Goal: Communication & Community: Answer question/provide support

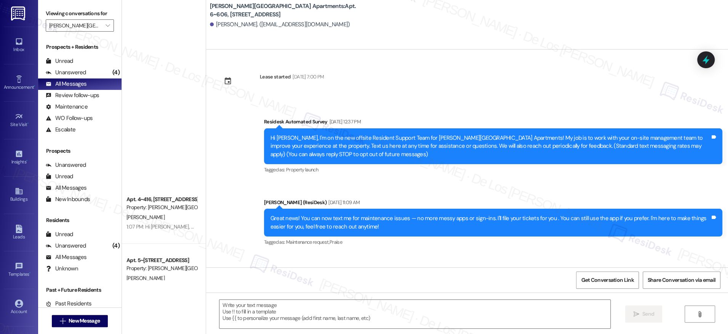
scroll to position [2188, 0]
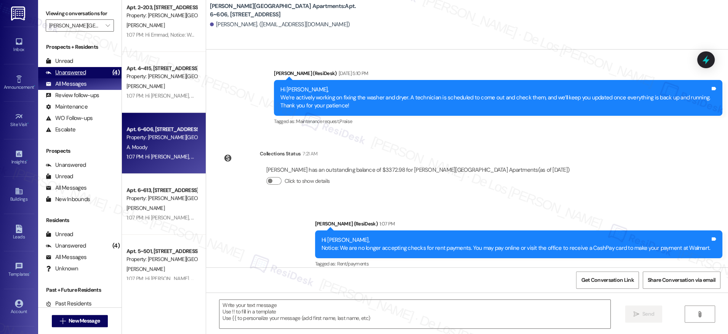
click at [97, 72] on div "Unanswered (4)" at bounding box center [79, 72] width 83 height 11
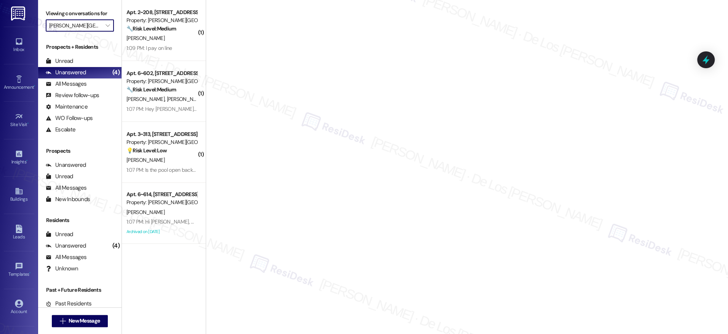
click at [91, 21] on input "Alderman Park Apartments" at bounding box center [75, 25] width 53 height 12
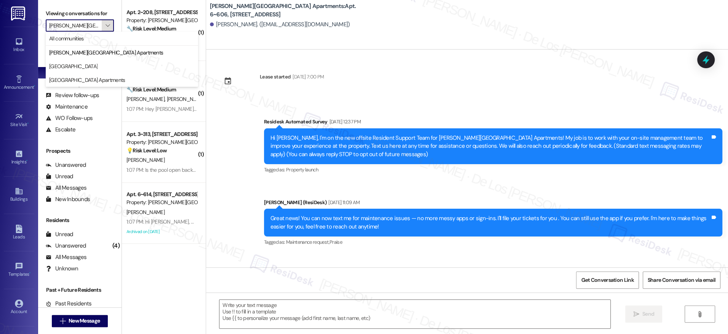
type textarea "Fetching suggested responses. Please feel free to read through the conversation…"
click at [95, 37] on span "All communities" at bounding box center [121, 39] width 145 height 8
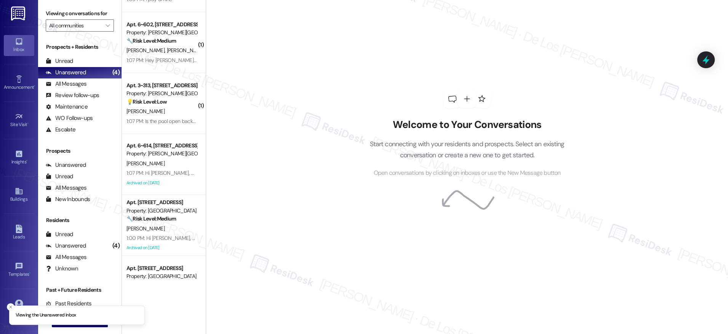
scroll to position [146, 0]
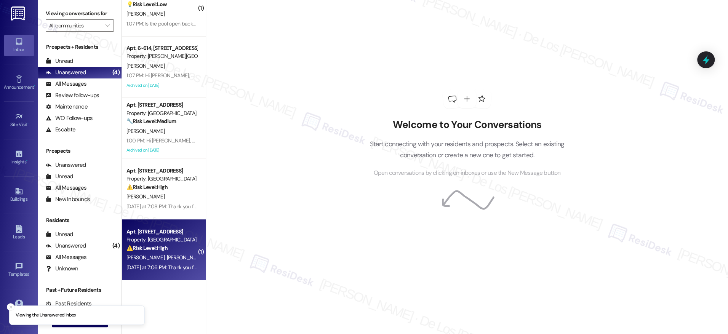
click at [178, 260] on div "L. Denton J. Denton" at bounding box center [162, 258] width 72 height 10
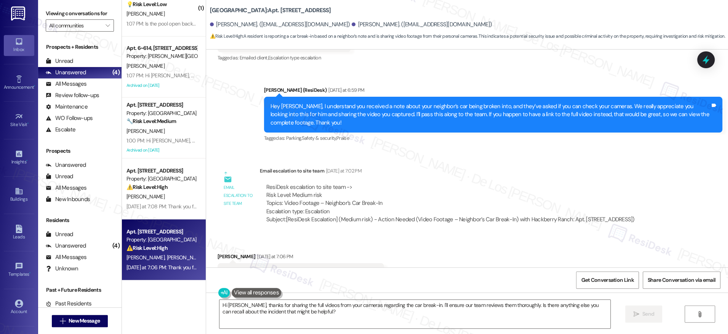
scroll to position [1635, 0]
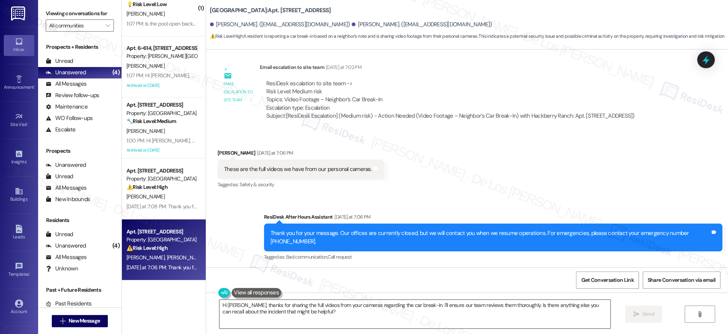
click at [344, 324] on textarea "Hi Jesse, thanks for sharing the full videos from your cameras regarding the ca…" at bounding box center [414, 314] width 391 height 29
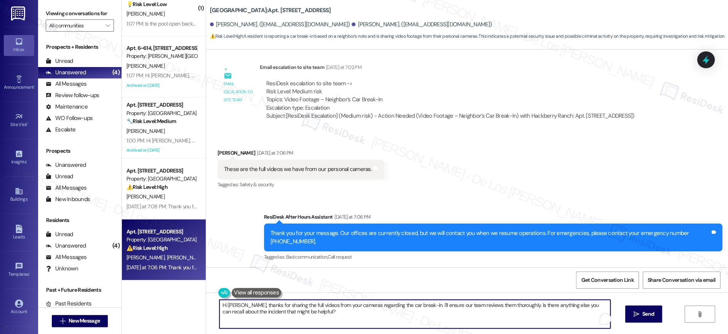
click at [344, 324] on textarea "Hi Jesse, thanks for sharing the full videos from your cameras regarding the ca…" at bounding box center [414, 314] width 391 height 29
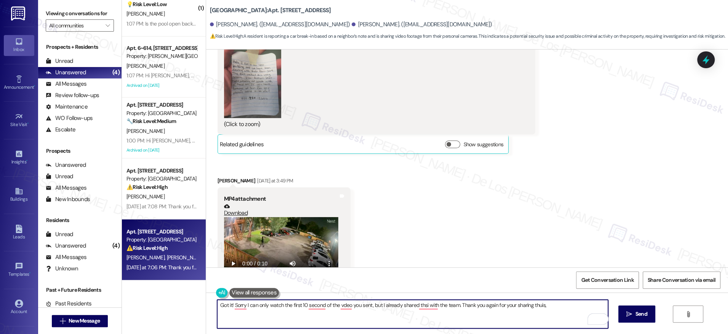
scroll to position [1612, 0]
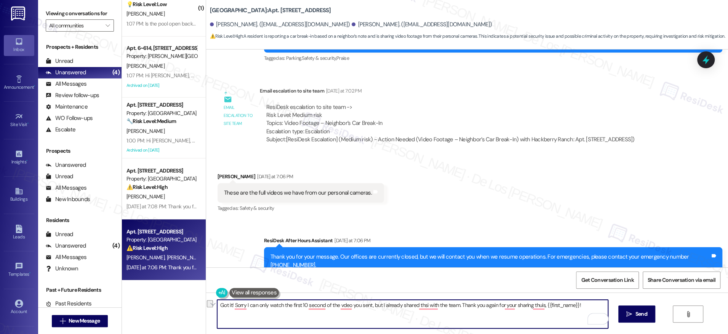
paste textarea ", I could only watch the first 10 seconds of the video you sent, but I’ve alrea…"
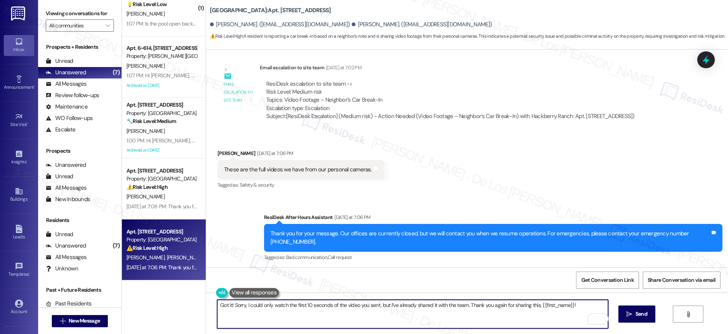
scroll to position [1635, 0]
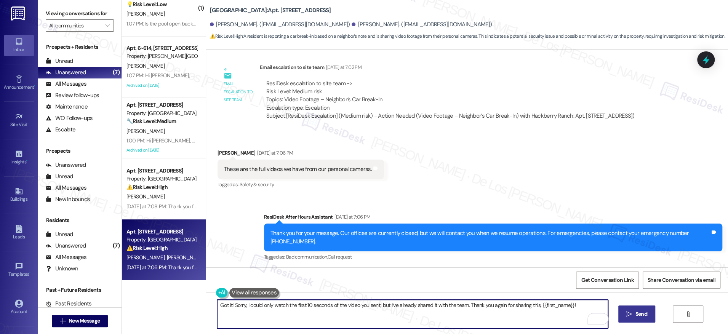
type textarea "Got it! Sorry, I could only watch the first 10 seconds of the video you sent, b…"
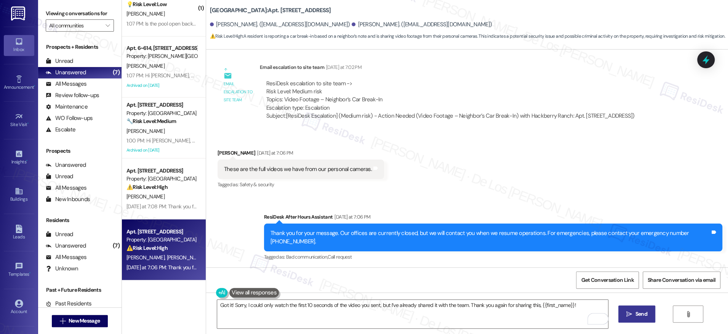
click at [637, 314] on span "Send" at bounding box center [641, 314] width 12 height 8
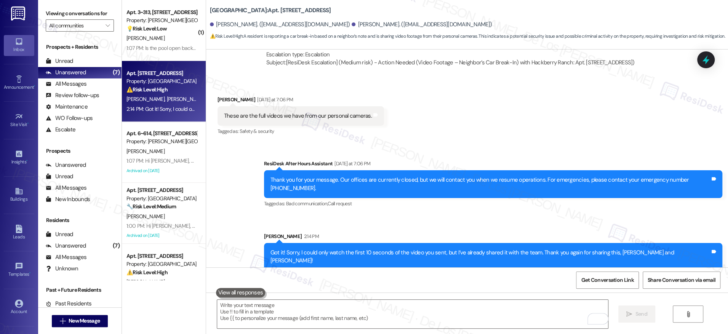
scroll to position [146, 0]
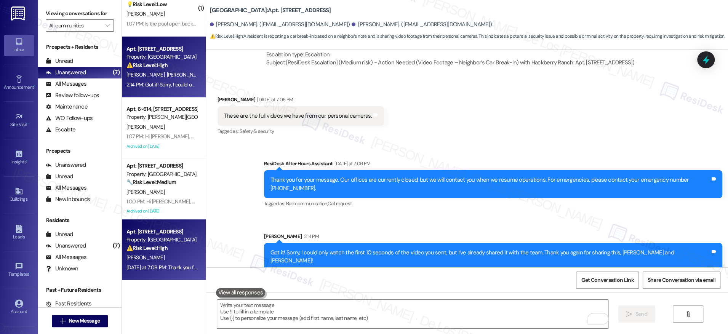
click at [163, 246] on div "⚠️ Risk Level: High The resident is reporting that a scheduled service (sprayin…" at bounding box center [161, 248] width 70 height 8
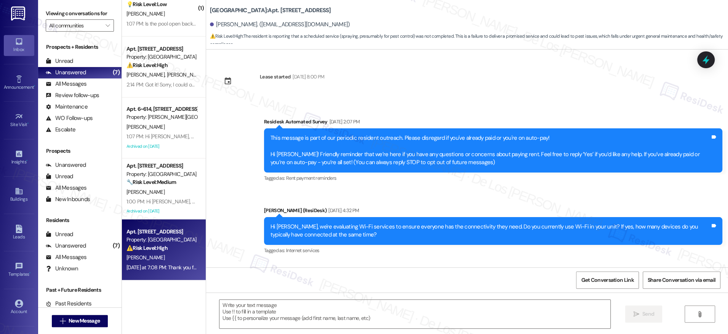
scroll to position [1769, 0]
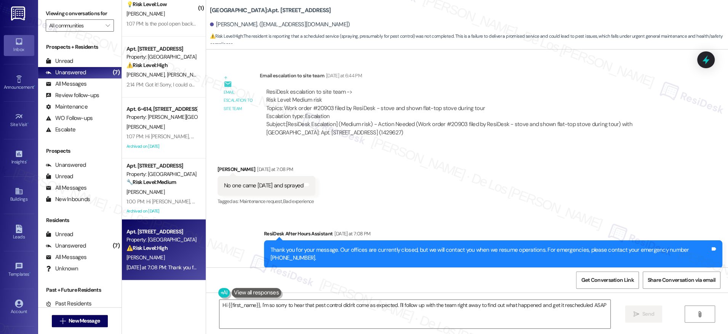
type textarea "Hi {{first_name}}, I'm so sorry to hear that pest control didn't come as expect…"
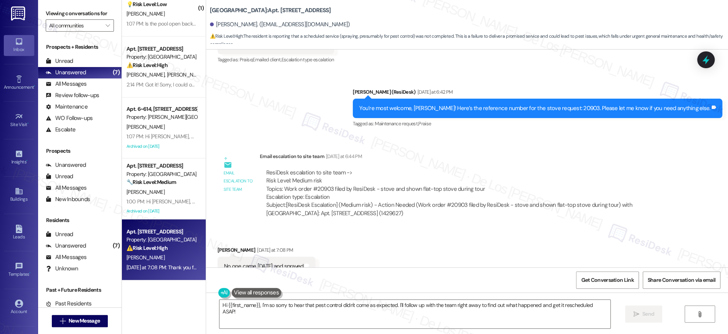
scroll to position [1690, 0]
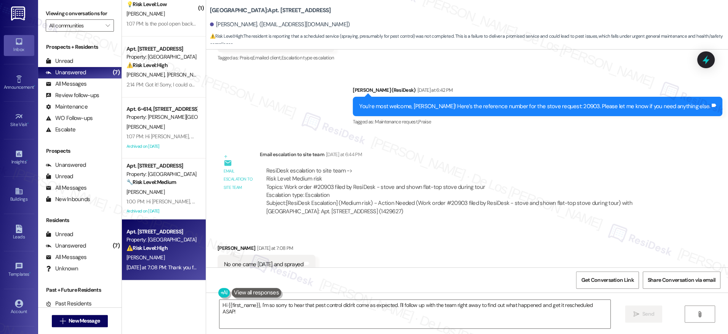
drag, startPoint x: 647, startPoint y: 32, endPoint x: 653, endPoint y: 3, distance: 30.0
click at [646, 32] on div "Hackberry Ranch: Apt. 2106, 201 Hackberry St Amber Cook. (coolamber89@aol.com) …" at bounding box center [469, 23] width 518 height 42
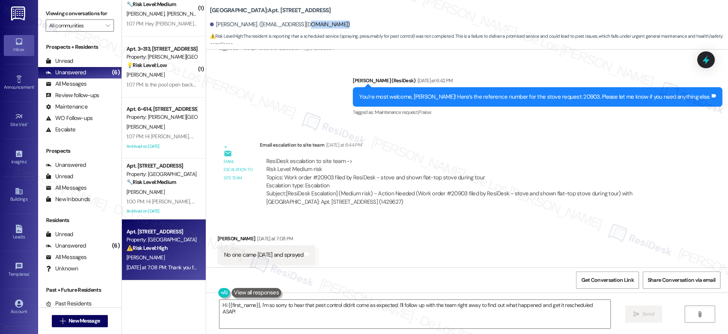
scroll to position [1769, 0]
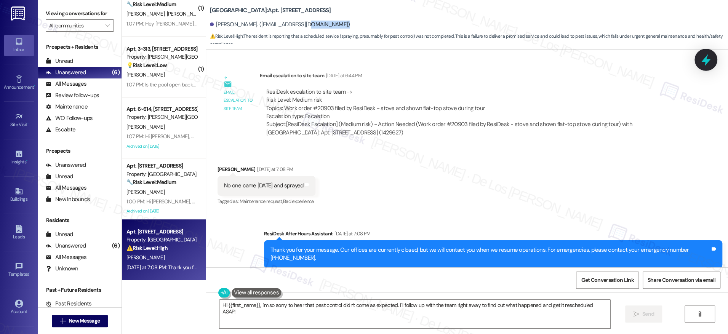
click at [703, 56] on icon at bounding box center [705, 59] width 13 height 13
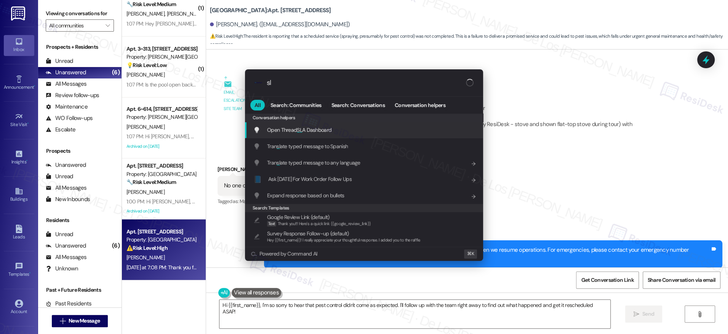
type input "sla"
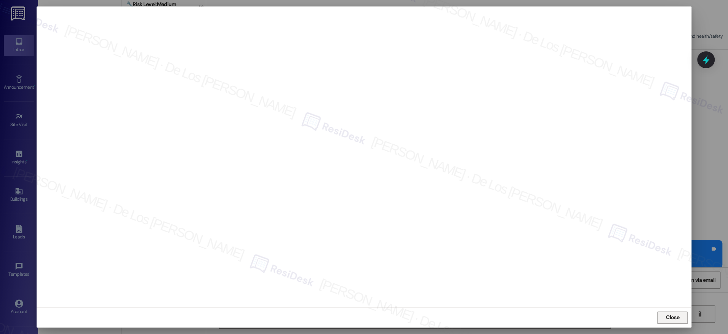
click at [674, 318] on span "Close" at bounding box center [672, 317] width 13 height 8
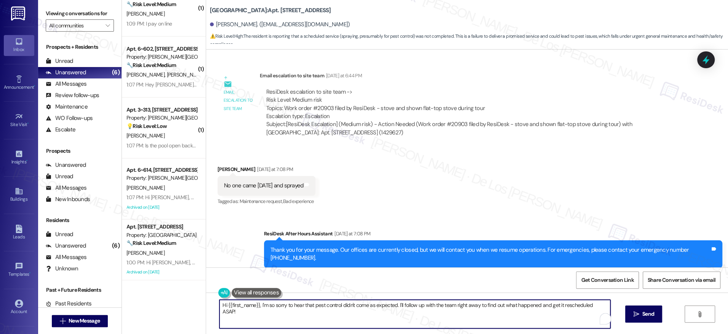
click at [279, 327] on textarea "Hi {{first_name}}, I'm so sorry to hear that pest control didn't come as expect…" at bounding box center [414, 314] width 391 height 29
click at [282, 317] on textarea "Hi {{first_name}}, I'm so sorry to hear that pest control didn't come as expect…" at bounding box center [414, 314] width 391 height 29
click at [283, 317] on textarea "Hi {{first_name}}, I'm so sorry to hear that pest control didn't come as expect…" at bounding box center [414, 314] width 391 height 29
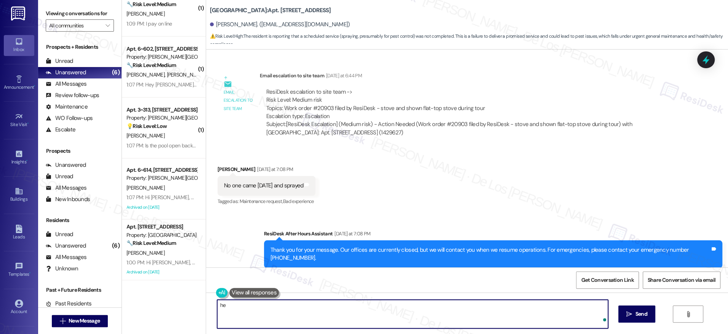
type textarea "h"
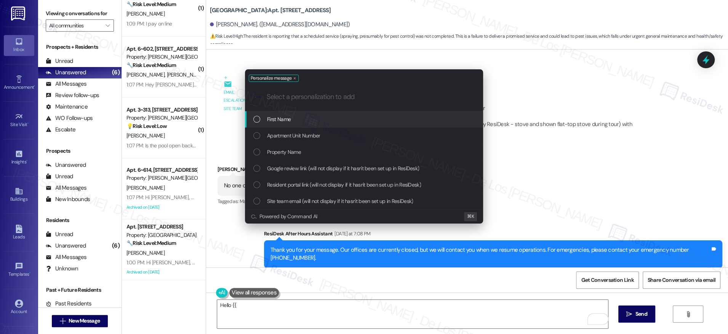
click at [285, 117] on span "First Name" at bounding box center [279, 119] width 24 height 8
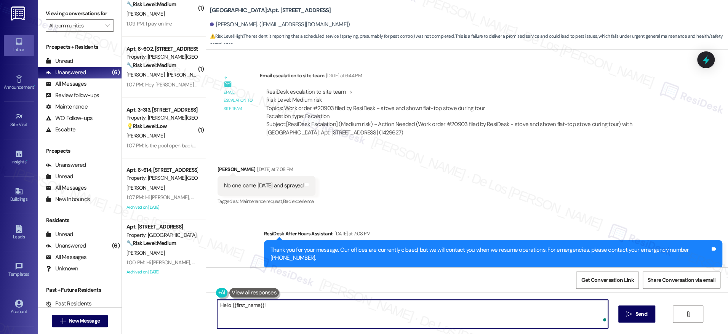
paste textarea "Everything its fine stove working properly. Resident its going to contact offic…"
click at [262, 305] on textarea "Hello {{first_name}}! Everything its fine stove working properly. Resident its …" at bounding box center [412, 314] width 391 height 29
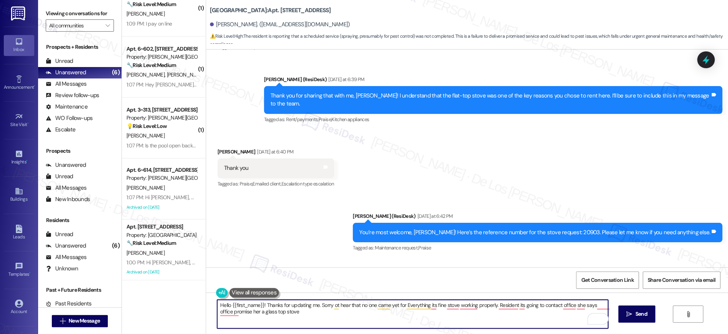
scroll to position [1563, 0]
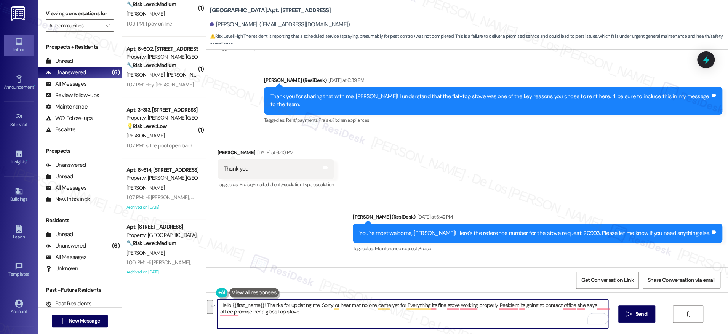
drag, startPoint x: 393, startPoint y: 305, endPoint x: 404, endPoint y: 322, distance: 20.9
click at [404, 322] on textarea "Hello {{first_name}}! Thanks for updating me. Sorry ot hear that no one came ye…" at bounding box center [412, 314] width 391 height 29
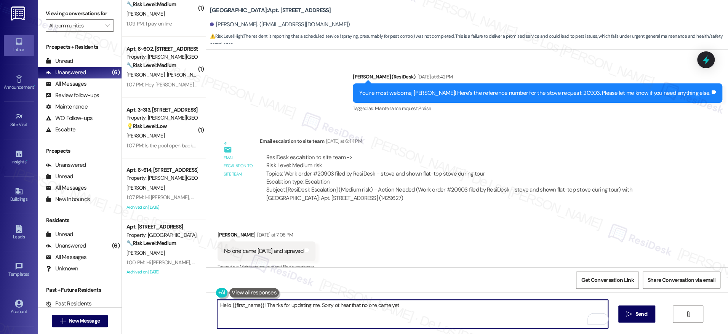
scroll to position [1769, 0]
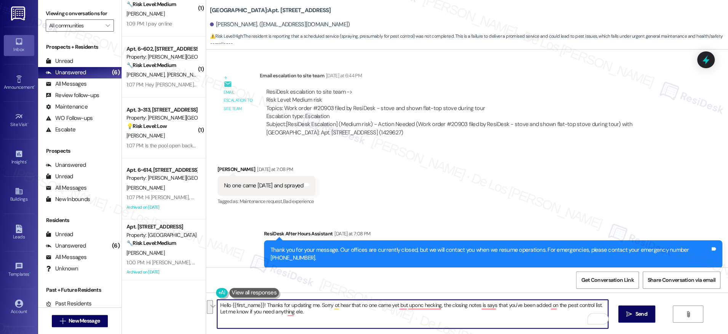
paste textarea "i {{first_name}}, thanks for keeping me updated. I’m sorry to hear no one has b…"
drag, startPoint x: 445, startPoint y: 316, endPoint x: 278, endPoint y: 314, distance: 167.2
click at [278, 314] on textarea "Hi {{first_name}}, thanks for keeping me updated. I’m sorry to hear no one has …" at bounding box center [412, 314] width 391 height 29
type textarea "Hi {{first_name}}, thanks for keeping me updated. I’m sorry to hear no one has …"
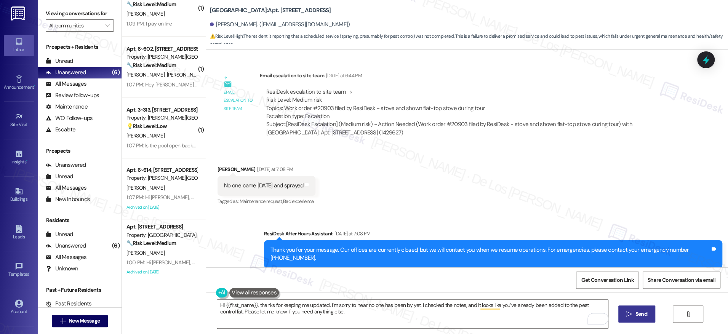
click at [637, 318] on span "Send" at bounding box center [641, 314] width 12 height 8
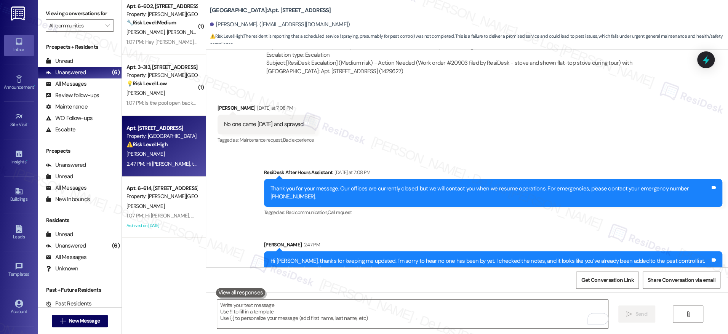
scroll to position [0, 0]
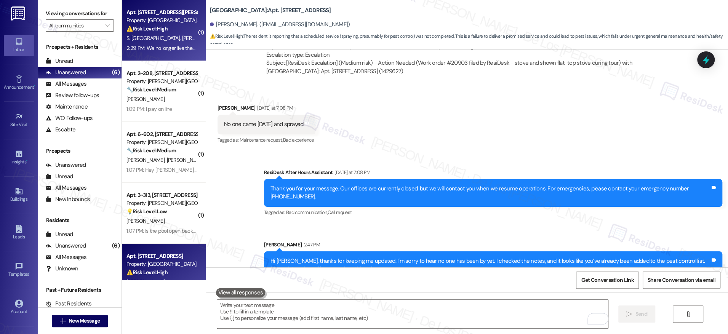
click at [165, 44] on div "2:29 PM: We no longer live there haven't been there since June 2:29 PM: We no l…" at bounding box center [162, 48] width 72 height 10
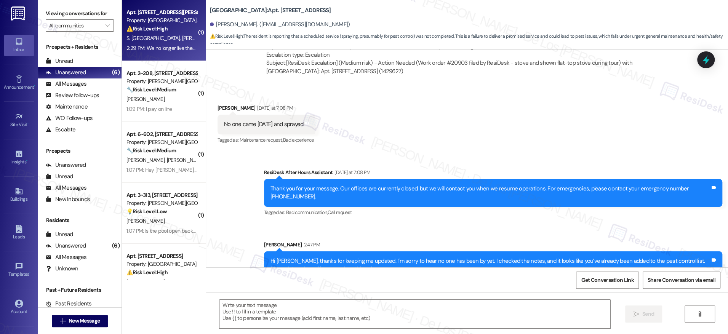
type textarea "Fetching suggested responses. Please feel free to read through the conversation…"
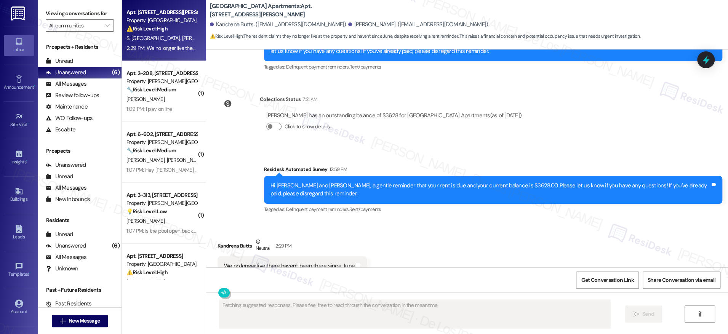
scroll to position [2633, 0]
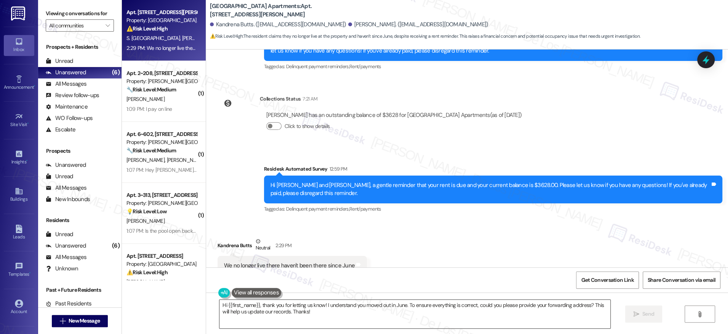
click at [294, 307] on textarea "Hi {{first_name}}, thank you for letting us know! I understand you moved out in…" at bounding box center [414, 314] width 391 height 29
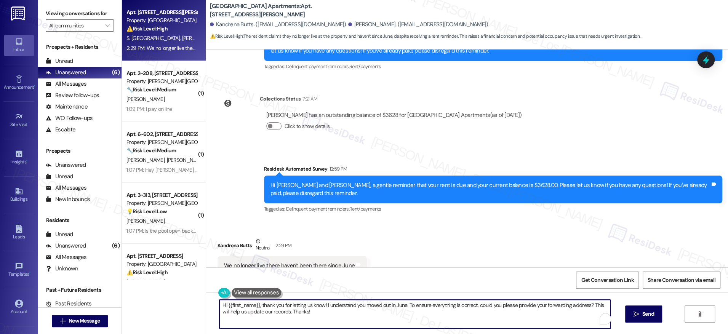
click at [294, 307] on textarea "Hi {{first_name}}, thank you for letting us know! I understand you moved out in…" at bounding box center [414, 314] width 391 height 29
paste textarea "So sorry about that. Thanks for letting me know. Please reply STOP to stop rece…"
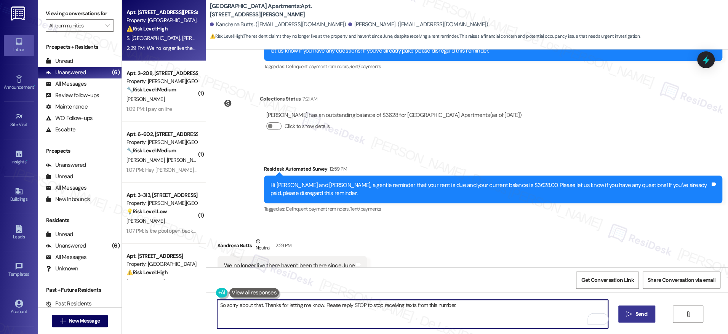
type textarea "So sorry about that. Thanks for letting me know. Please reply STOP to stop rece…"
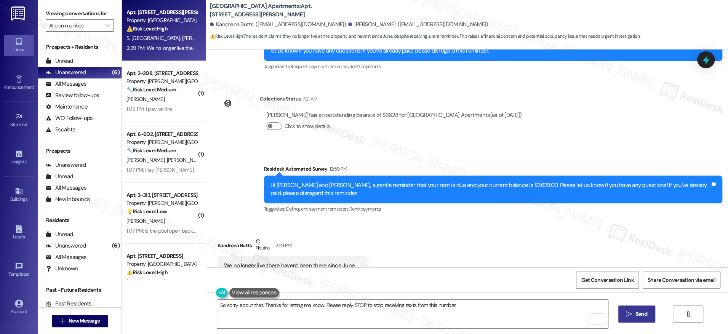
click at [639, 310] on button " Send" at bounding box center [636, 313] width 37 height 17
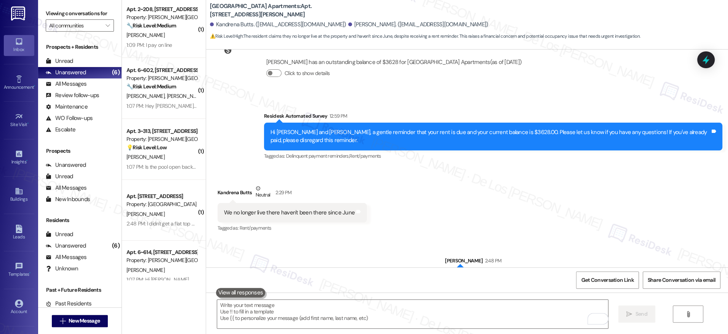
scroll to position [0, 0]
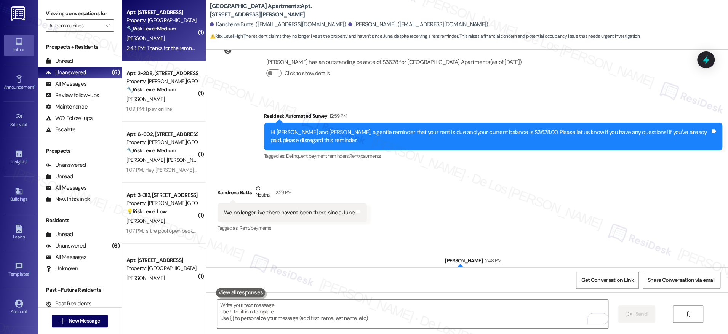
click at [161, 36] on div "A. Wright" at bounding box center [162, 39] width 72 height 10
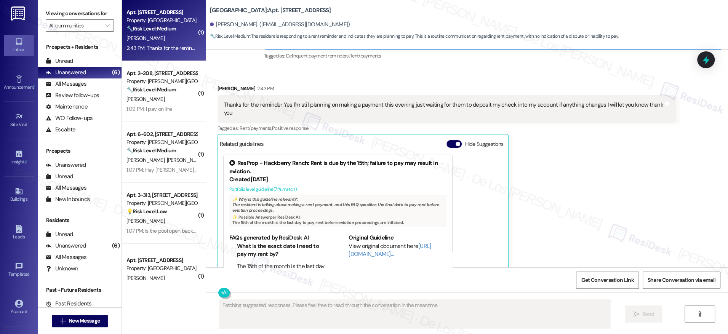
scroll to position [6350, 0]
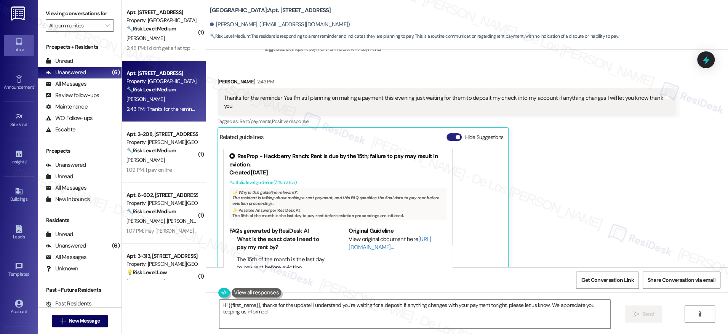
type textarea "Hi {{first_name}}, thanks for the update! I understand you're waiting for a dep…"
click at [446, 133] on button "Hide Suggestions" at bounding box center [453, 137] width 15 height 8
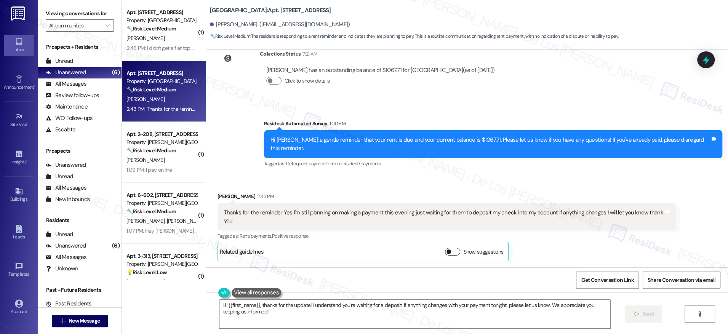
scroll to position [6217, 0]
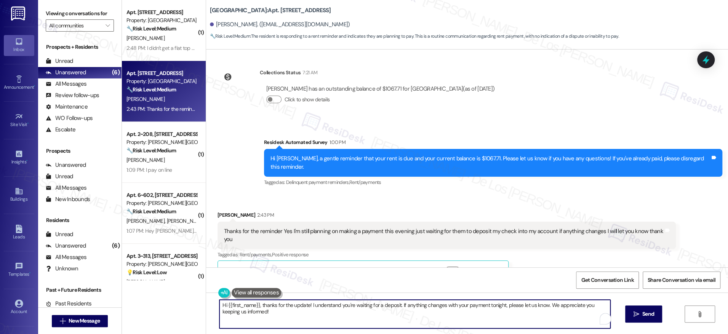
click at [500, 313] on textarea "Hi {{first_name}}, thanks for the update! I understand you're waiting for a dep…" at bounding box center [414, 314] width 391 height 29
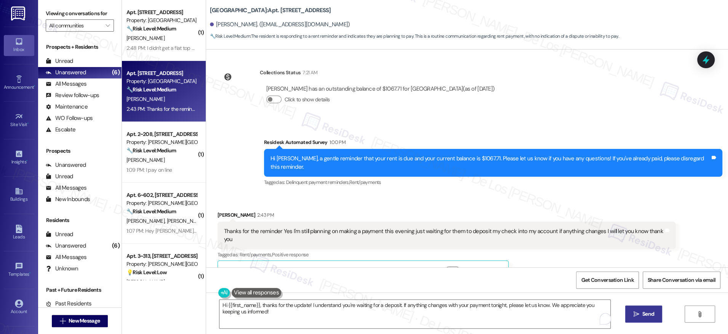
click at [641, 312] on span "Send" at bounding box center [648, 314] width 15 height 8
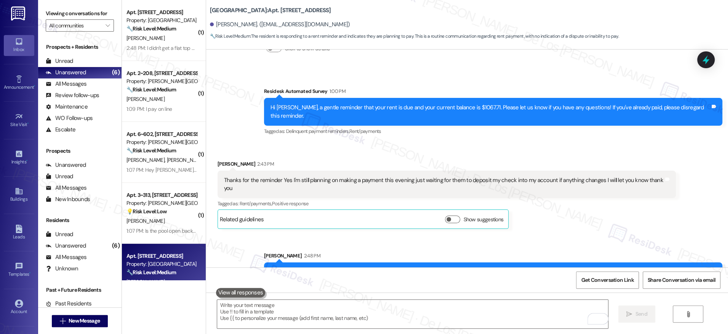
scroll to position [6270, 0]
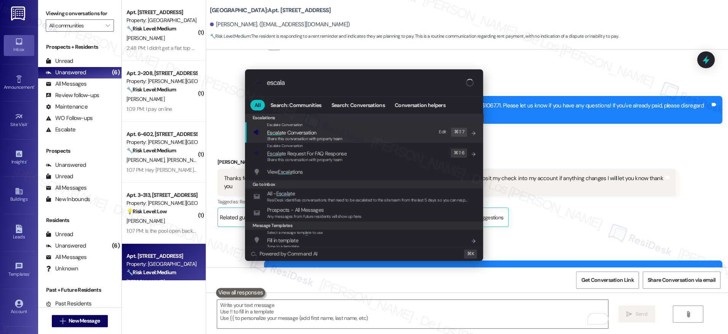
type input "escala"
click at [344, 137] on div "Escalate Conversation Escala te Conversation Share this conversation with prope…" at bounding box center [364, 132] width 223 height 21
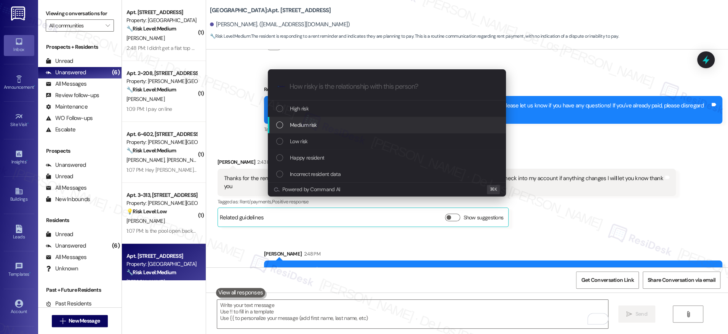
click at [313, 126] on span "Medium risk" at bounding box center [303, 125] width 27 height 8
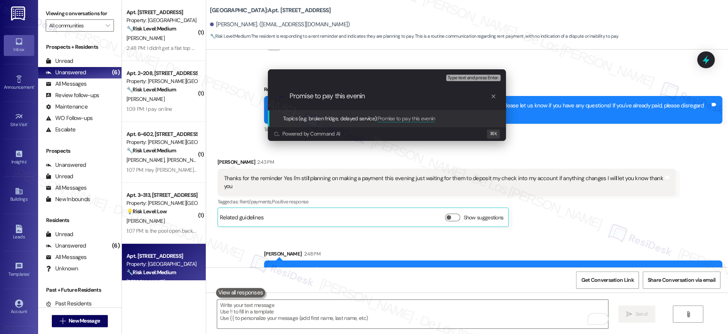
type input "Promise to pay this evening"
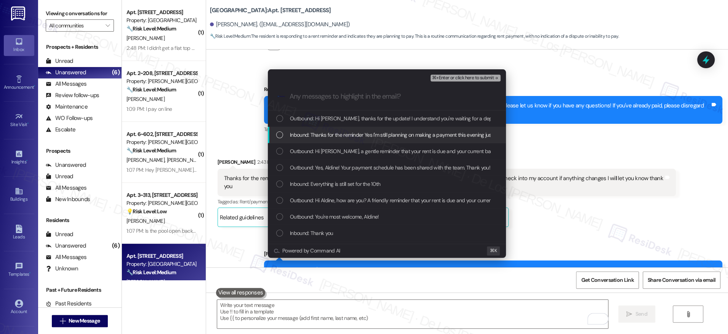
click at [386, 129] on div "Inbound: Thanks for the reminder Yes I'm still planning on making a payment thi…" at bounding box center [387, 135] width 238 height 16
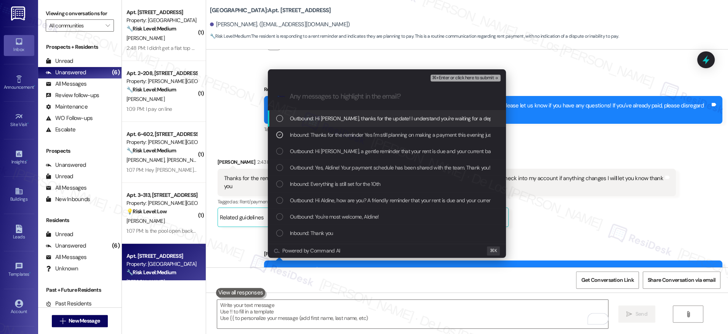
click at [460, 78] on span "⌘+Enter or click here to submit" at bounding box center [463, 77] width 62 height 5
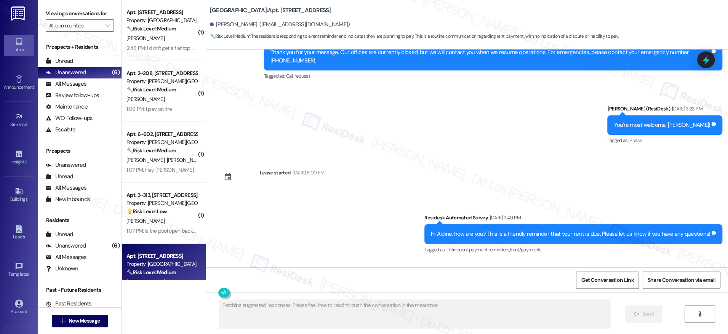
scroll to position [6350, 0]
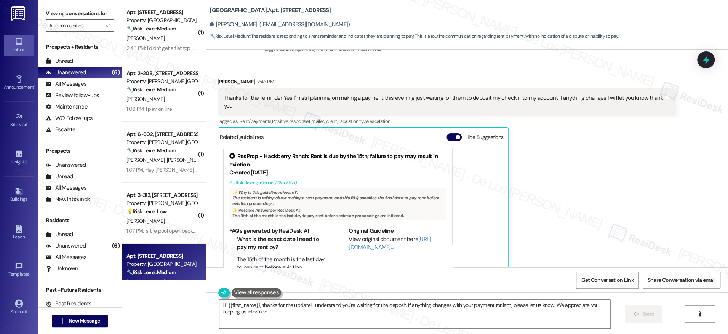
type textarea "Hi {{first_name}}, thanks for the update! I understand you're waiting for the d…"
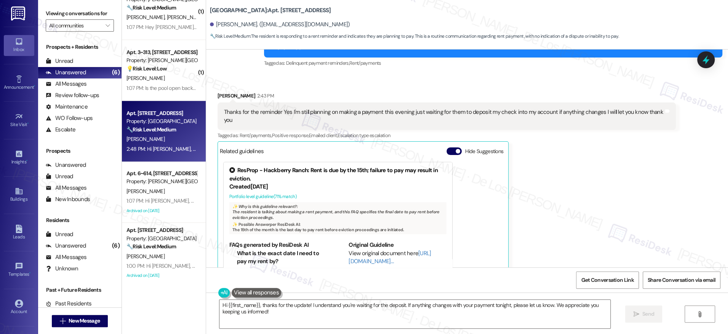
scroll to position [0, 0]
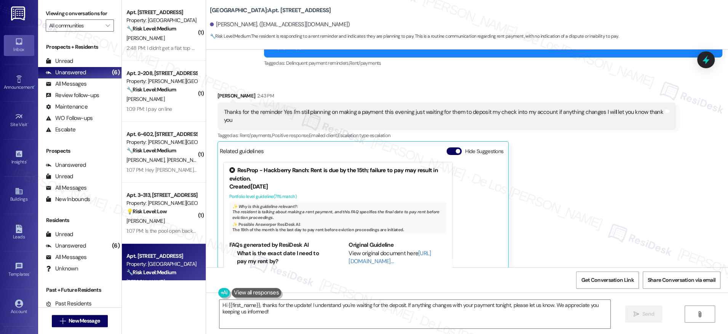
drag, startPoint x: 150, startPoint y: 49, endPoint x: 210, endPoint y: 59, distance: 60.2
click at [151, 49] on div "2:48 PM: I didn't get a flat top stove 2:48 PM: I didn't get a flat top stove" at bounding box center [164, 48] width 77 height 7
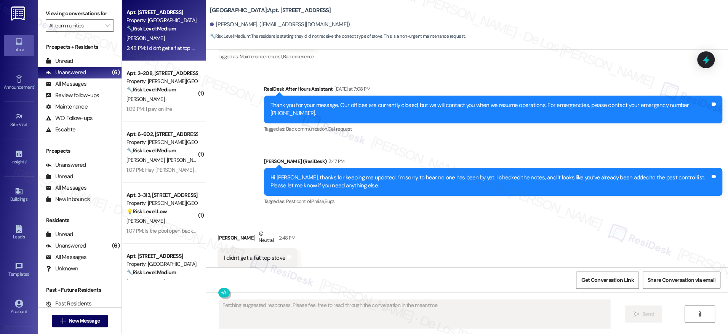
scroll to position [1913, 0]
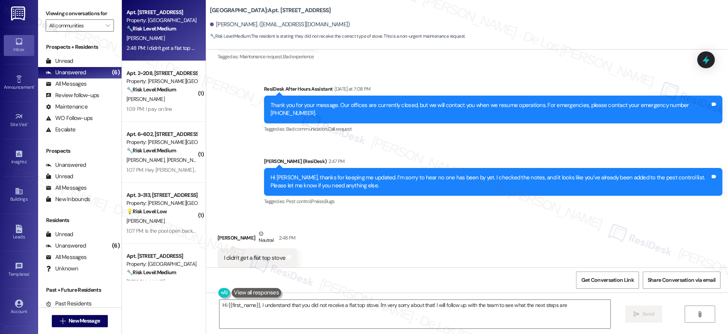
type textarea "Hi {{first_name}}, I understand that you did not receive a flat top stove. I'm …"
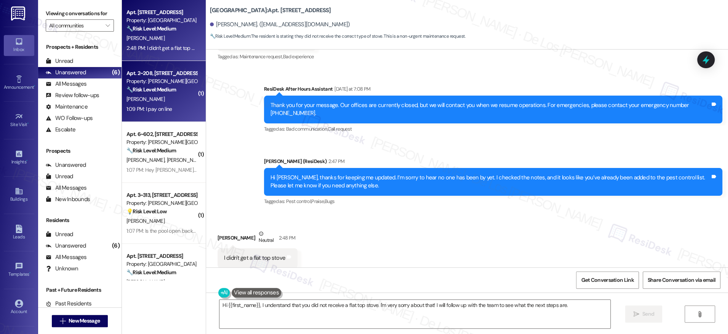
click at [139, 92] on strong "🔧 Risk Level: Medium" at bounding box center [151, 89] width 50 height 7
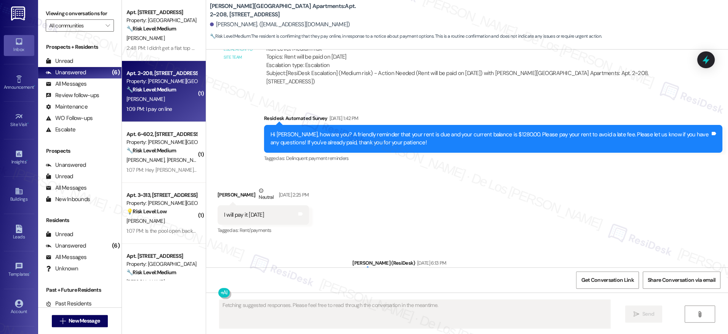
scroll to position [6064, 0]
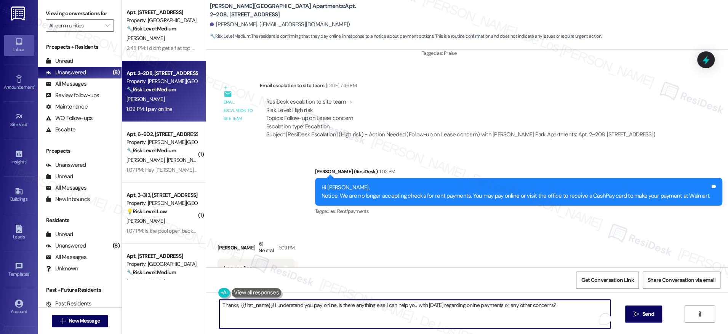
drag, startPoint x: 331, startPoint y: 307, endPoint x: 556, endPoint y: 319, distance: 225.4
click at [556, 319] on textarea "Thanks, {{first_name}}! I understand you pay online. Is there anything else I c…" at bounding box center [414, 314] width 391 height 29
type textarea "Thanks, {{first_name}}! I understand you pay online. Let me know if you need an…"
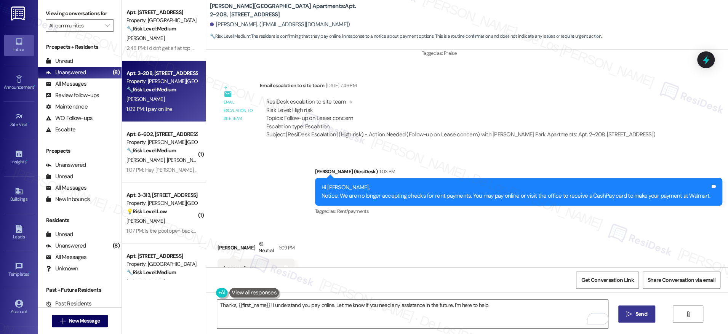
click at [634, 316] on span "Send" at bounding box center [641, 314] width 15 height 8
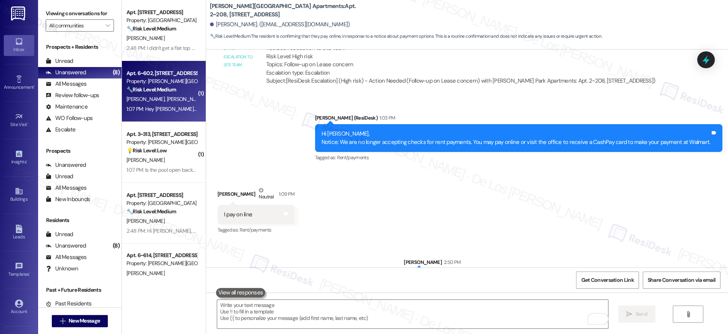
click at [164, 80] on div "Property: [PERSON_NAME][GEOGRAPHIC_DATA] Apartments" at bounding box center [161, 81] width 70 height 8
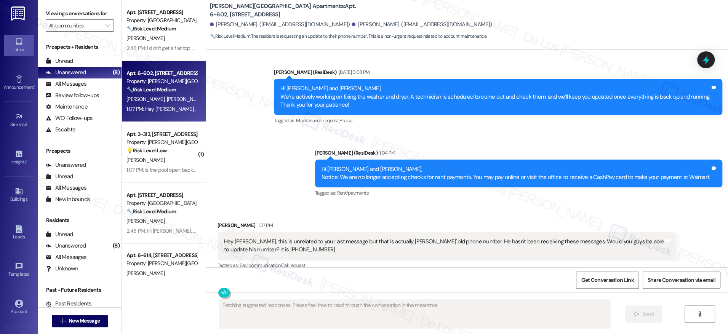
scroll to position [787, 0]
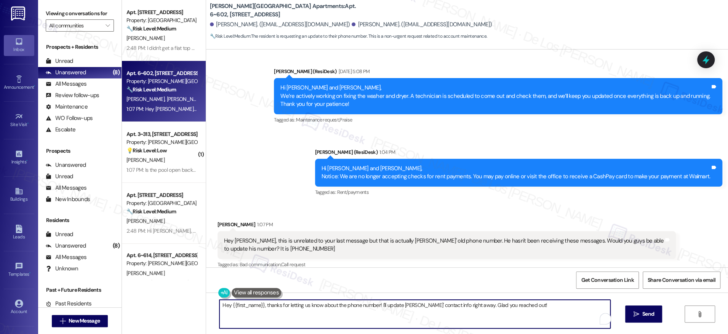
click at [381, 307] on textarea "Hey {{first_name}}, thanks for letting us know about the phone number! I'll upd…" at bounding box center [414, 314] width 391 height 29
click at [505, 305] on textarea "Hey {{first_name}}, thanks for letting us know about the phone number! I'll sha…" at bounding box center [412, 314] width 391 height 29
paste textarea "i {{first_name}}, thanks for letting us know about the phone number! I’ll make …"
type textarea "Hi {{first_name}}, thanks for letting us know about the phone number! I’ll make…"
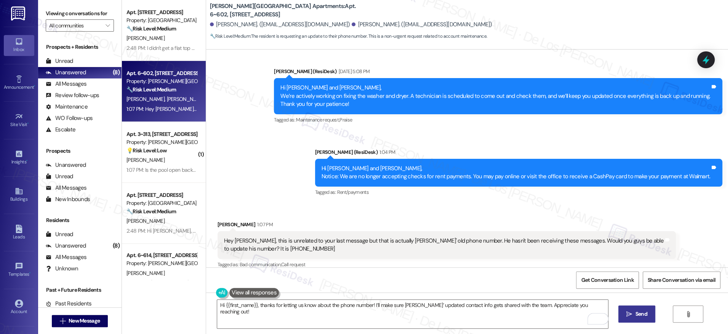
click at [640, 316] on span "Send" at bounding box center [641, 314] width 12 height 8
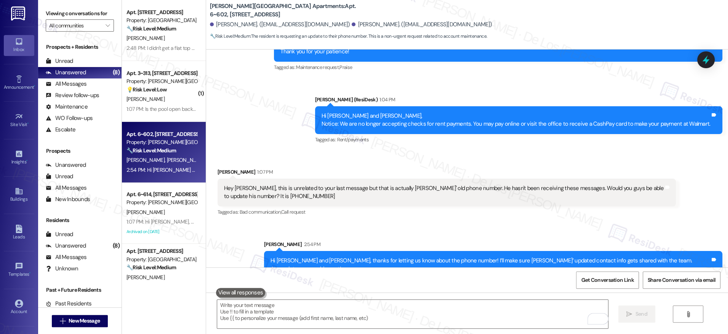
scroll to position [840, 0]
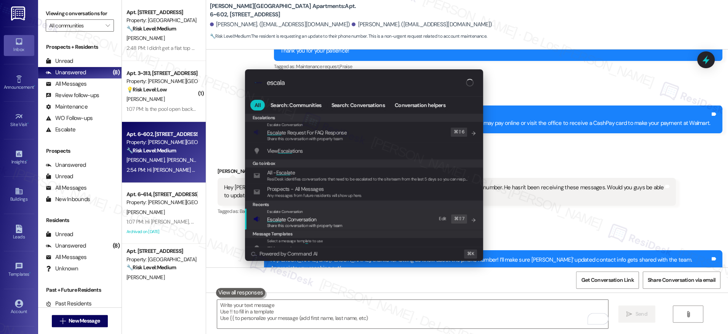
type input "escala"
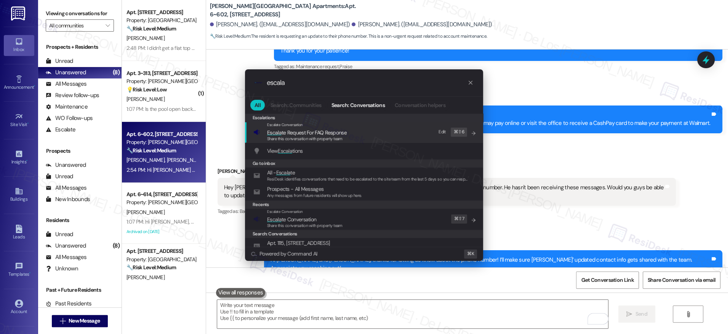
click at [355, 224] on div "Escalate Conversation Escala te Conversation Share this conversation with prope…" at bounding box center [364, 219] width 223 height 21
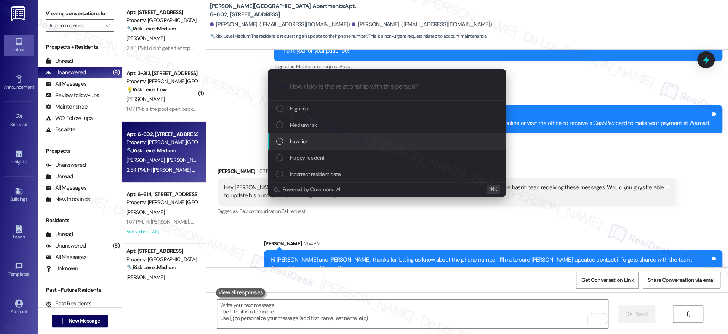
click at [322, 144] on div "Low risk" at bounding box center [387, 141] width 223 height 8
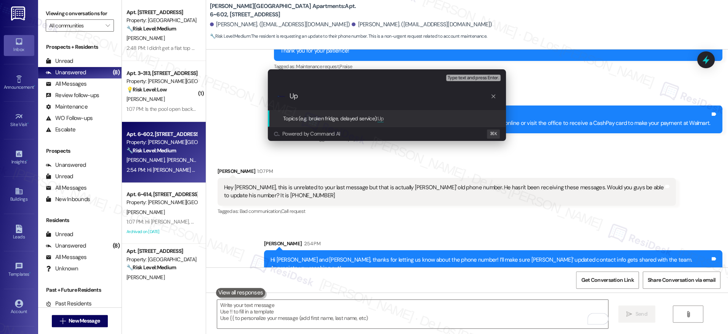
type input "U"
type input "James' updated contact number (904) 660-4066"
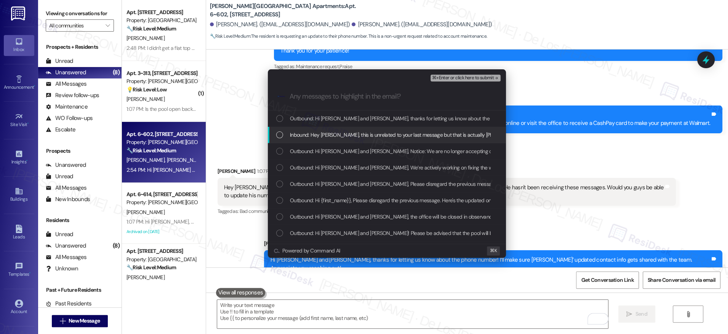
click at [350, 131] on span "Inbound: Hey Sarah, this is unrelated to your last message but that is actually…" at bounding box center [554, 135] width 528 height 8
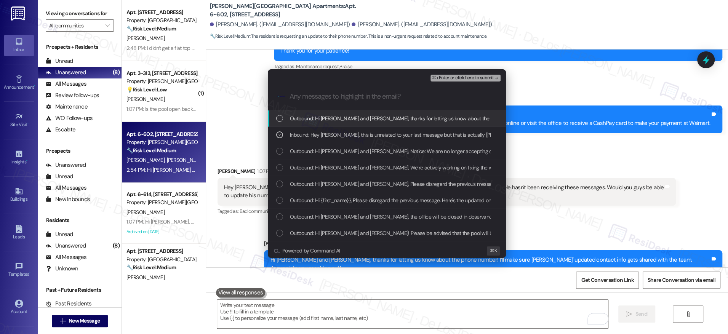
click at [460, 77] on span "⌘+Enter or click here to submit" at bounding box center [463, 77] width 62 height 5
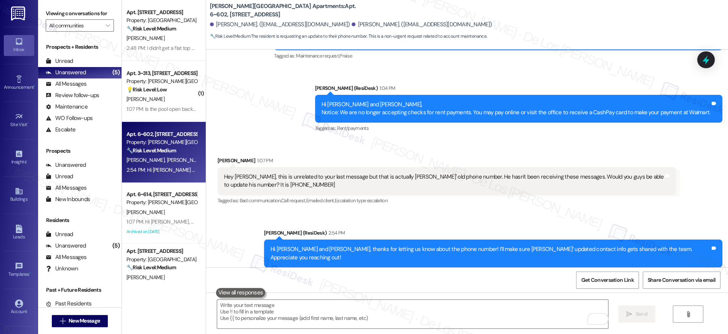
scroll to position [852, 0]
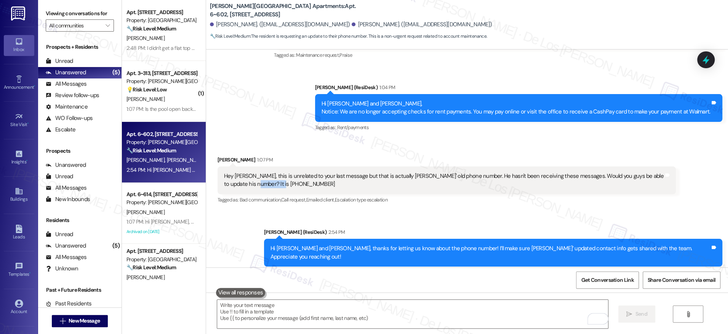
drag, startPoint x: 289, startPoint y: 176, endPoint x: 325, endPoint y: 199, distance: 42.6
click at [233, 179] on div "Hey Sarah, this is unrelated to your last message but that is actually James' o…" at bounding box center [444, 180] width 440 height 16
click at [599, 277] on span "Get Conversation Link" at bounding box center [607, 280] width 53 height 8
click at [268, 177] on div "Hey Sarah, this is unrelated to your last message but that is actually James' o…" at bounding box center [444, 180] width 440 height 16
drag, startPoint x: 270, startPoint y: 177, endPoint x: 222, endPoint y: 179, distance: 48.0
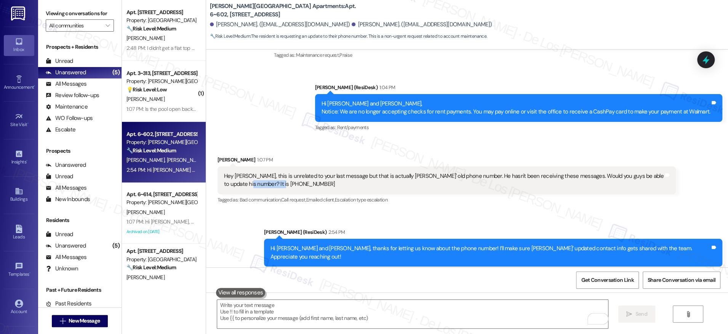
click at [224, 179] on div "Hey Sarah, this is unrelated to your last message but that is actually James' o…" at bounding box center [444, 180] width 440 height 16
copy div "(904) 660-4066"
click at [624, 286] on span "Get Conversation Link" at bounding box center [607, 280] width 56 height 16
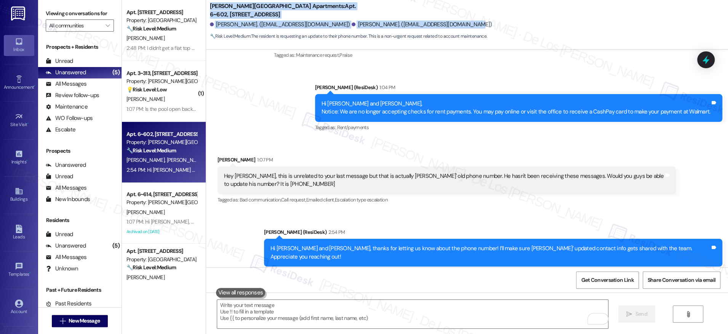
drag, startPoint x: 425, startPoint y: 25, endPoint x: 201, endPoint y: 5, distance: 224.1
click at [206, 5] on div "Alderman Park Apartments: Apt. 6~602, 1600 Lansdowne Dr James Seay. (jamessea27…" at bounding box center [467, 21] width 522 height 38
copy div "Alderman Park Apartments: Apt. 6~602, 1600 Lansdowne Dr James Seay. (jamessea27…"
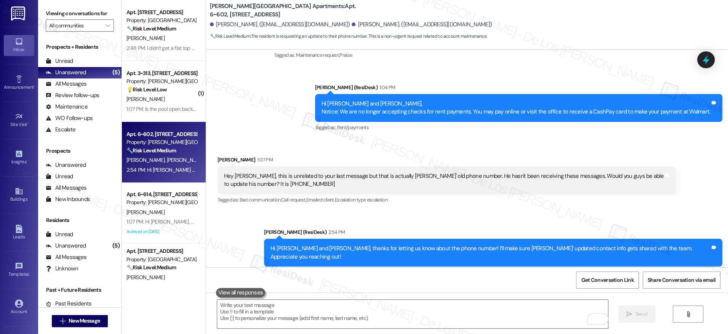
drag, startPoint x: 304, startPoint y: 17, endPoint x: 327, endPoint y: 12, distance: 23.8
click at [304, 17] on div "Alderman Park Apartments: Apt. 6~602, 1600 Lansdowne Dr James Seay. (jamessea27…" at bounding box center [469, 21] width 518 height 38
drag, startPoint x: 326, startPoint y: 6, endPoint x: 198, endPoint y: 0, distance: 128.9
click at [210, 3] on div "Alderman Park Apartments: Apt. 6~602, 1600 Lansdowne Dr James Seay. (jamessea27…" at bounding box center [469, 21] width 518 height 38
copy b "Alderman Park Apartments: Apt. 6~602, 1600 Lansdowne Dr"
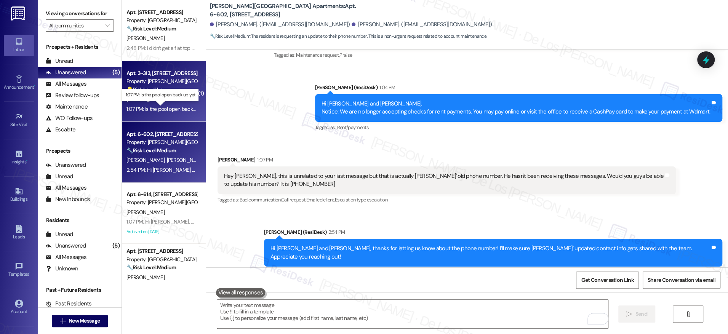
click at [168, 111] on div "1:07 PM: Is the pool open back up yet 1:07 PM: Is the pool open back up yet" at bounding box center [167, 108] width 82 height 7
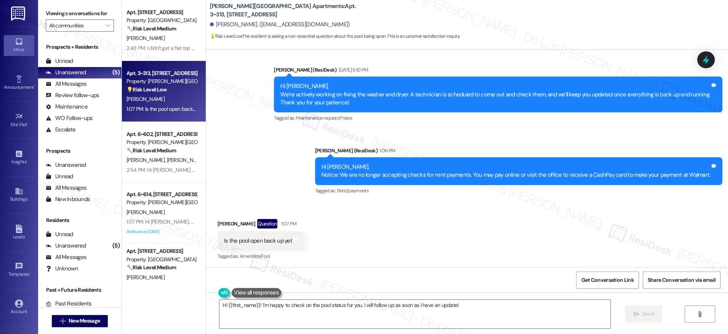
scroll to position [611, 0]
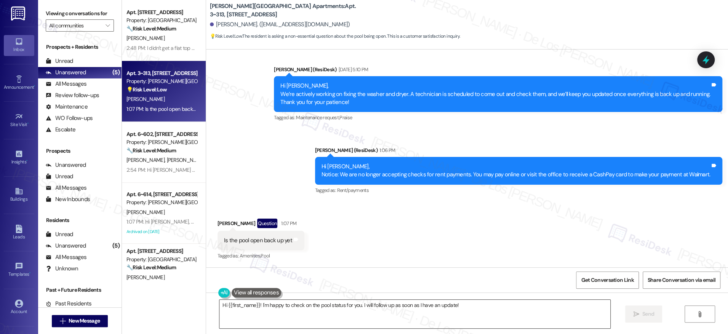
click at [478, 307] on textarea "Hi {{first_name}}! I'm happy to check on the pool status for you. I will follow…" at bounding box center [414, 314] width 391 height 29
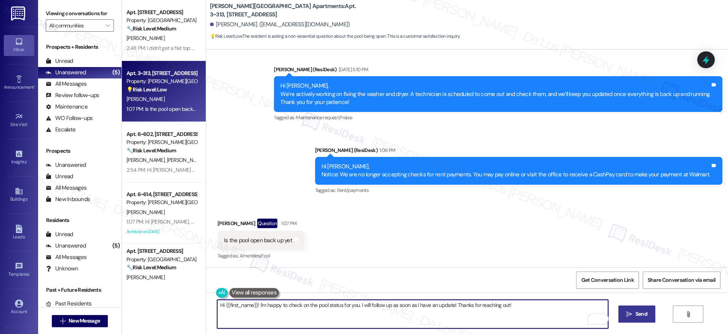
type textarea "Hi {{first_name}}! I'm happy to check on the pool status for you. I will follow…"
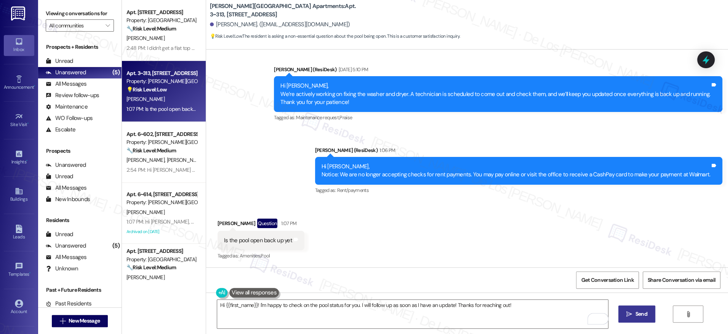
click at [644, 310] on span "Send" at bounding box center [641, 314] width 12 height 8
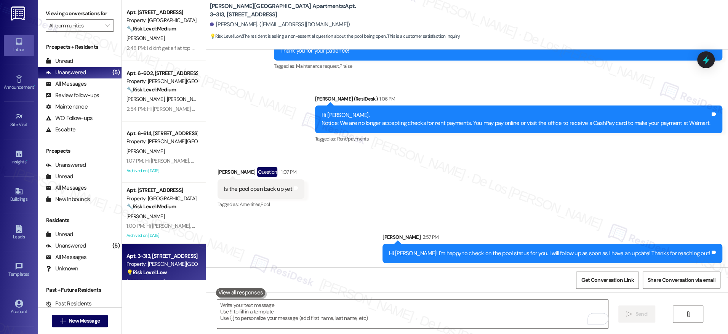
scroll to position [664, 0]
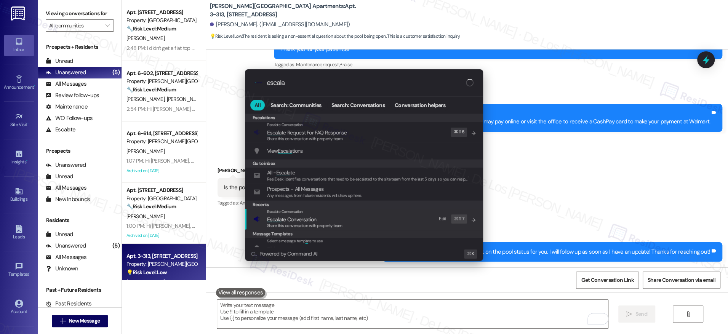
type input "escala"
click at [401, 217] on div "Escalate Conversation Escala te Conversation Share this conversation with prope…" at bounding box center [364, 219] width 223 height 21
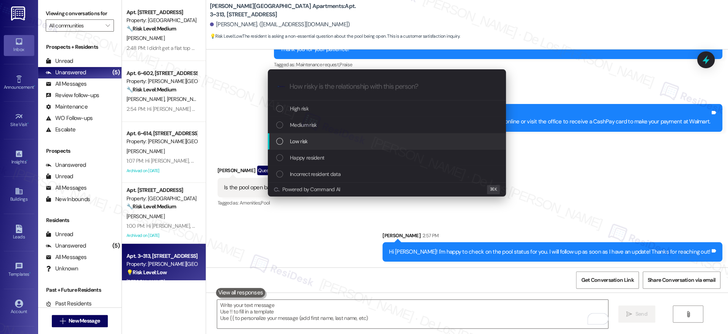
click at [328, 142] on div "Low risk" at bounding box center [387, 141] width 223 height 8
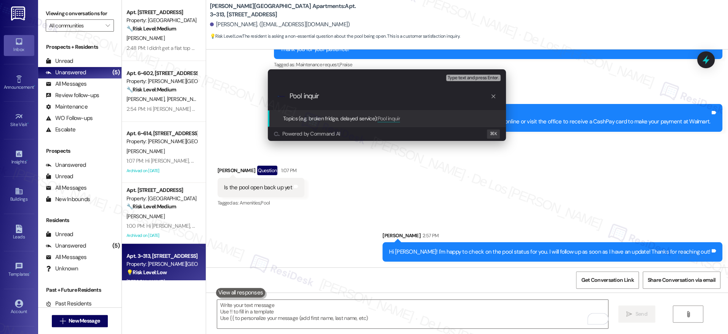
type input "Pool inquiry"
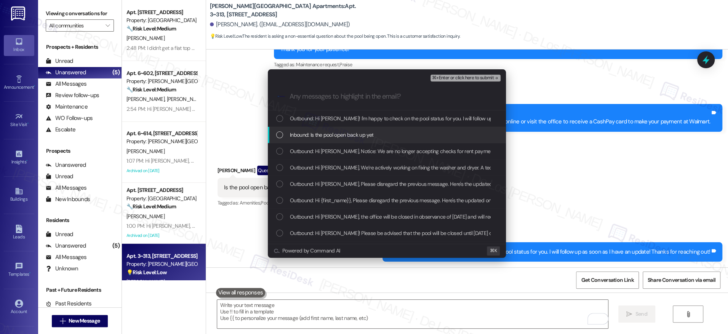
click at [353, 127] on div "Inbound: Is the pool open back up yet" at bounding box center [387, 135] width 238 height 16
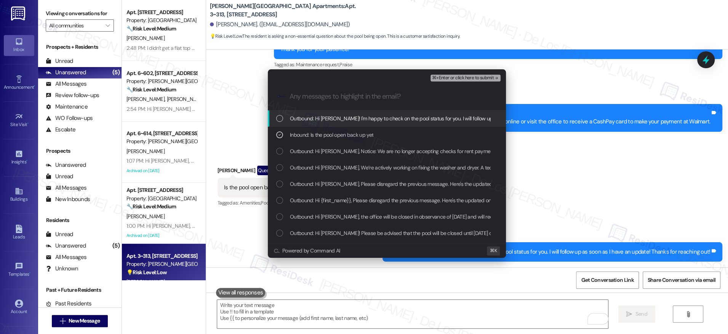
click at [435, 77] on span "⌘+Enter or click here to submit" at bounding box center [463, 77] width 62 height 5
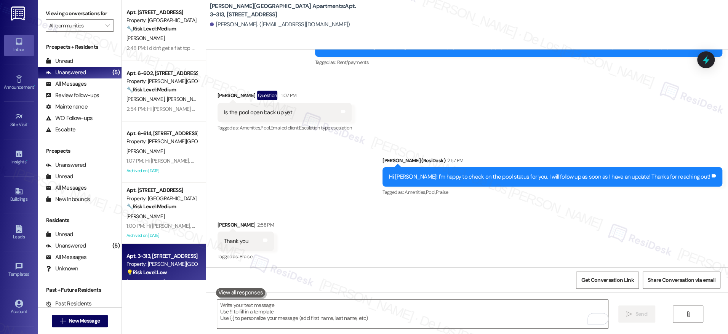
scroll to position [740, 0]
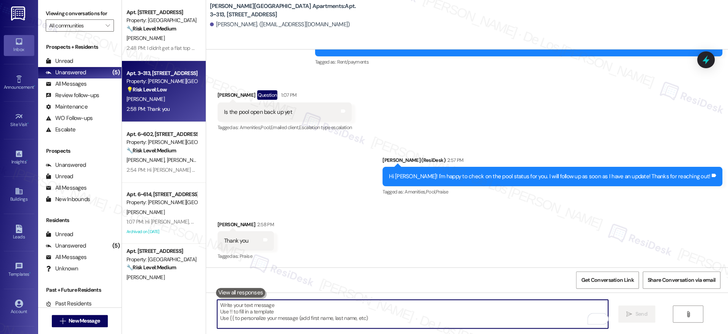
click at [358, 306] on textarea "To enrich screen reader interactions, please activate Accessibility in Grammarl…" at bounding box center [412, 314] width 391 height 29
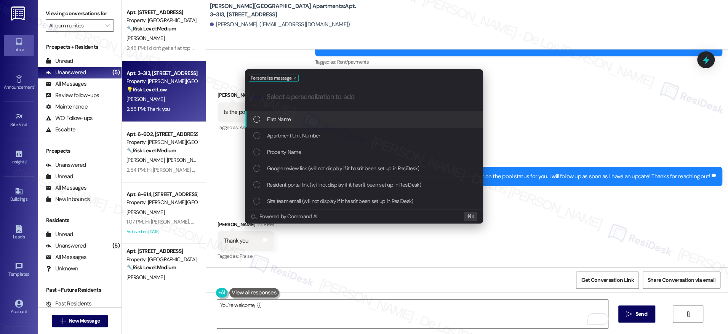
click at [350, 113] on div "First Name" at bounding box center [364, 119] width 238 height 16
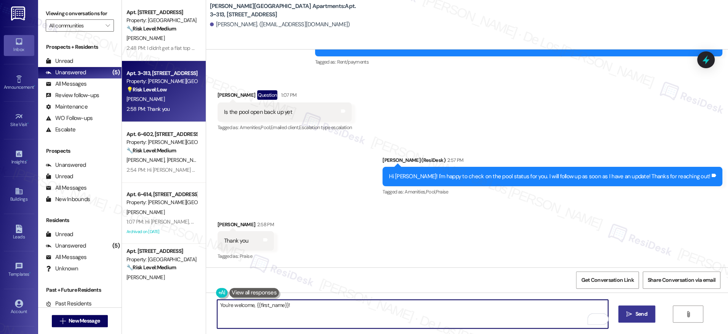
type textarea "You're welcome, {{first_name}}!"
click at [639, 306] on button " Send" at bounding box center [636, 313] width 37 height 17
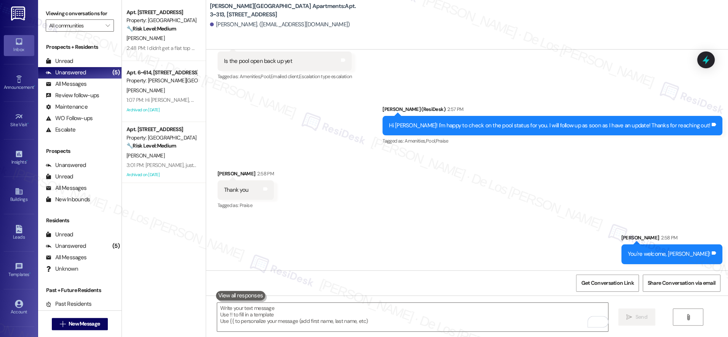
scroll to position [790, 0]
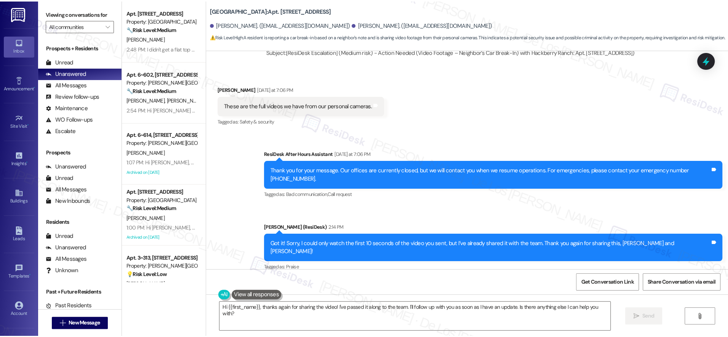
scroll to position [1697, 0]
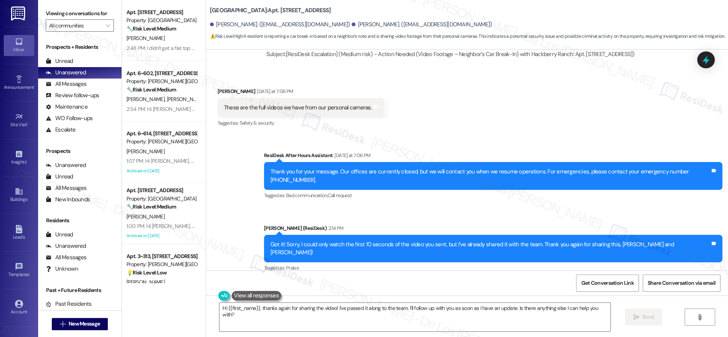
click at [292, 332] on div "Hi {{first_name}}, thanks again for sharing the video! I've passed it along to …" at bounding box center [467, 323] width 522 height 57
click at [289, 321] on textarea "Hi {{first_name}}, thanks again for sharing the video! I've passed it along to …" at bounding box center [414, 316] width 391 height 29
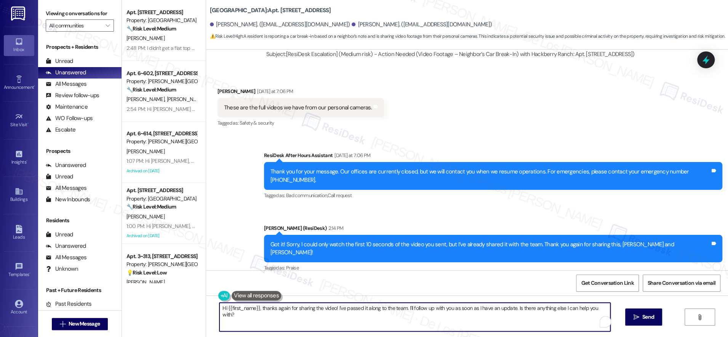
click at [289, 321] on textarea "Hi {{first_name}}, thanks again for sharing the video! I've passed it along to …" at bounding box center [414, 316] width 391 height 29
paste textarea "Thank you for bringing this to our attention. We take this very seriously, and …"
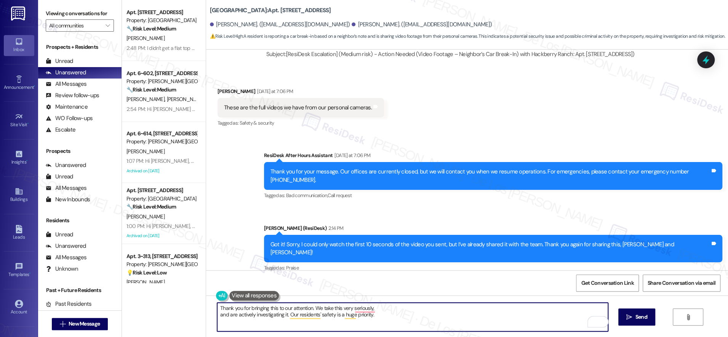
click at [217, 313] on textarea "Thank you for bringing this to our attention. We take this very seriously, and …" at bounding box center [412, 316] width 391 height 29
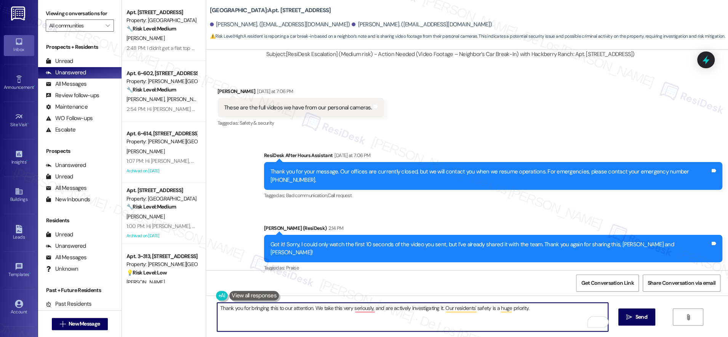
click at [217, 308] on textarea "Thank you for bringing this to our attention. We take this very seriously, and …" at bounding box center [412, 316] width 391 height 29
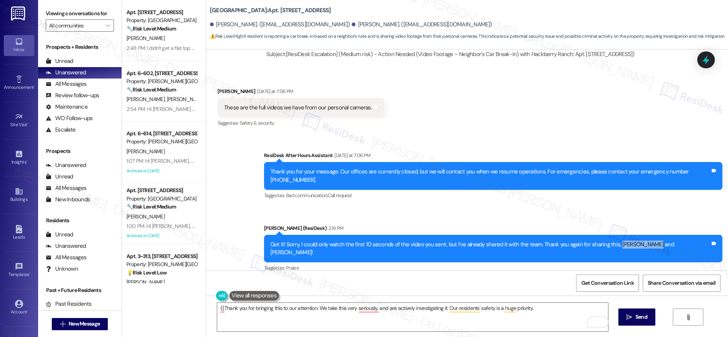
drag, startPoint x: 673, startPoint y: 243, endPoint x: 703, endPoint y: 240, distance: 31.0
click at [703, 240] on div "Got it! Sorry, I could only watch the first 10 seconds of the video you sent, b…" at bounding box center [490, 248] width 440 height 16
copy div "Lori and Jess"
drag, startPoint x: 218, startPoint y: 310, endPoint x: 234, endPoint y: 306, distance: 16.6
click at [218, 310] on textarea "{{Thank you for bringing this to our attention. We take this very seriously, an…" at bounding box center [412, 316] width 391 height 29
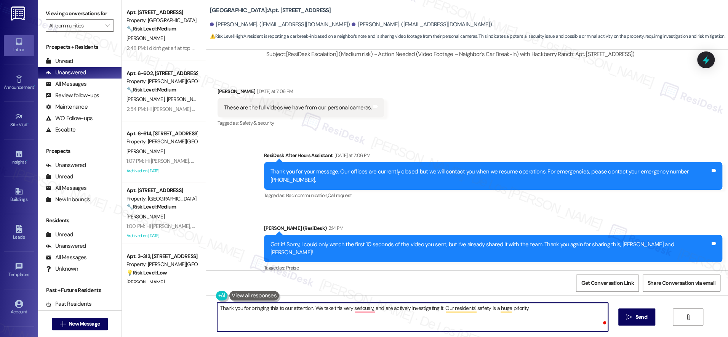
paste textarea "Lori and Jess"
drag, startPoint x: 275, startPoint y: 307, endPoint x: 282, endPoint y: 304, distance: 7.2
click at [275, 307] on textarea "Lori and Jesse, thank you for bringing this to our attention. We take this very…" at bounding box center [412, 316] width 391 height 29
click at [580, 311] on textarea "Lori and Jesse, thank you again for bringing this to our attention. We take thi…" at bounding box center [412, 316] width 391 height 29
type textarea "Lori and Jesse, thank you again for bringing this to our attention. We take thi…"
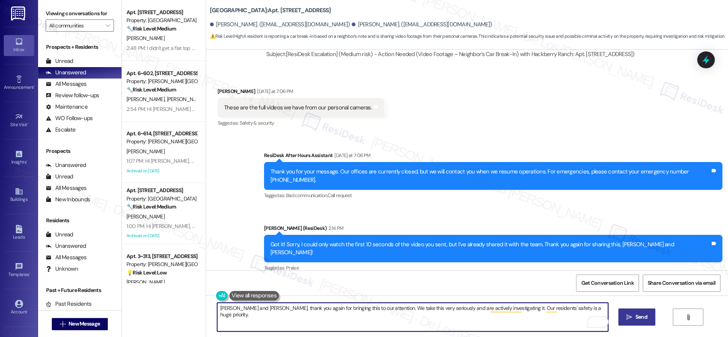
click at [628, 319] on icon "" at bounding box center [629, 317] width 6 height 6
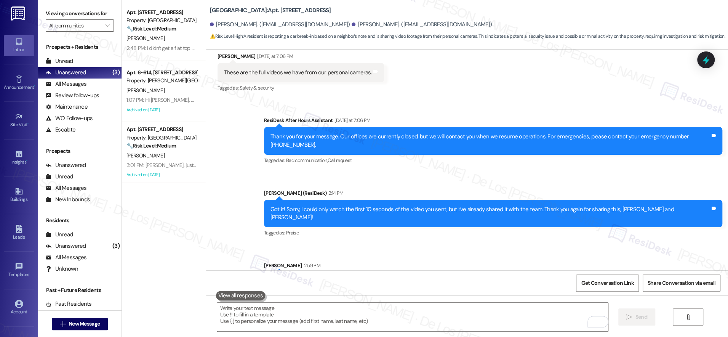
scroll to position [1750, 0]
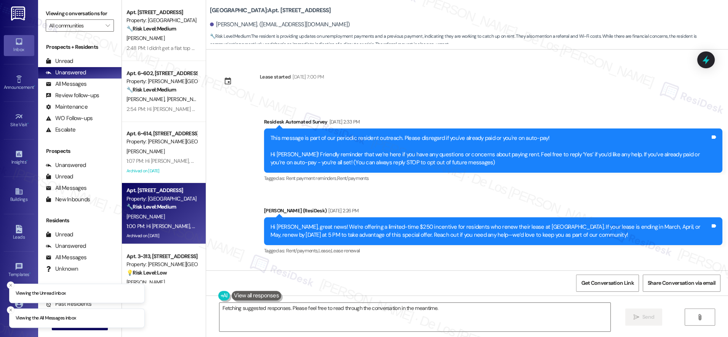
scroll to position [15196, 0]
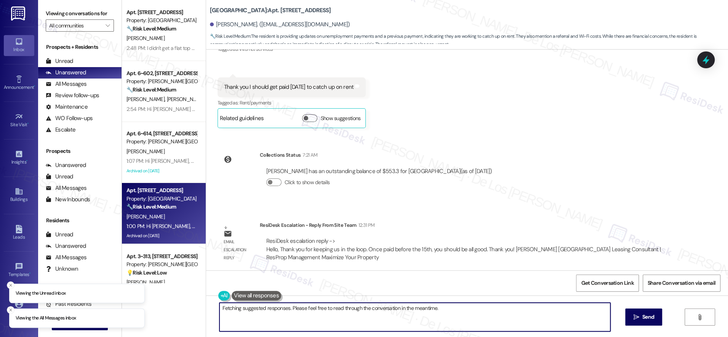
click at [345, 316] on textarea "Hi {{first_name}}, thanks for the update! I understand you'll be catching up on…" at bounding box center [414, 316] width 391 height 29
type textarea "Hi {{first_name}}, thanks for the update! I understand you'll be catching up on…"
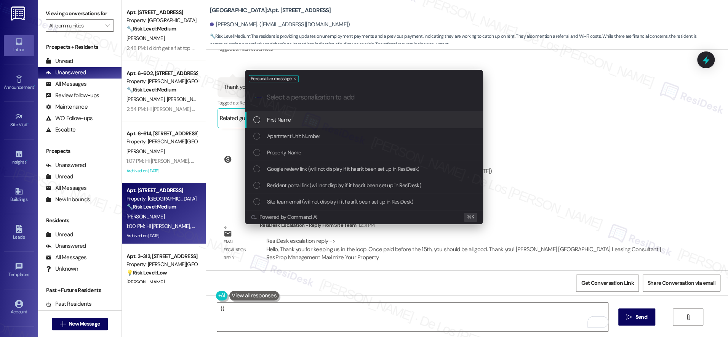
click at [376, 118] on div "First Name" at bounding box center [364, 119] width 223 height 8
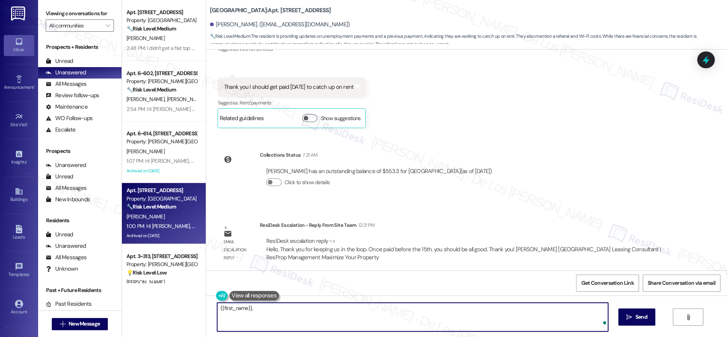
paste textarea "Thank you for keeping us in the loop. Once paid before the 15th, you should be …"
drag, startPoint x: 249, startPoint y: 308, endPoint x: 255, endPoint y: 305, distance: 6.1
click at [250, 308] on textarea "{{first_name}}, Thank you for keeping us in the loop. Once paid before the 15th…" at bounding box center [412, 316] width 391 height 29
drag, startPoint x: 213, startPoint y: 317, endPoint x: 257, endPoint y: 324, distance: 45.2
click at [217, 317] on textarea "{{first_name}}, just wanted to share a quick updated. thank you for keeping us …" at bounding box center [412, 316] width 391 height 29
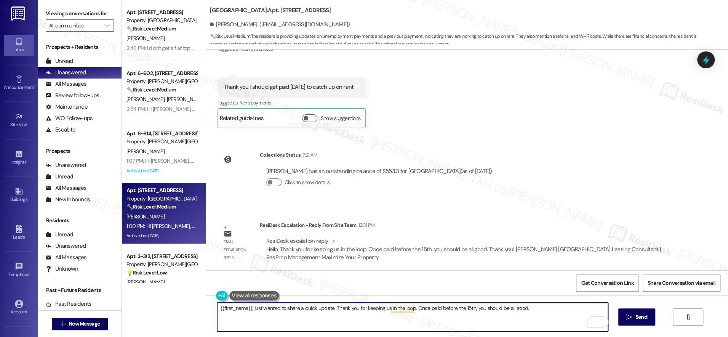
click at [542, 311] on textarea "{{first_name}}, just wanted to share a quick update. Thank you for keeping us i…" at bounding box center [412, 316] width 391 height 29
type textarea "{{first_name}}, just wanted to share a quick update. Thank you for keeping us i…"
click at [641, 315] on span "Send" at bounding box center [641, 317] width 12 height 8
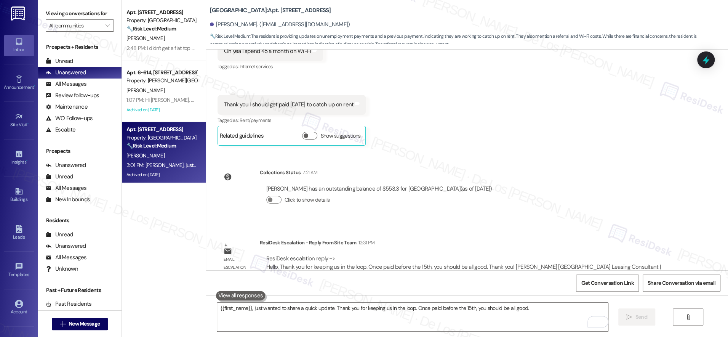
scroll to position [15249, 0]
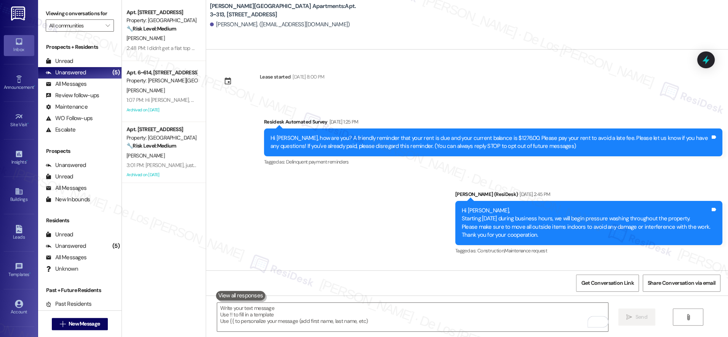
scroll to position [790, 0]
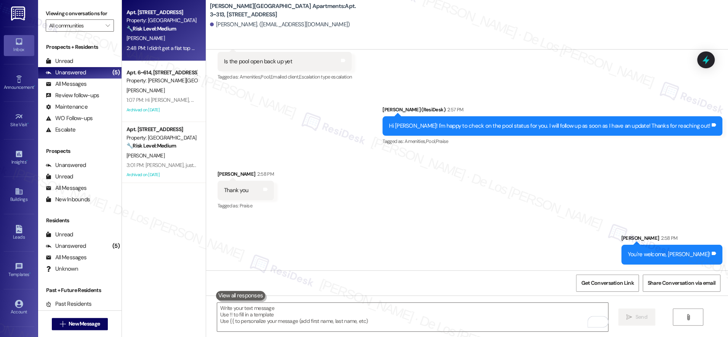
click at [161, 39] on div "[PERSON_NAME]" at bounding box center [162, 39] width 72 height 10
type textarea "Fetching suggested responses. Please feel free to read through the conversation…"
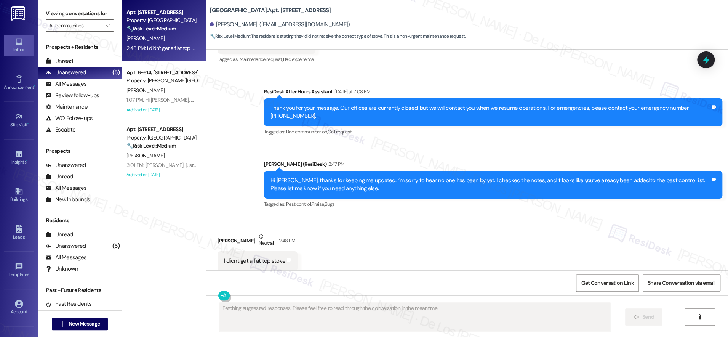
scroll to position [1911, 0]
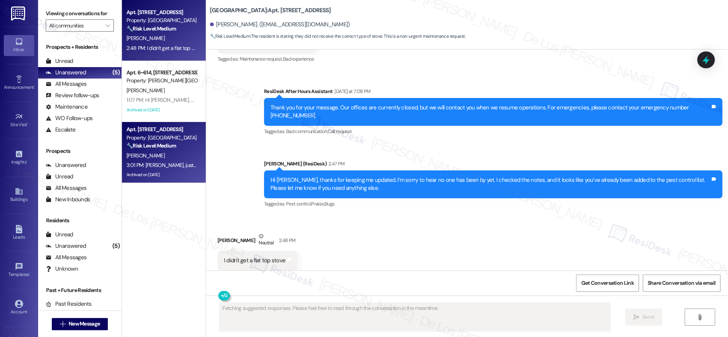
click at [176, 143] on div "🔧 Risk Level: Medium The resident is providing updates on unemployment payments…" at bounding box center [161, 146] width 70 height 8
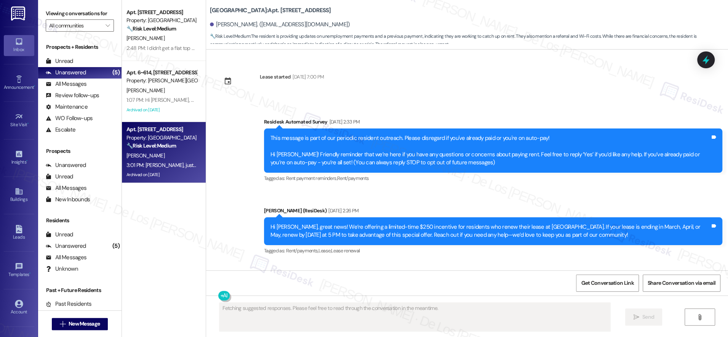
type textarea "Fetching suggested responses. Please feel free to read through the conversation…"
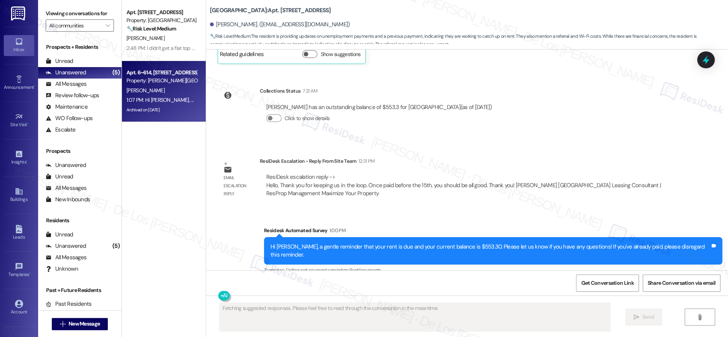
click at [160, 107] on div "Archived on [DATE]" at bounding box center [162, 110] width 72 height 10
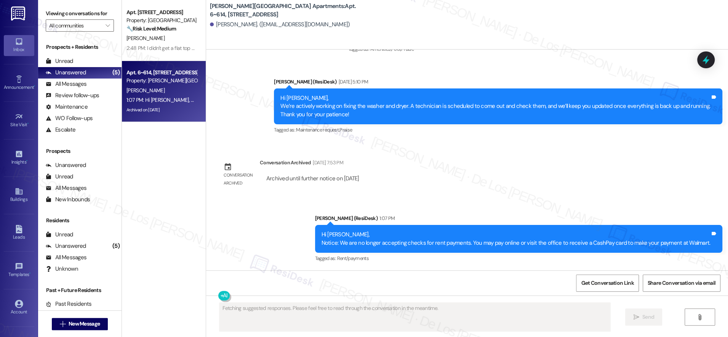
scroll to position [604, 0]
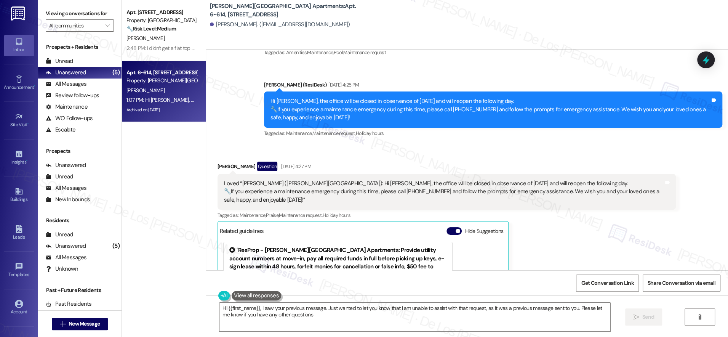
type textarea "Hi {{first_name}}, I saw your previous message. Just wanted to let you know tha…"
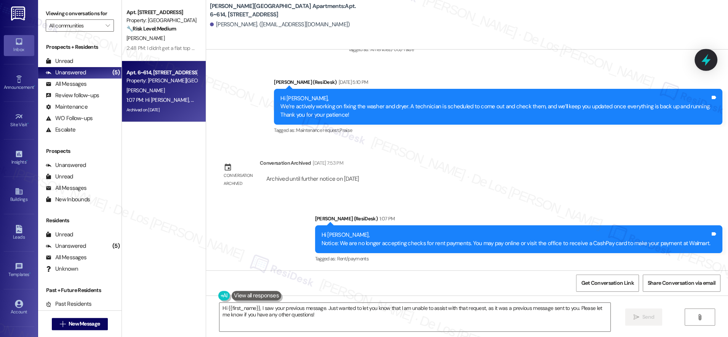
click at [701, 55] on icon at bounding box center [705, 59] width 13 height 13
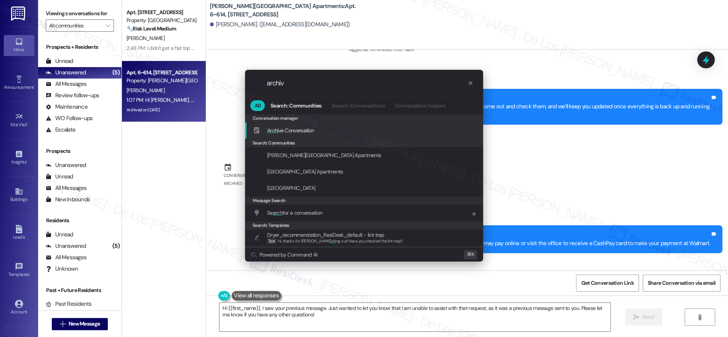
type input "archive"
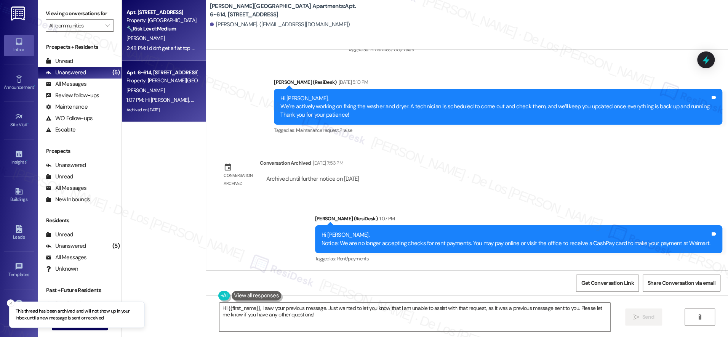
click at [179, 35] on div "[PERSON_NAME]" at bounding box center [162, 39] width 72 height 10
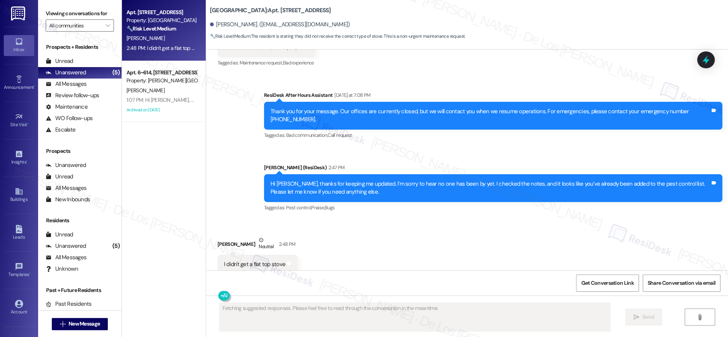
scroll to position [1911, 0]
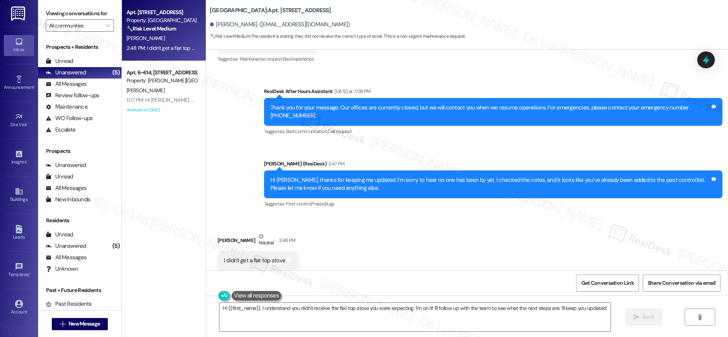
type textarea "Hi {{first_name}}, I understand you didn't receive the flat top stove you were …"
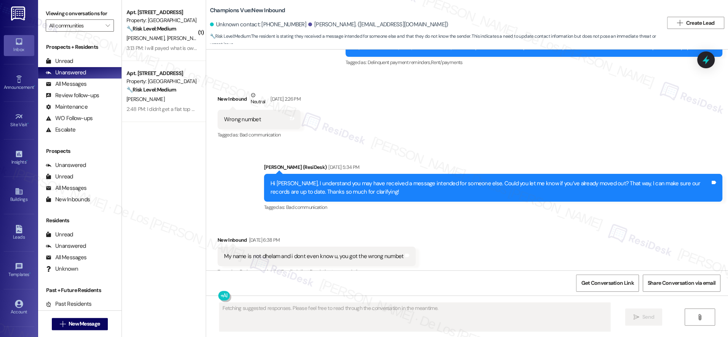
scroll to position [626, 0]
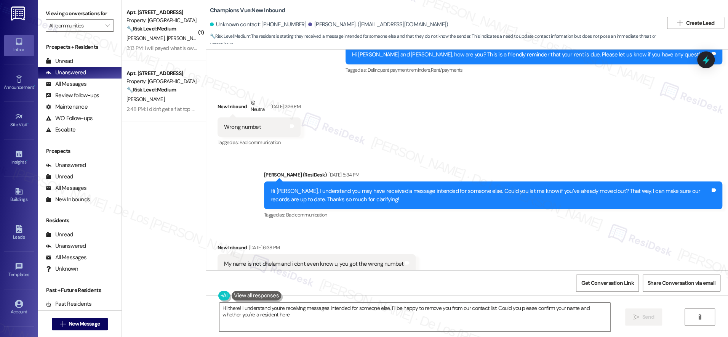
type textarea "Hi there! I understand you're receiving messages intended for someone else. I'l…"
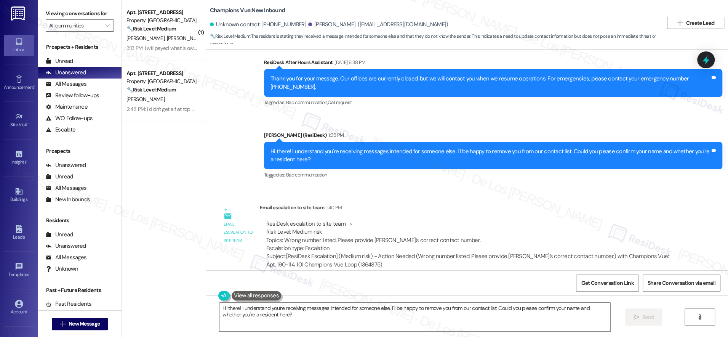
scroll to position [877, 0]
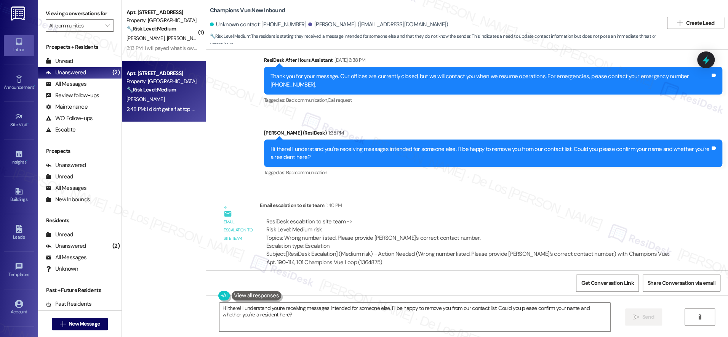
click at [157, 105] on div "2:48 PM: I didn't get a flat top stove 2:48 PM: I didn't get a flat top stove" at bounding box center [162, 109] width 72 height 10
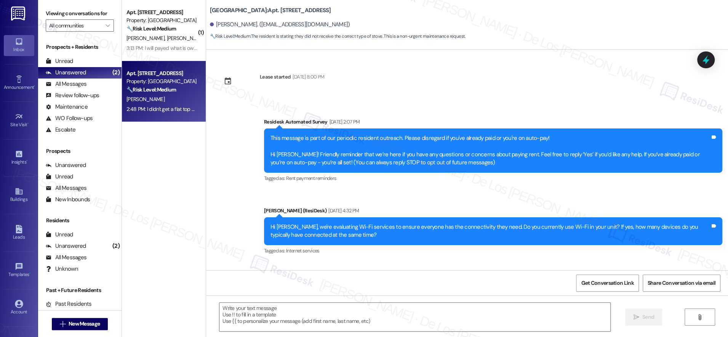
scroll to position [1911, 0]
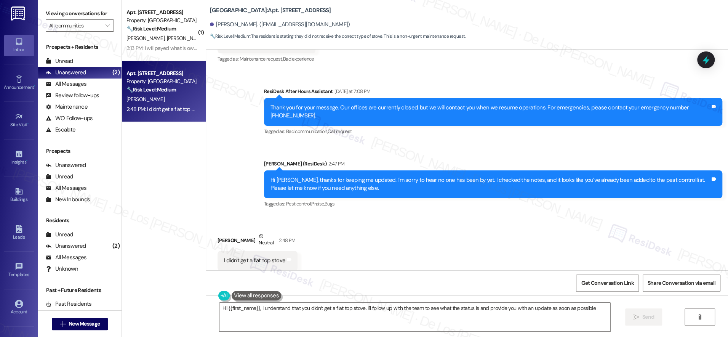
type textarea "Hi {{first_name}}, I understand that you didn't get a flat top stove. I'll foll…"
click at [711, 58] on icon at bounding box center [705, 59] width 13 height 13
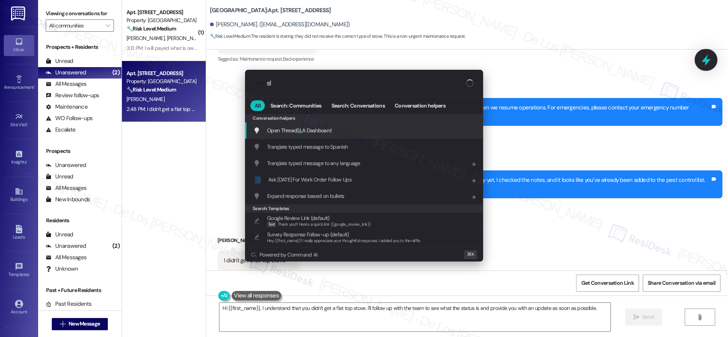
type input "sla"
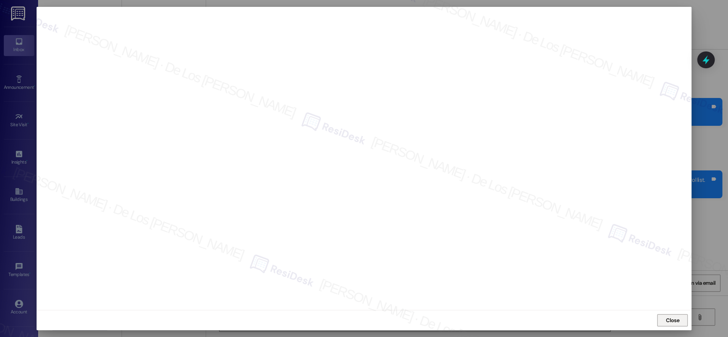
click at [679, 319] on span "Close" at bounding box center [672, 320] width 13 height 8
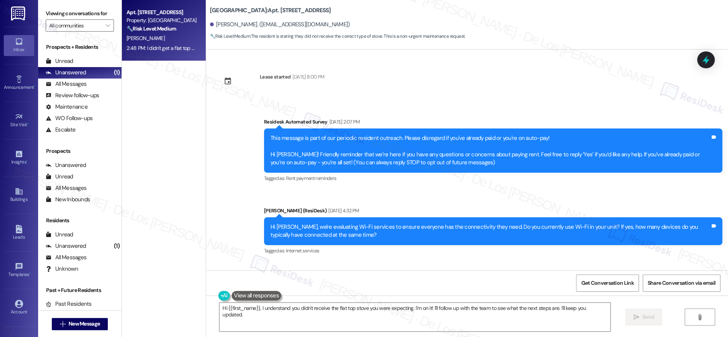
scroll to position [1911, 0]
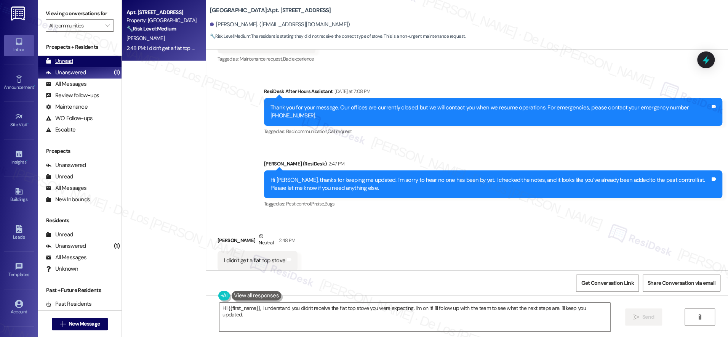
click at [94, 61] on div "Unread (0)" at bounding box center [79, 61] width 83 height 11
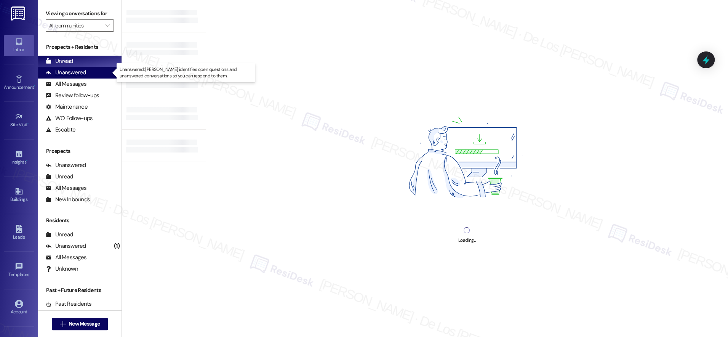
click at [96, 75] on div "Unanswered (1)" at bounding box center [79, 72] width 83 height 11
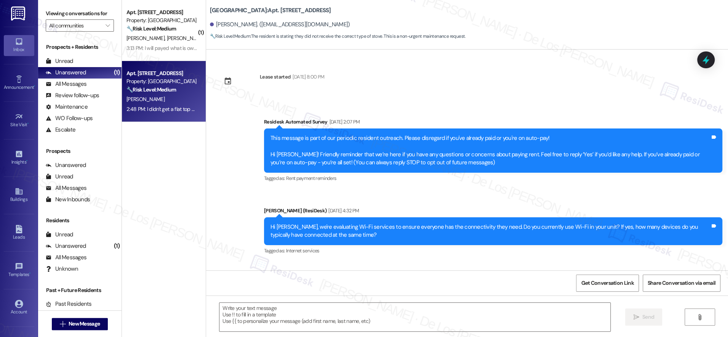
scroll to position [1911, 0]
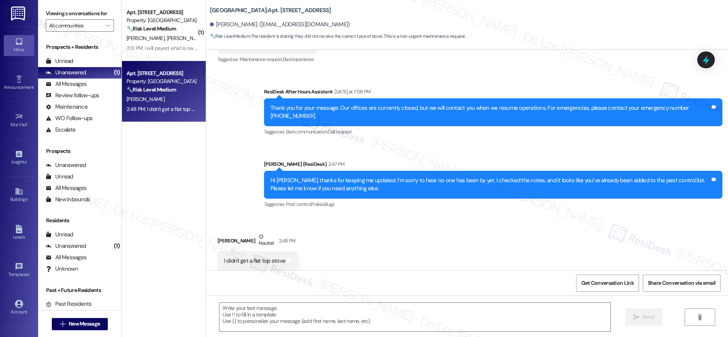
type textarea "Fetching suggested responses. Please feel free to read through the conversation…"
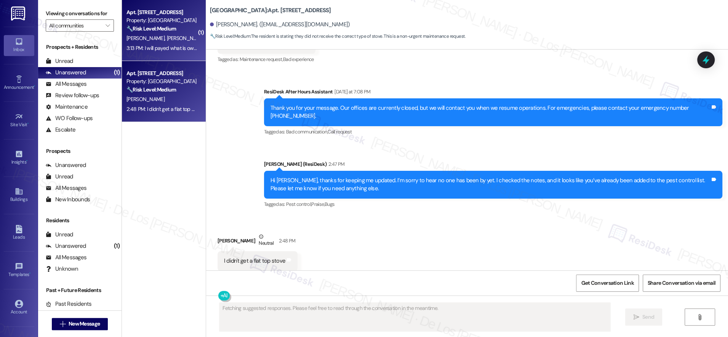
click at [168, 54] on div "Apt. [STREET_ADDRESS] Property: [GEOGRAPHIC_DATA] 🔧 Risk Level: Medium The resi…" at bounding box center [164, 30] width 84 height 61
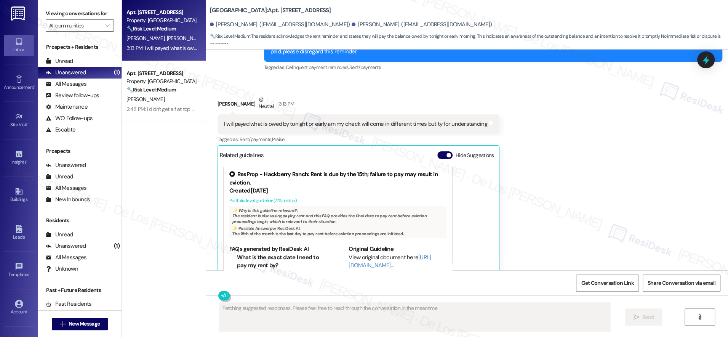
scroll to position [3401, 0]
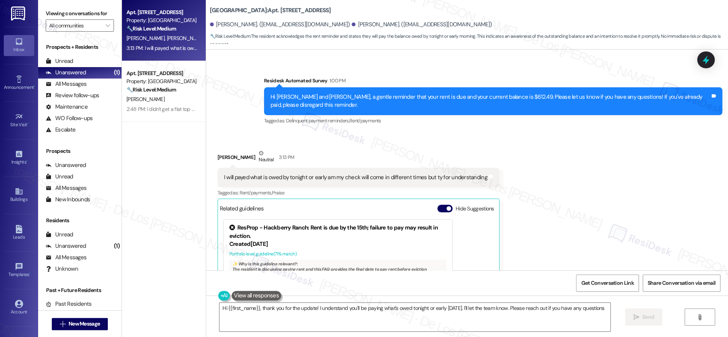
type textarea "Hi {{first_name}}, thank you for the update! I understand you'll be paying what…"
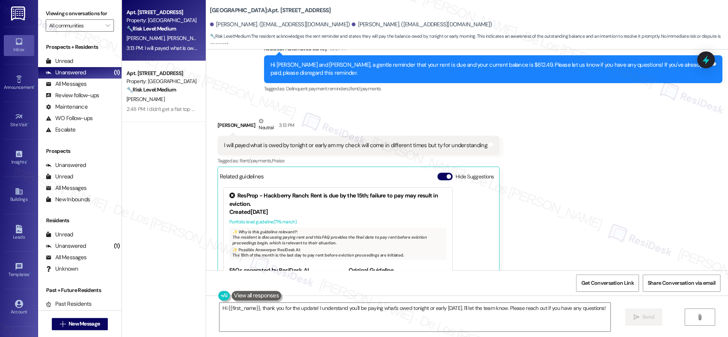
scroll to position [3443, 0]
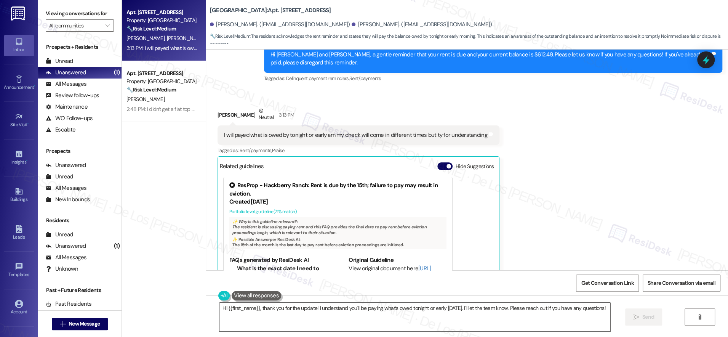
click at [604, 310] on textarea "Hi {{first_name}}, thank you for the update! I understand you'll be paying what…" at bounding box center [414, 316] width 391 height 29
click at [649, 320] on span "Send" at bounding box center [648, 317] width 12 height 8
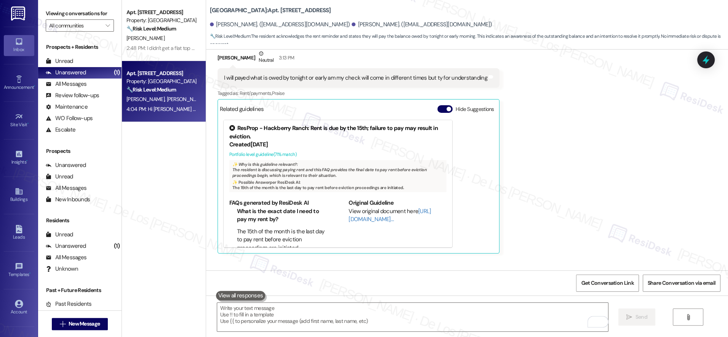
scroll to position [3533, 0]
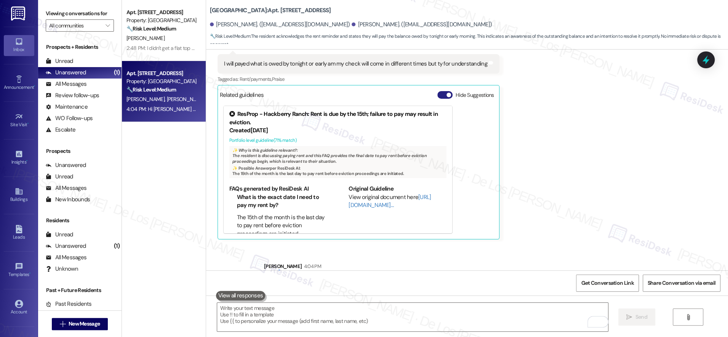
click at [446, 93] on span "button" at bounding box center [448, 95] width 5 height 5
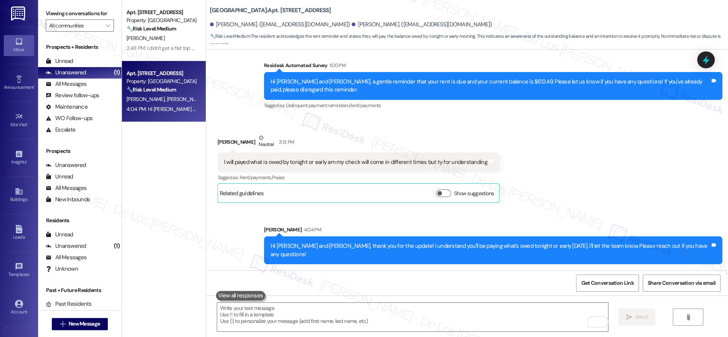
scroll to position [3398, 0]
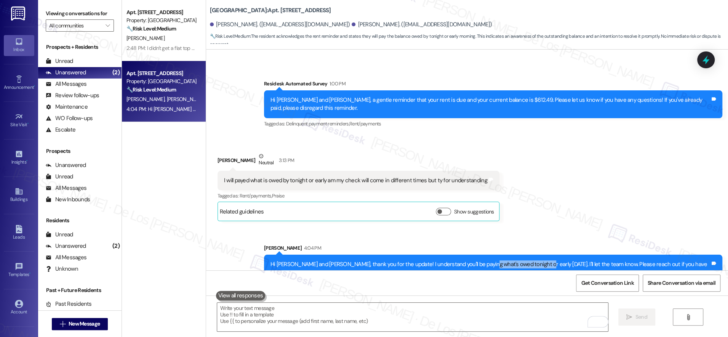
drag, startPoint x: 495, startPoint y: 254, endPoint x: 552, endPoint y: 254, distance: 57.5
click at [552, 260] on div "Hi [PERSON_NAME] and [PERSON_NAME], thank you for the update! I understand you'…" at bounding box center [490, 268] width 440 height 16
click at [554, 260] on div "Hi [PERSON_NAME] and [PERSON_NAME], thank you for the update! I understand you'…" at bounding box center [490, 268] width 440 height 16
drag, startPoint x: 553, startPoint y: 253, endPoint x: 500, endPoint y: 254, distance: 53.7
click at [500, 260] on div "Hi [PERSON_NAME] and [PERSON_NAME], thank you for the update! I understand you'…" at bounding box center [490, 268] width 440 height 16
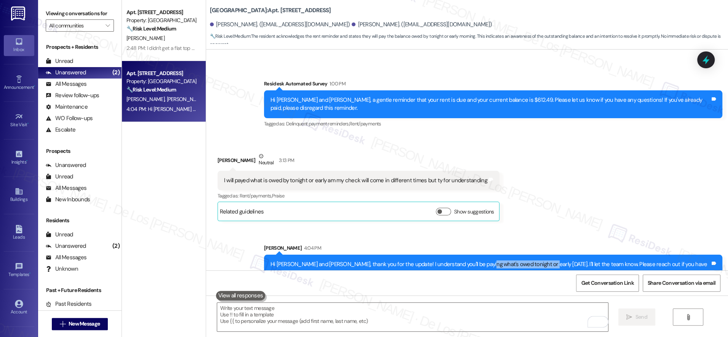
copy div "tonight or early [DATE]."
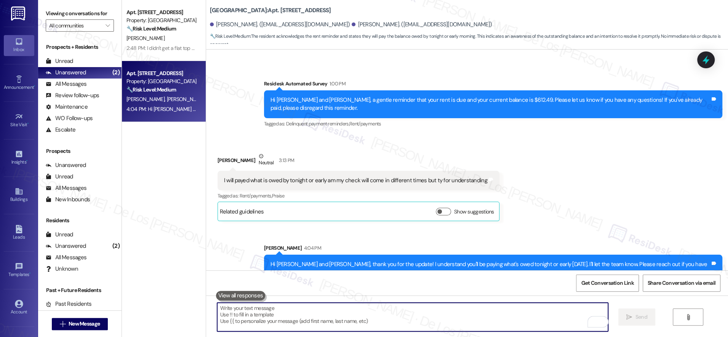
click at [480, 326] on textarea "To enrich screen reader interactions, please activate Accessibility in Grammarl…" at bounding box center [412, 316] width 391 height 29
click at [480, 327] on textarea "To enrich screen reader interactions, please activate Accessibility in Grammarl…" at bounding box center [412, 316] width 391 height 29
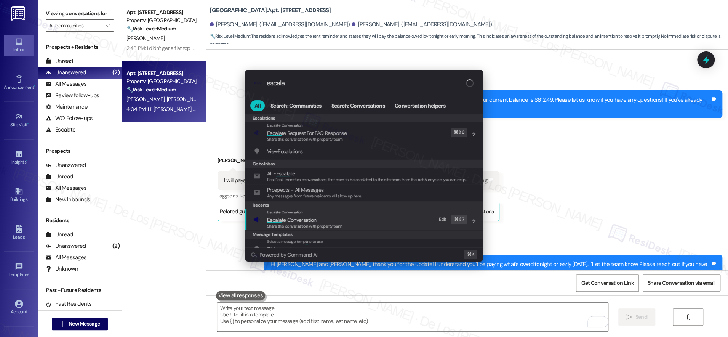
type input "escala"
click at [368, 217] on div "Escalate Conversation Escala te Conversation Share this conversation with prope…" at bounding box center [364, 219] width 223 height 21
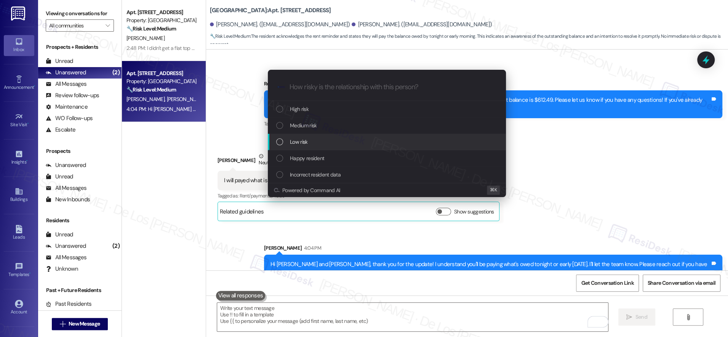
click at [331, 139] on div "Low risk" at bounding box center [387, 141] width 223 height 8
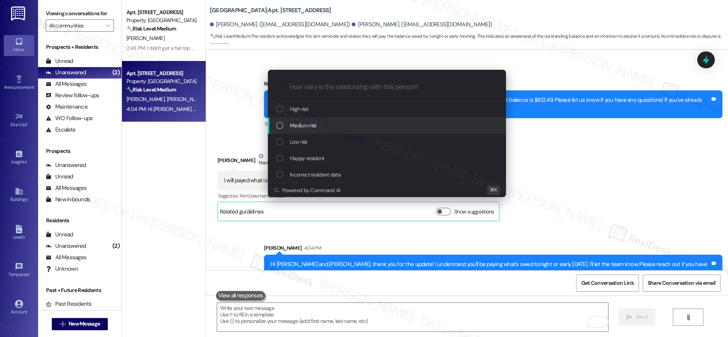
click at [339, 121] on div "Medium risk" at bounding box center [387, 125] width 223 height 8
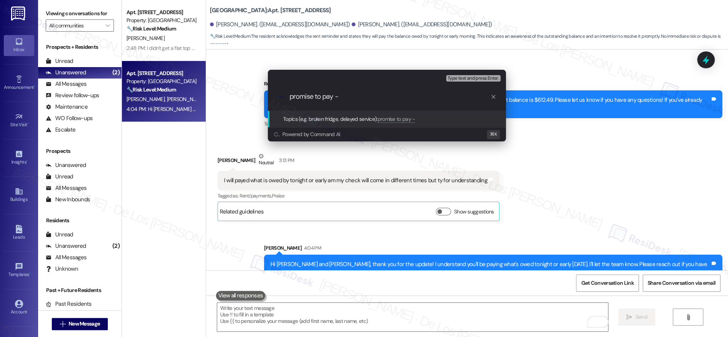
paste input "tonight or early [DATE]."
type input "promise to pay - tonight or early [DATE]"
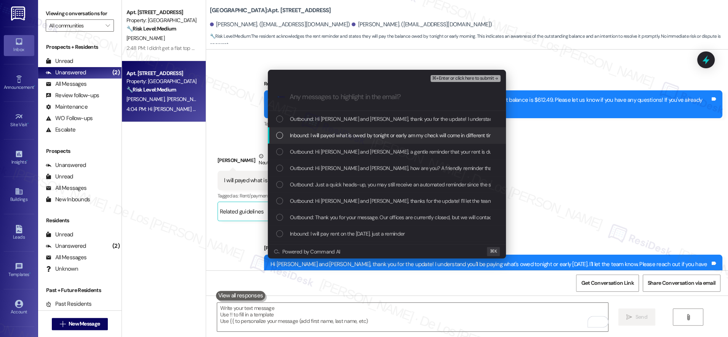
click at [321, 138] on span "Inbound: I will payed what is owed by tonight or early am my check will come in…" at bounding box center [422, 135] width 264 height 8
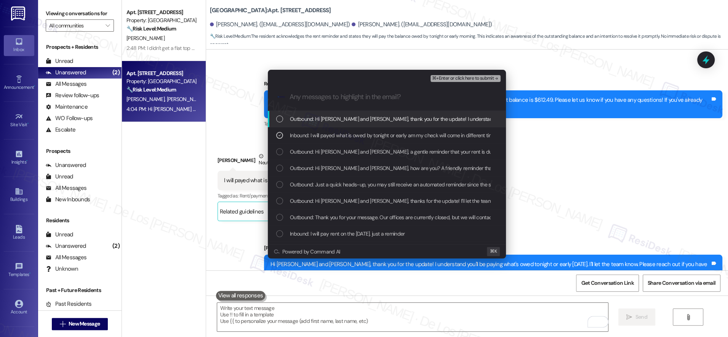
click at [439, 82] on button "⌘+Enter or click here to submit" at bounding box center [465, 78] width 70 height 7
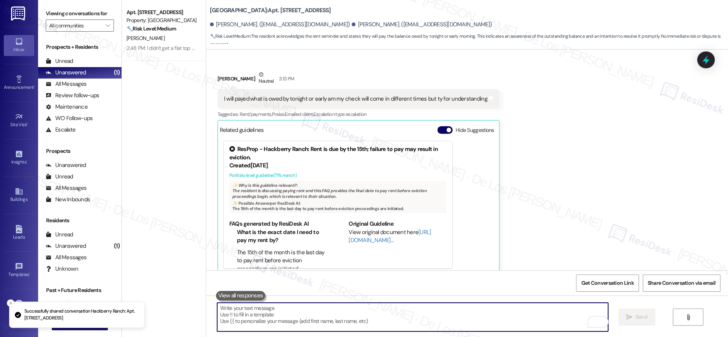
scroll to position [3544, 0]
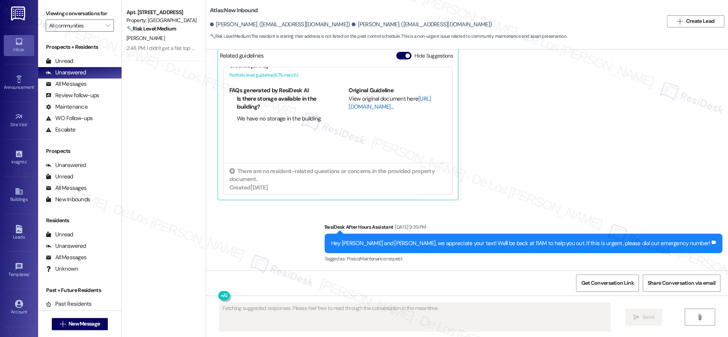
scroll to position [37, 0]
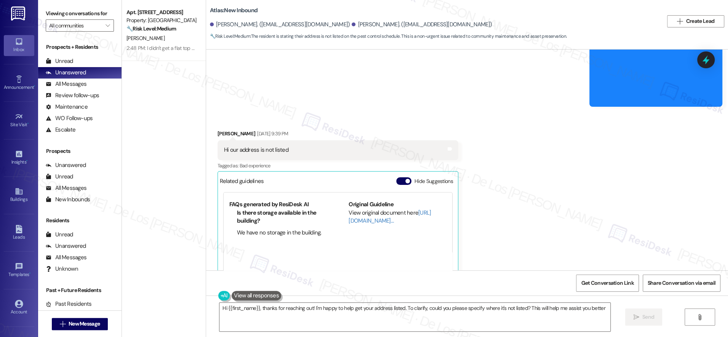
type textarea "Hi {{first_name}}, thanks for reaching out! I'm happy to help get your address …"
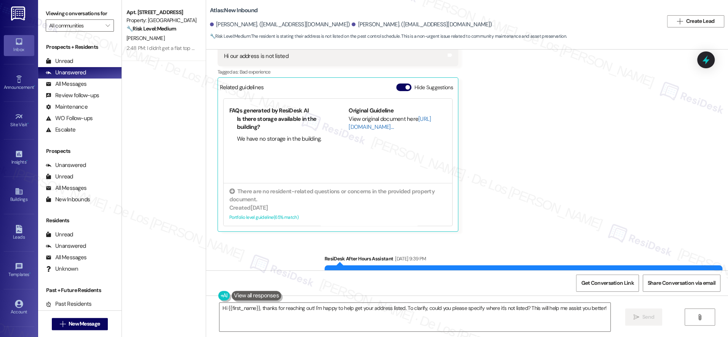
scroll to position [556, 0]
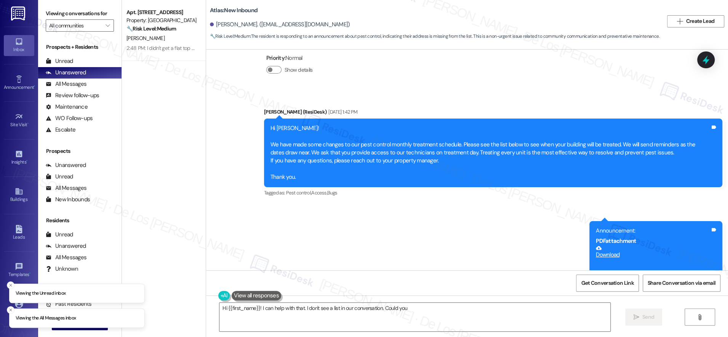
scroll to position [732, 0]
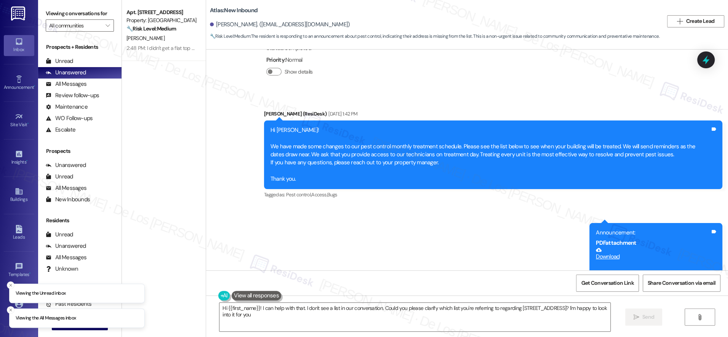
type textarea "Hi {{first_name}}! I can help with that. I don't see a list in our conversation…"
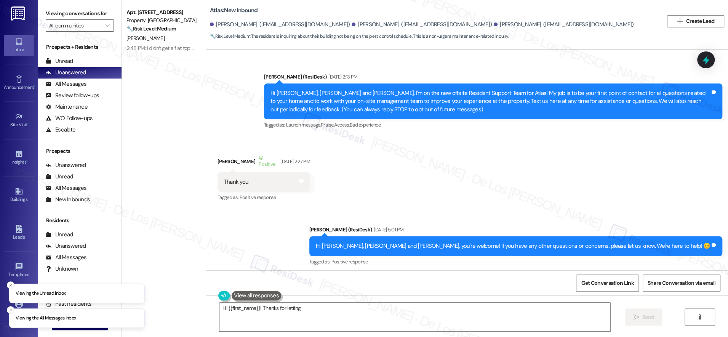
scroll to position [5159, 0]
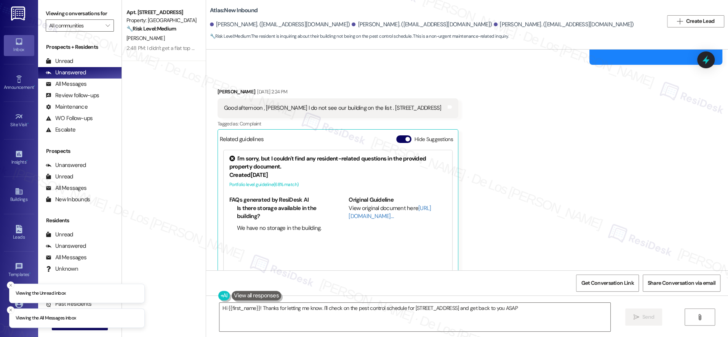
type textarea "Hi {{first_name}}! Thanks for letting me know. I'll check on the pest control s…"
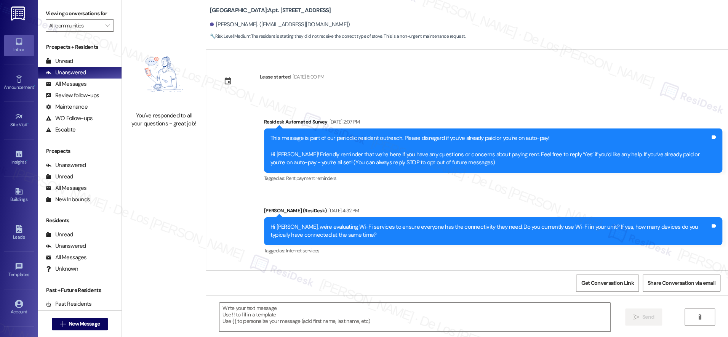
scroll to position [1911, 0]
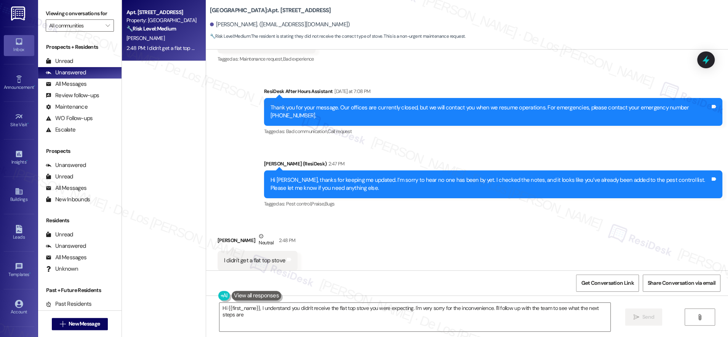
type textarea "Hi {{first_name}}, I understand you didn't receive the flat top stove you were …"
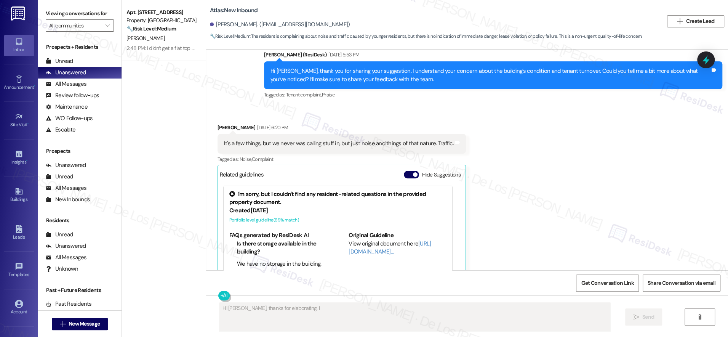
scroll to position [3294, 0]
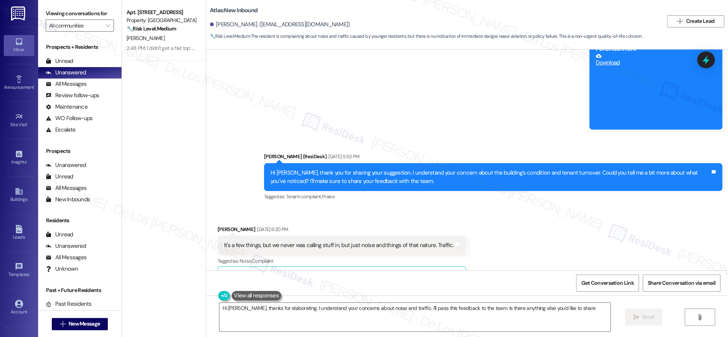
type textarea "Hi [PERSON_NAME], thanks for elaborating. I understand your concerns about nois…"
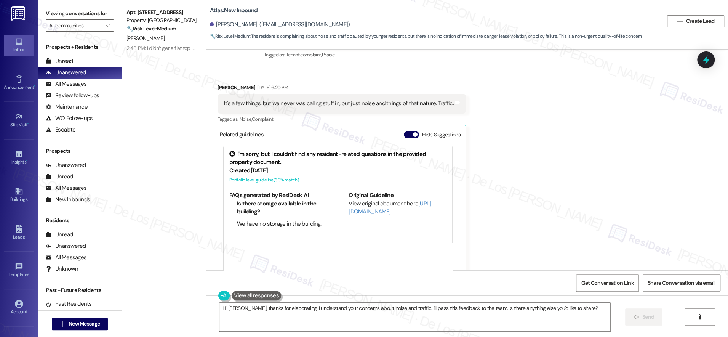
scroll to position [3440, 0]
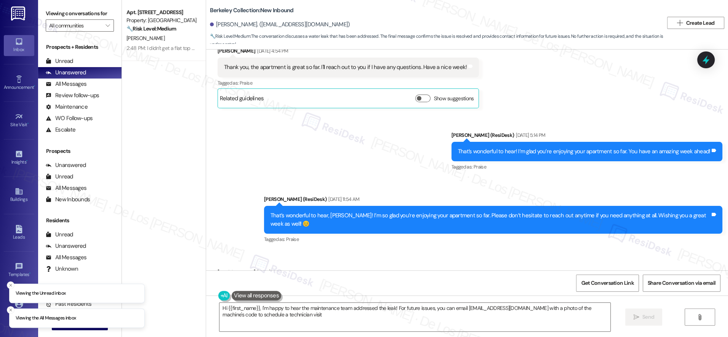
type textarea "Hi {{first_name}}, I'm happy to hear the maintenance team addressed the leak! F…"
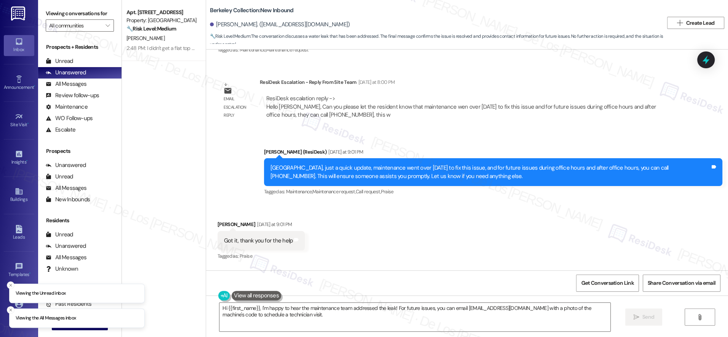
scroll to position [1452, 0]
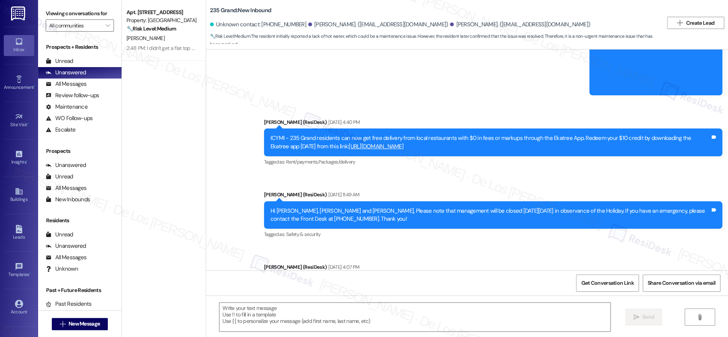
type textarea "Fetching suggested responses. Please feel free to read through the conversation…"
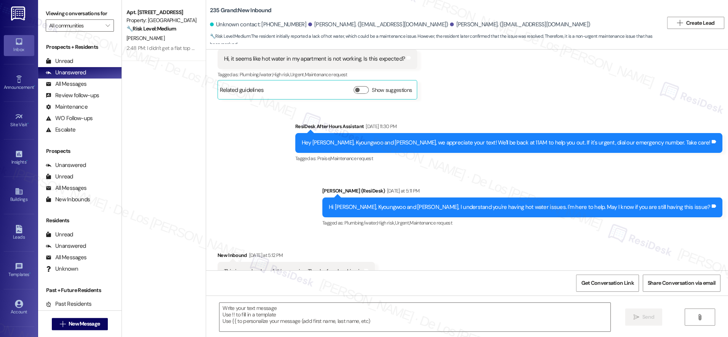
scroll to position [1868, 0]
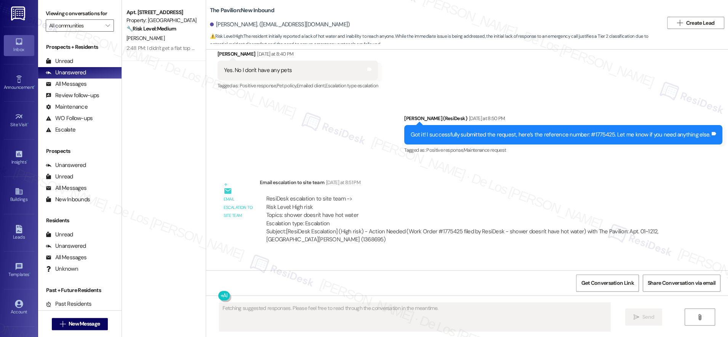
scroll to position [1688, 0]
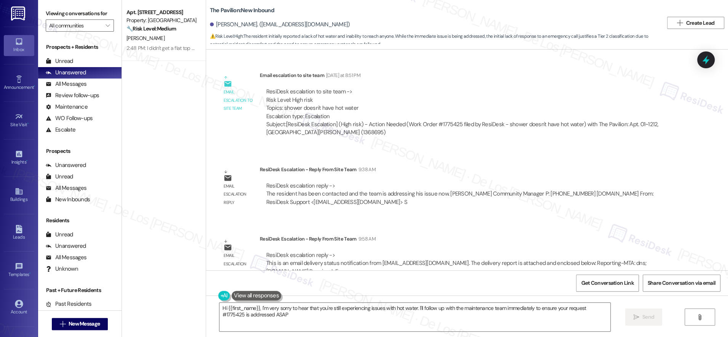
type textarea "Hi {{first_name}}, I'm very sorry to hear that you're still experiencing issues…"
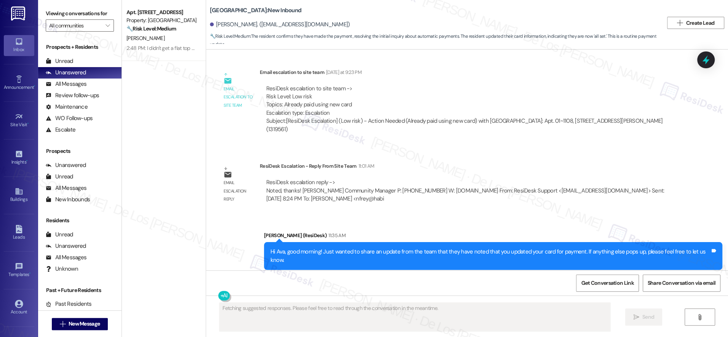
scroll to position [1750, 0]
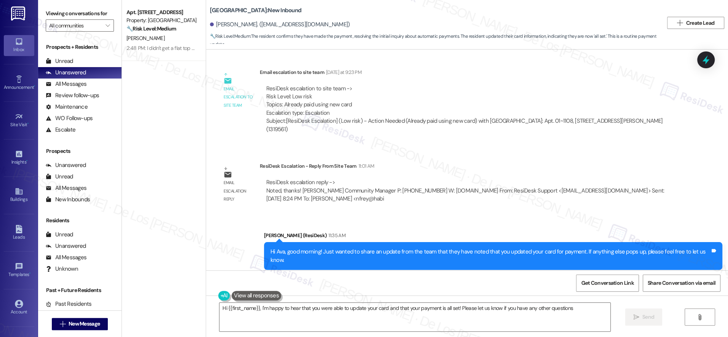
type textarea "Hi {{first_name}}, I'm happy to hear that you were able to update your card and…"
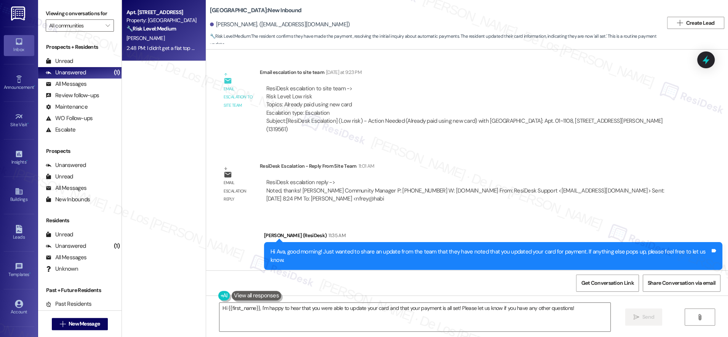
click at [157, 31] on strong "🔧 Risk Level: Medium" at bounding box center [151, 28] width 50 height 7
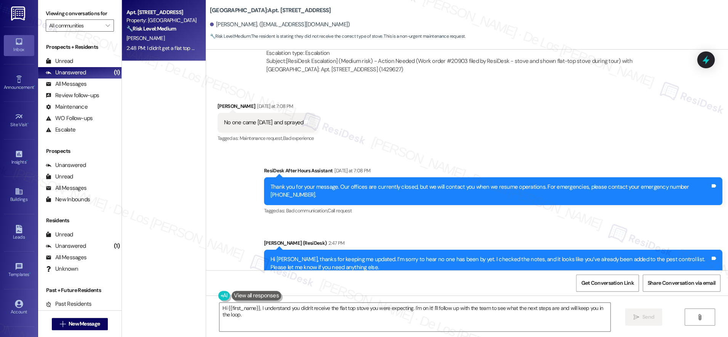
scroll to position [1911, 0]
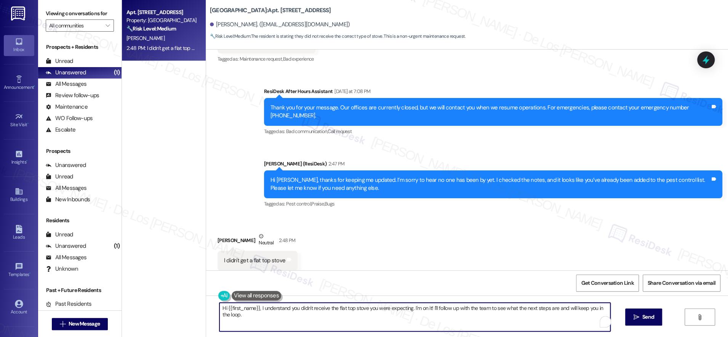
drag, startPoint x: 409, startPoint y: 307, endPoint x: 425, endPoint y: 323, distance: 22.1
click at [425, 323] on textarea "Hi {{first_name}}, I understand you didn't receive the flat top stove you were …" at bounding box center [414, 316] width 391 height 29
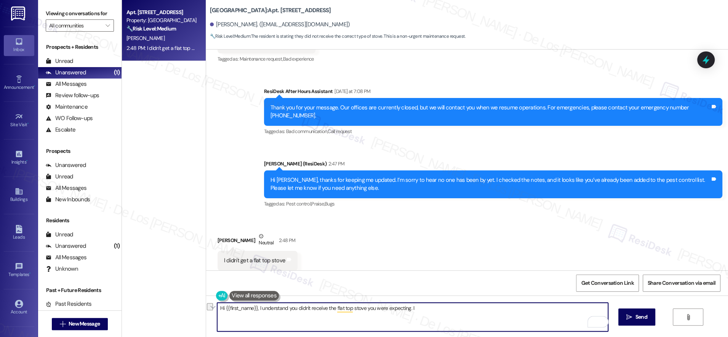
drag, startPoint x: 253, startPoint y: 310, endPoint x: 201, endPoint y: 299, distance: 53.3
click at [206, 300] on div "Hi {{first_name}}, I understand you didn't receive the flat top stove you were …" at bounding box center [467, 323] width 522 height 57
click at [398, 308] on textarea "Amber, I understand you didn't receive the flat top stove you were expecting. I" at bounding box center [412, 316] width 391 height 29
paste textarea "Hi Amber, I understand you didn’t receive the flat top stove you were expecting…"
click at [220, 308] on textarea "Hi Amber, I understand you didn’t receive the flat top stove you were expecting…" at bounding box center [412, 316] width 391 height 29
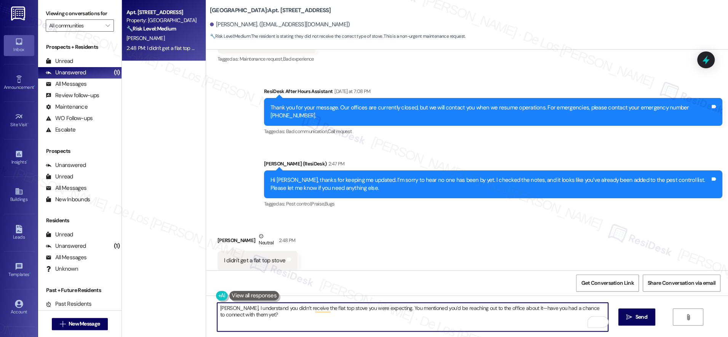
click at [330, 317] on textarea "Amber, I understand you didn’t receive the flat top stove you were expecting. Y…" at bounding box center [412, 316] width 391 height 29
click at [517, 308] on textarea "Amber, I understand you didn’t receive the flat top stove you were expecting. Y…" at bounding box center [412, 316] width 391 height 29
type textarea "Amber, I understand you didn’t receive the flat top stove you were expecting. Y…"
click at [639, 316] on span "Send" at bounding box center [641, 317] width 12 height 8
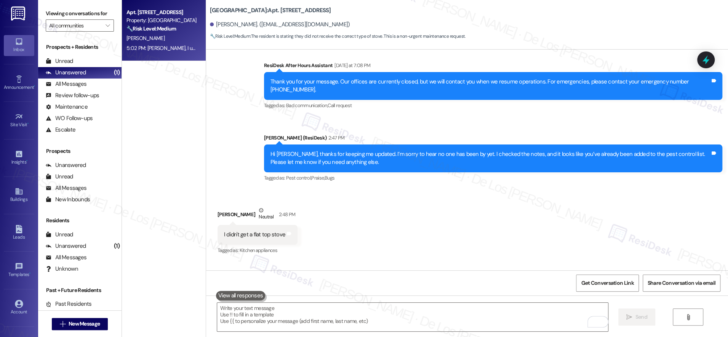
scroll to position [1964, 0]
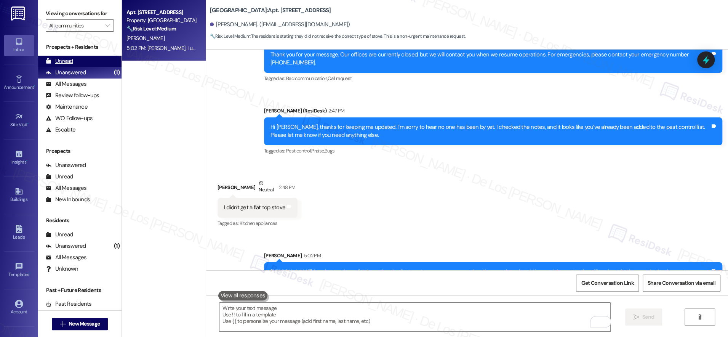
click at [93, 61] on div "Unread (0)" at bounding box center [79, 61] width 83 height 11
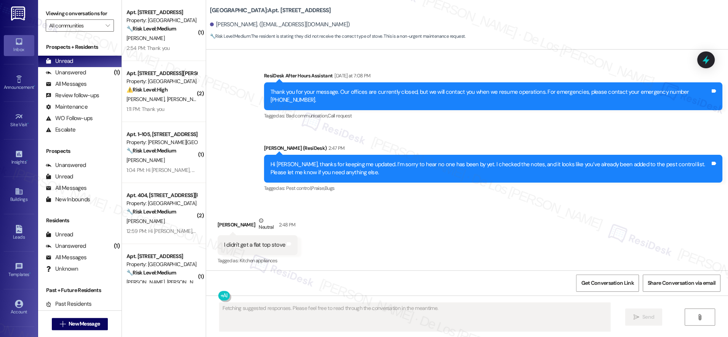
scroll to position [1975, 0]
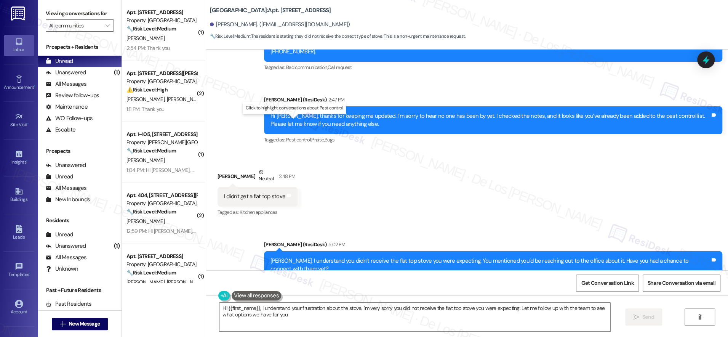
type textarea "Hi {{first_name}}, I understand your frustration about the stove. I'm very sorr…"
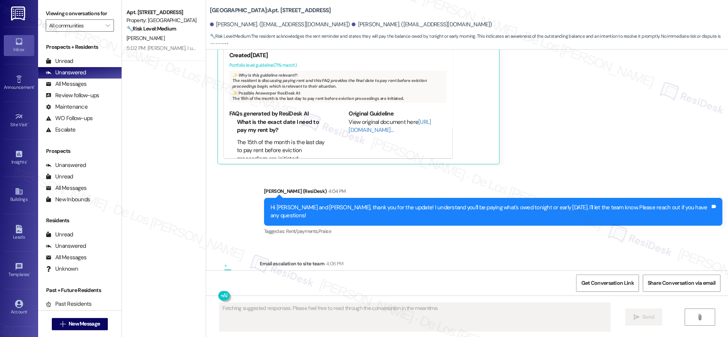
scroll to position [3699, 0]
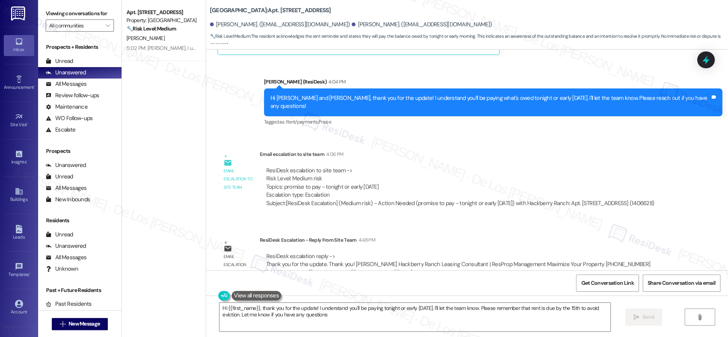
type textarea "Hi {{first_name}}, thank you for the update! I understand you'll be paying toni…"
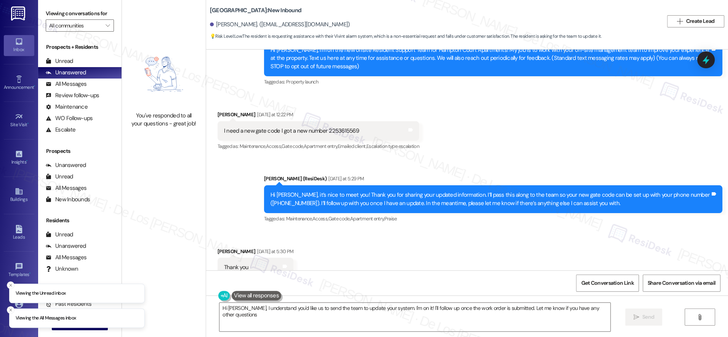
type textarea "Hi [PERSON_NAME], I understand you'd like us to send the team to update your sy…"
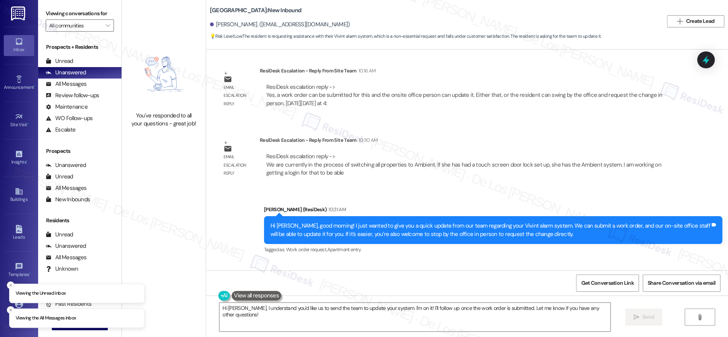
scroll to position [933, 0]
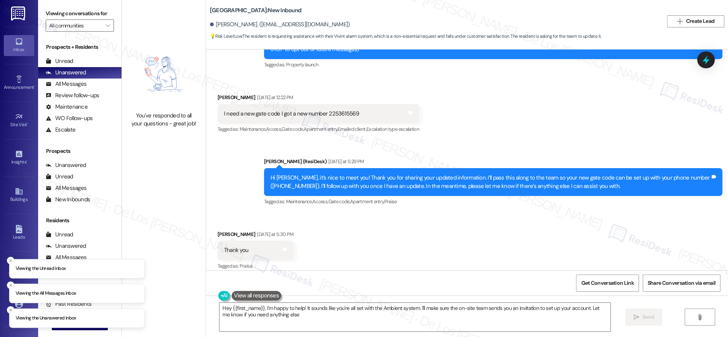
type textarea "Hey {{first_name}}, I'm happy to help! It sounds like you're all set with the A…"
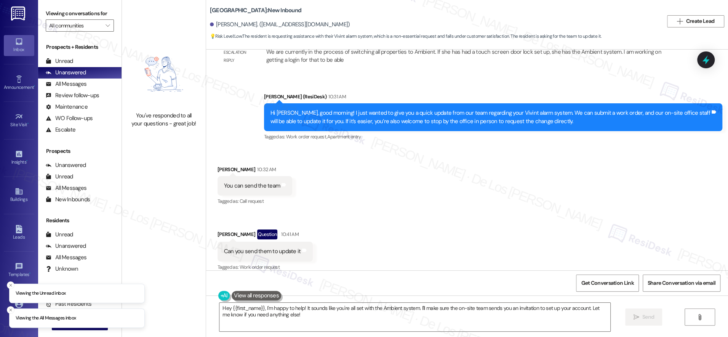
scroll to position [983, 0]
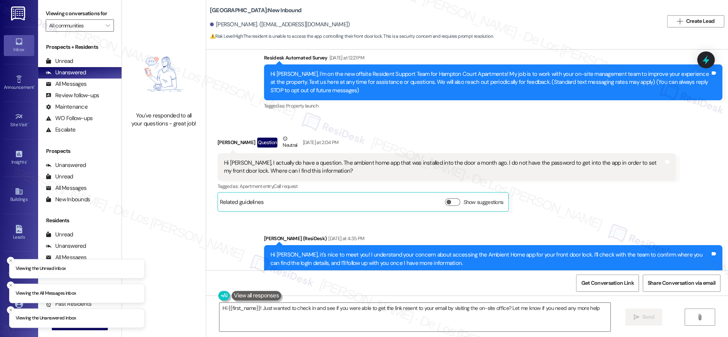
type textarea "Hi {{first_name}}! Just wanted to check in and see if you were able to get the …"
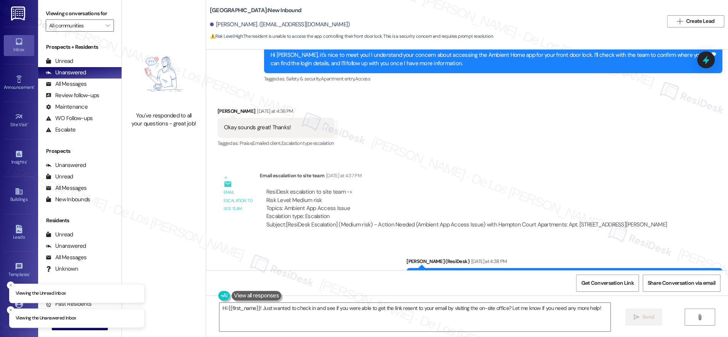
scroll to position [403, 0]
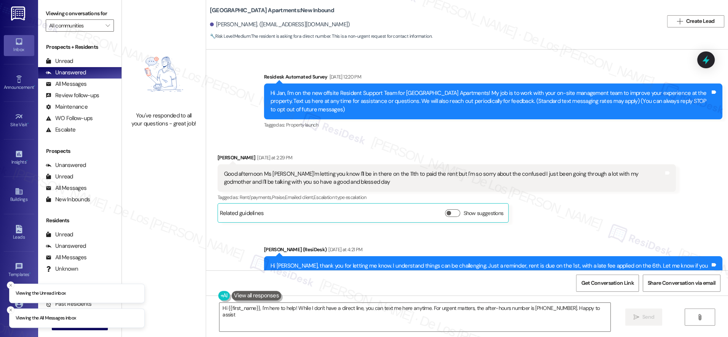
type textarea "Hi {{first_name}}, I'm here to help! While I don't have a direct line, you can …"
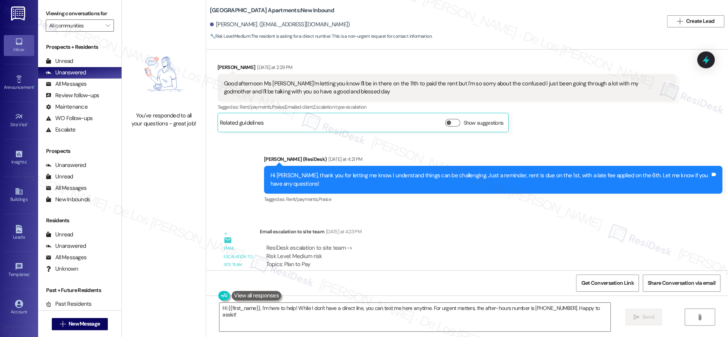
scroll to position [83, 0]
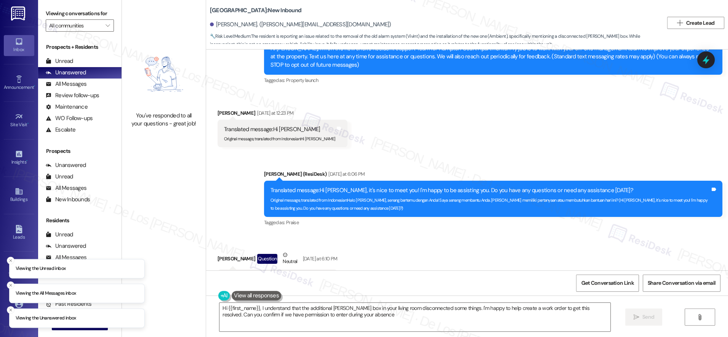
type textarea "Hi {{first_name}}, I understand that the additional Cox box in your living room…"
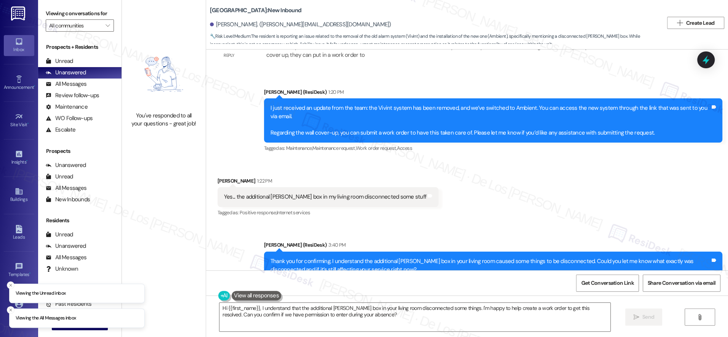
scroll to position [695, 0]
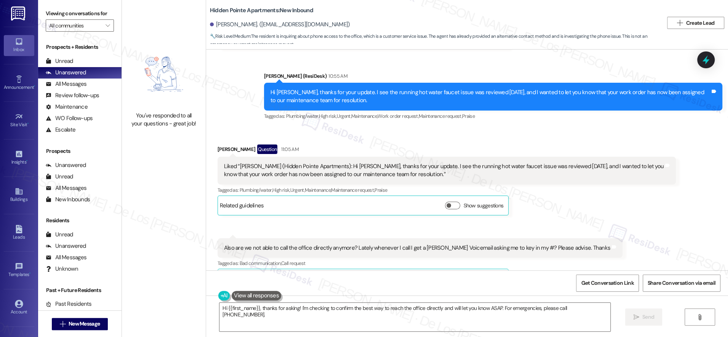
scroll to position [1407, 0]
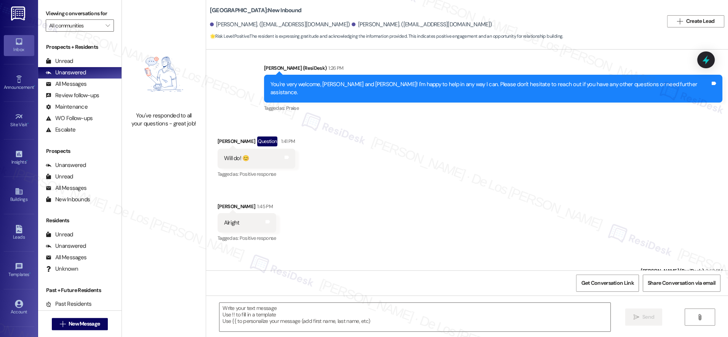
scroll to position [928, 0]
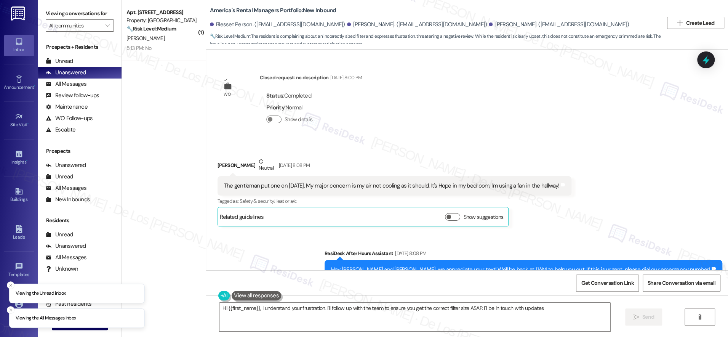
type textarea "Hi {{first_name}}, I understand your frustration. I'll follow up with the team …"
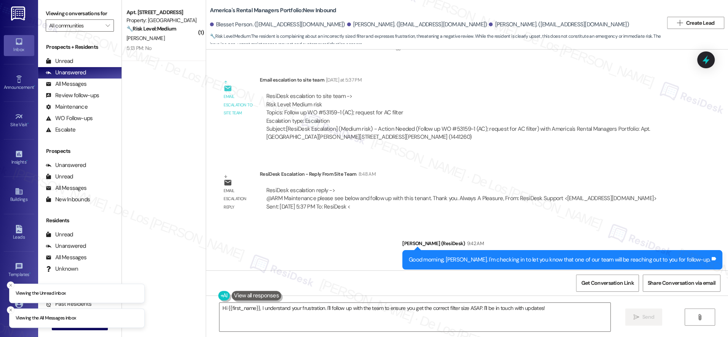
scroll to position [2941, 0]
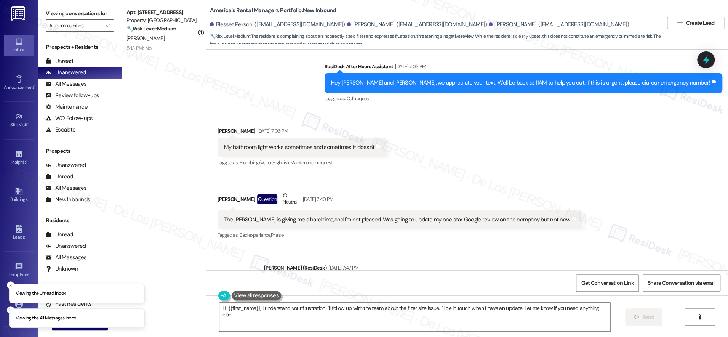
type textarea "Hi {{first_name}}, I understand your frustration. I'll follow up with the team …"
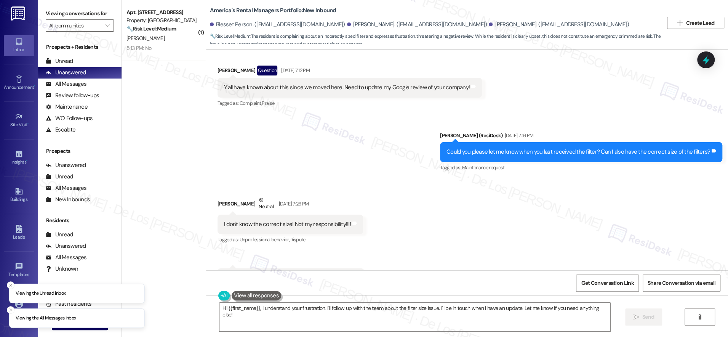
scroll to position [2941, 0]
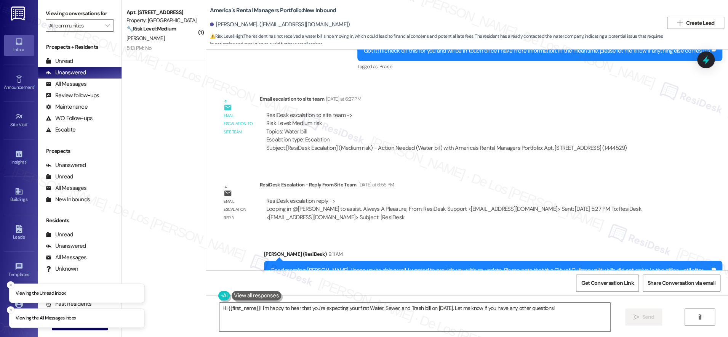
scroll to position [697, 0]
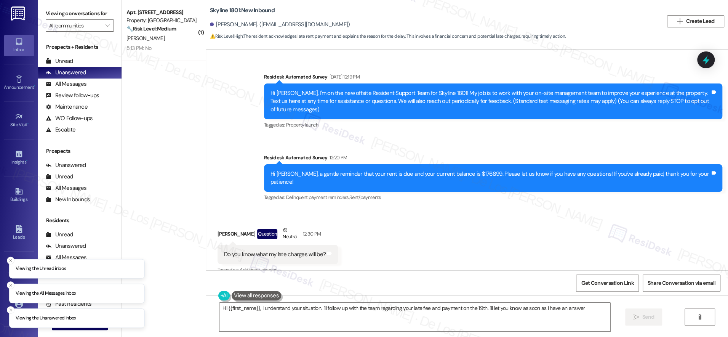
type textarea "Hi {{first_name}}, I understand your situation. I'll follow up with the team re…"
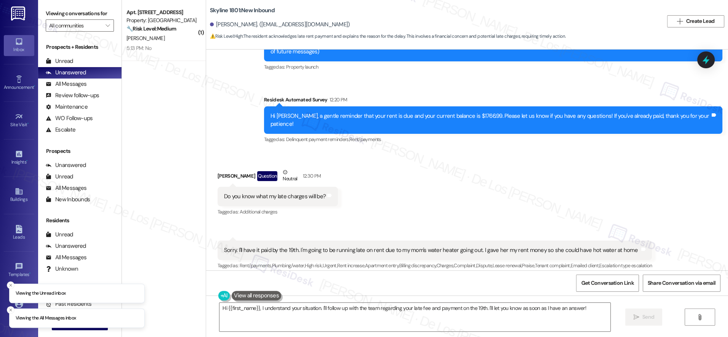
scroll to position [67, 0]
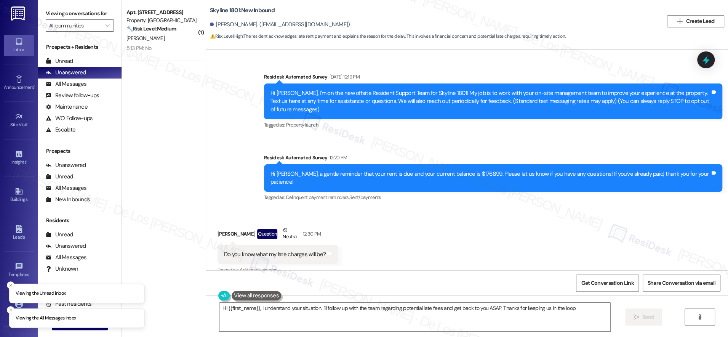
type textarea "Hi {{first_name}}, I understand your situation. I'll follow up with the team re…"
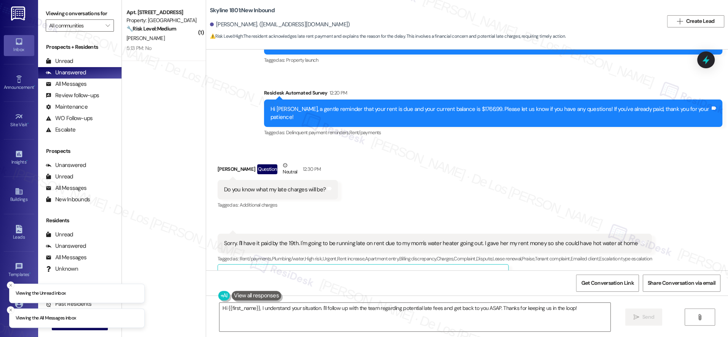
scroll to position [67, 0]
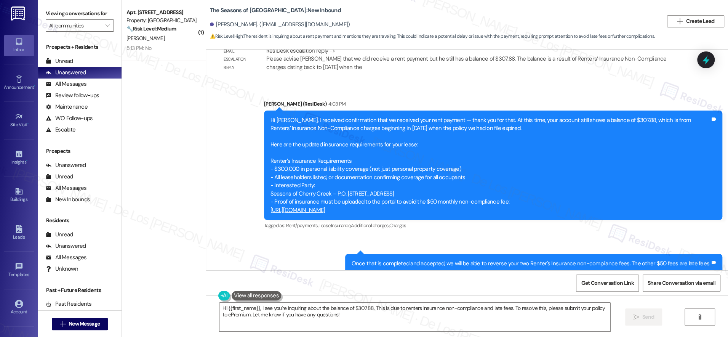
scroll to position [697, 0]
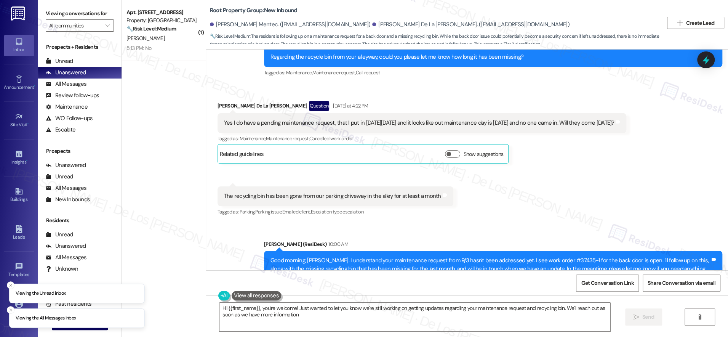
type textarea "Hi {{first_name}}, you're welcome! Just wanted to let you know we're still work…"
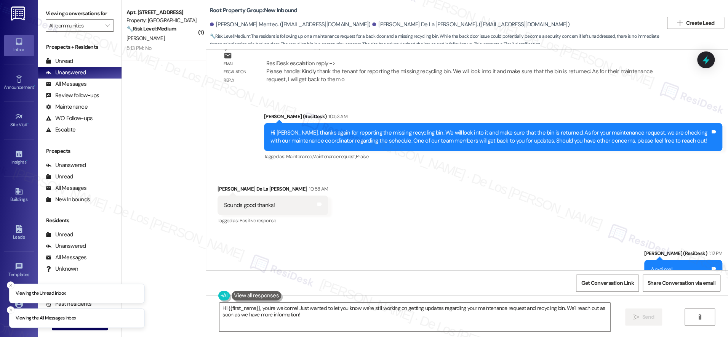
scroll to position [935, 0]
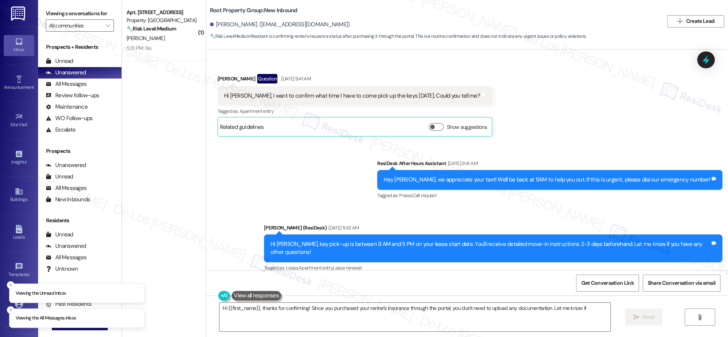
scroll to position [1669, 0]
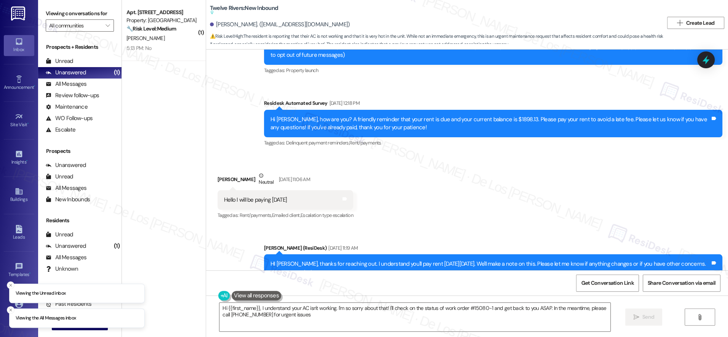
type textarea "Hi {{first_name}}, I understand your AC isn't working. I'm so sorry about that!…"
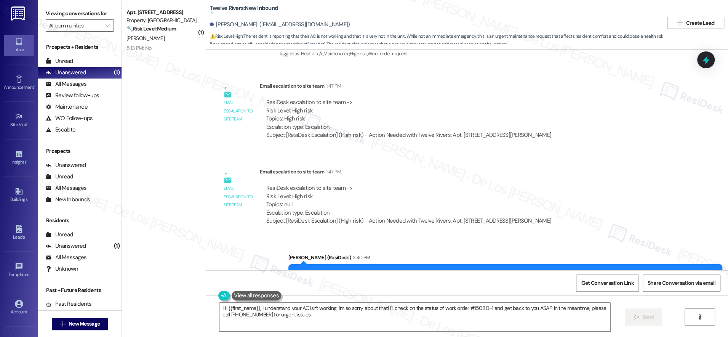
scroll to position [1264, 0]
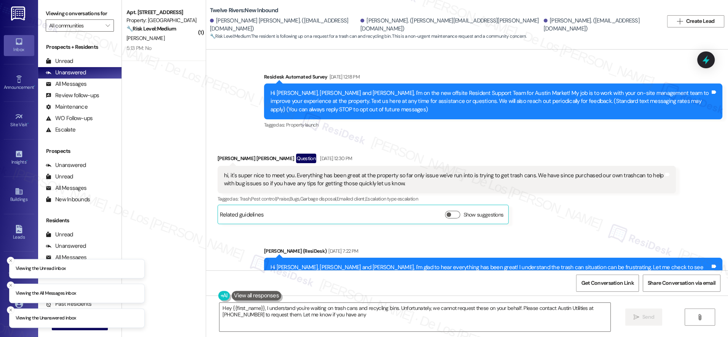
scroll to position [2468, 0]
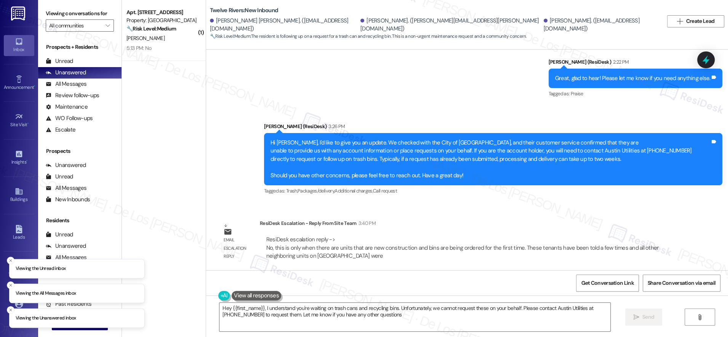
type textarea "Hey {{first_name}}, I understand you're waiting on trash cans and recycling bin…"
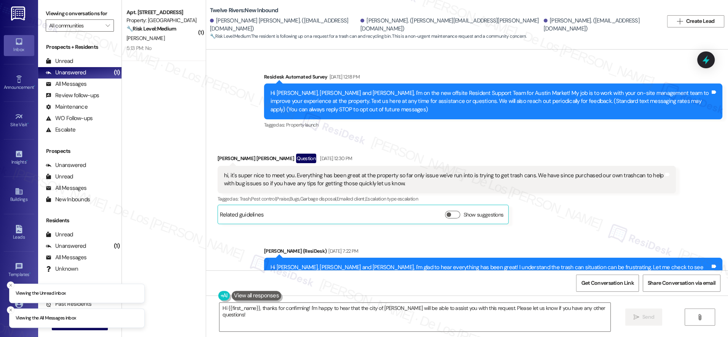
scroll to position [2468, 0]
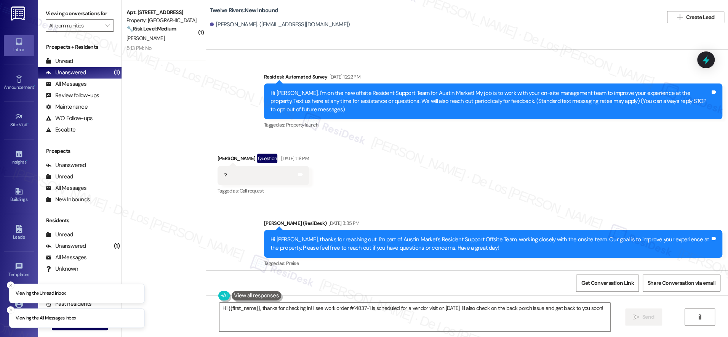
scroll to position [2689, 0]
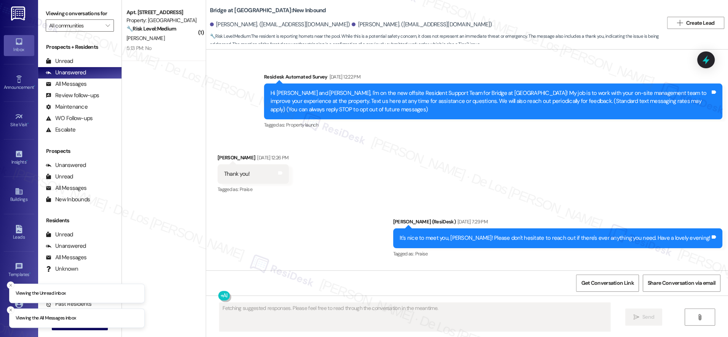
scroll to position [4947, 0]
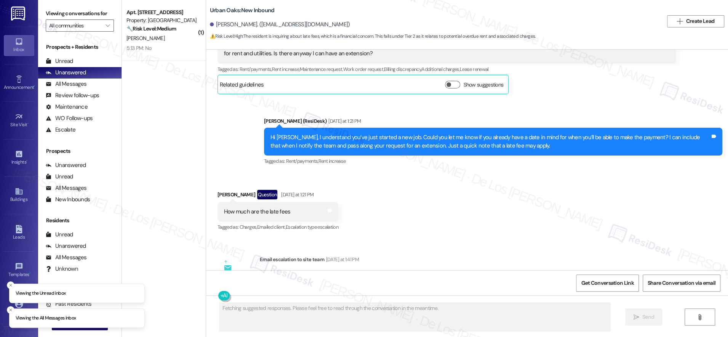
scroll to position [958, 0]
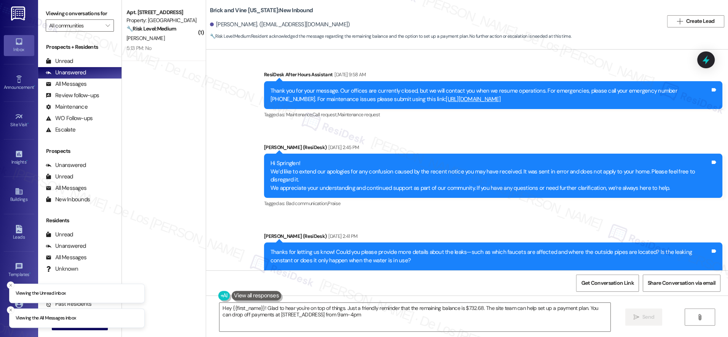
type textarea "Hey {{first_name}}! Glad to hear you're on top of things. Just a friendly remin…"
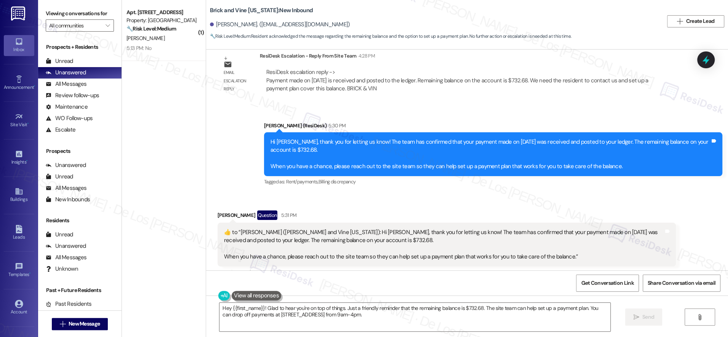
scroll to position [5217, 0]
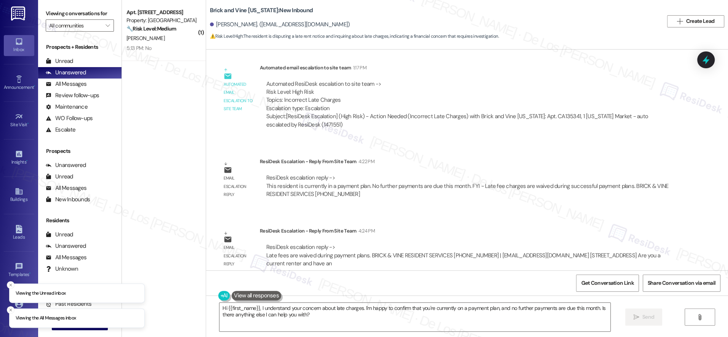
scroll to position [679, 0]
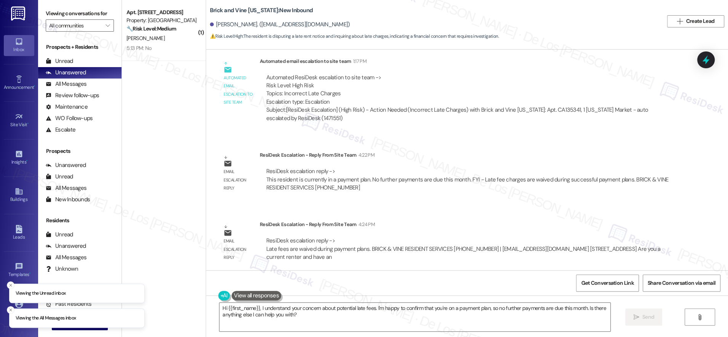
scroll to position [679, 0]
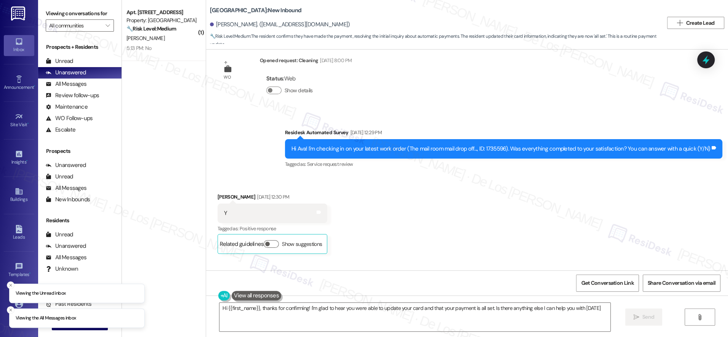
type textarea "Hi {{first_name}}, thanks for confirming! I'm glad to hear you were able to upd…"
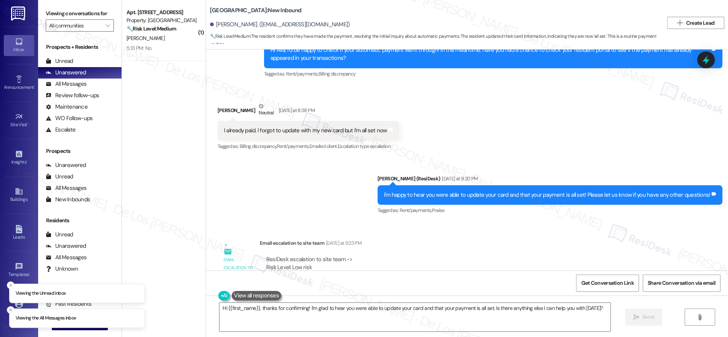
scroll to position [1750, 0]
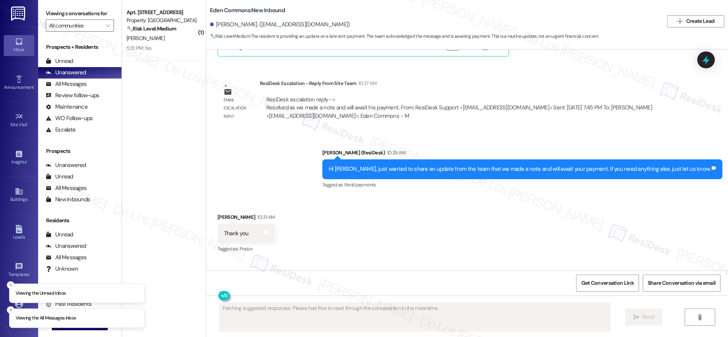
scroll to position [5494, 0]
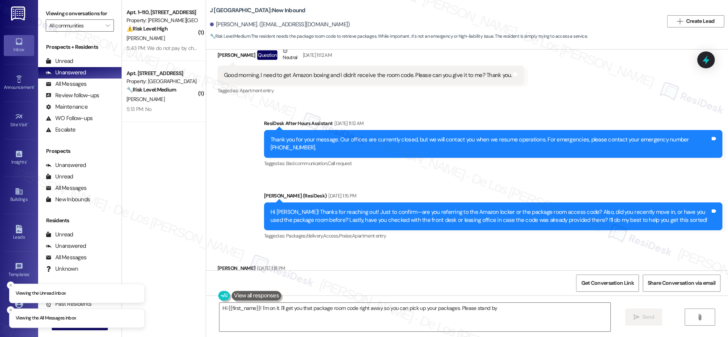
type textarea "Hi {{first_name}}! I'm on it. I'll get you that package room code right away so…"
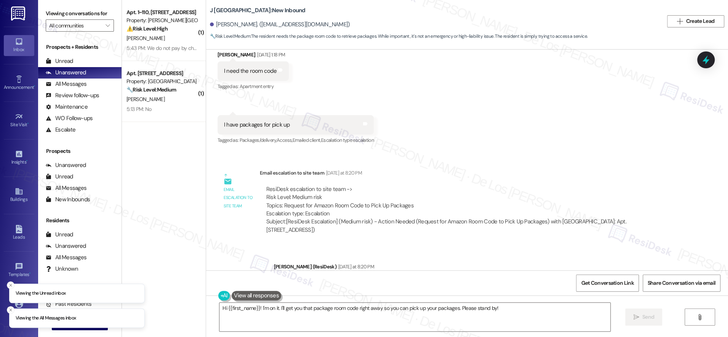
scroll to position [413, 0]
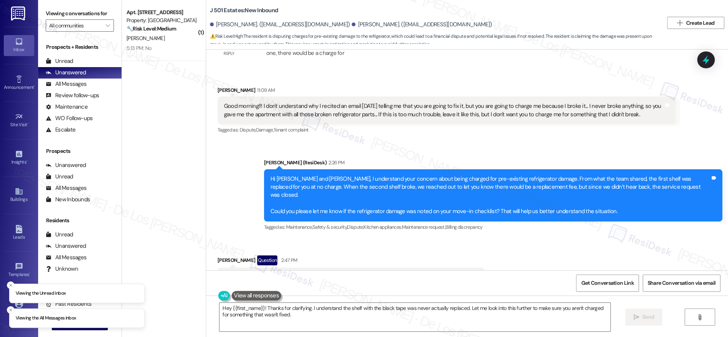
scroll to position [907, 0]
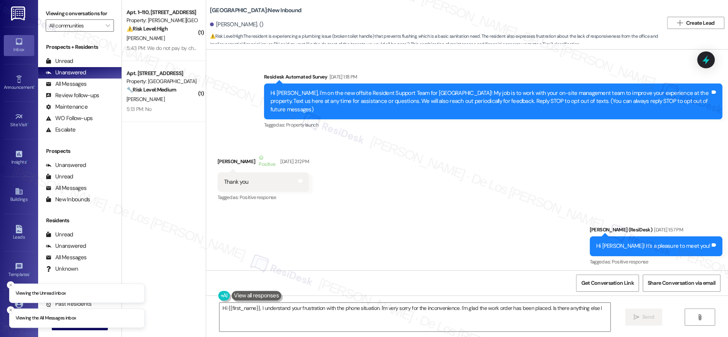
scroll to position [10754, 0]
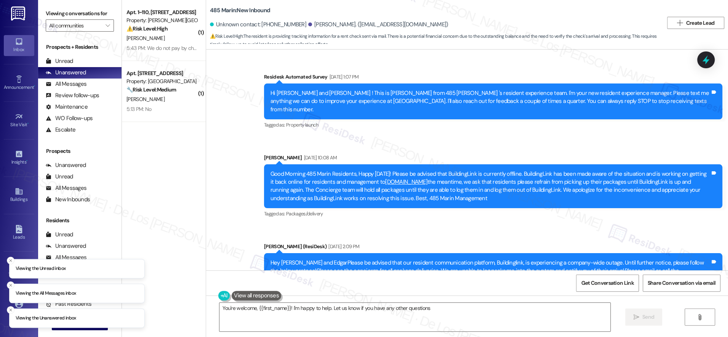
type textarea "You're welcome, {{first_name}}! I'm happy to help. Let us know if you have any …"
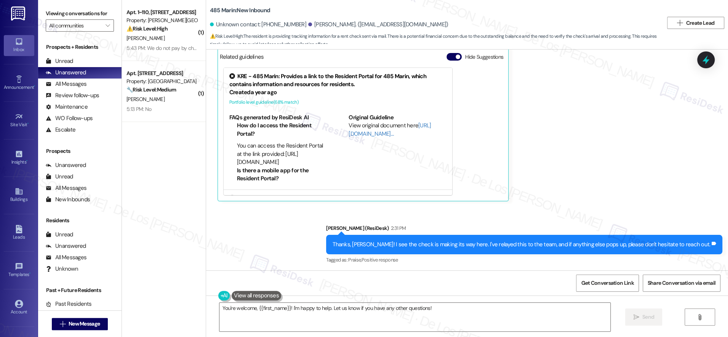
scroll to position [3849, 0]
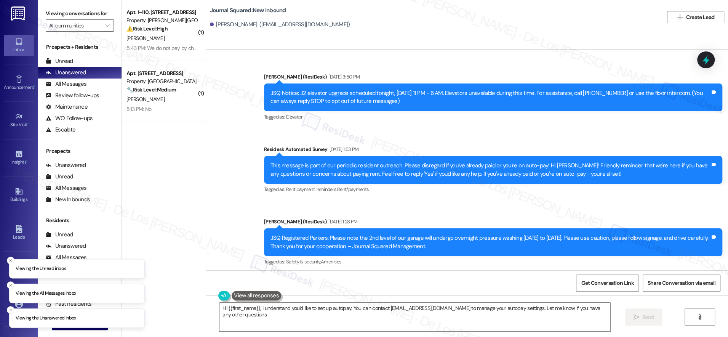
type textarea "Hi {{first_name}}, I understand you'd like to set up autopay. You can contact […"
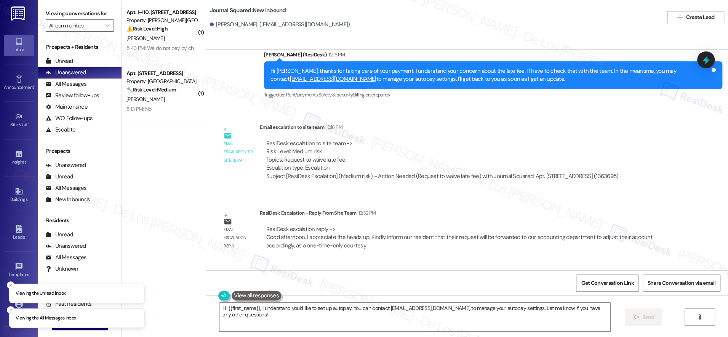
scroll to position [3054, 0]
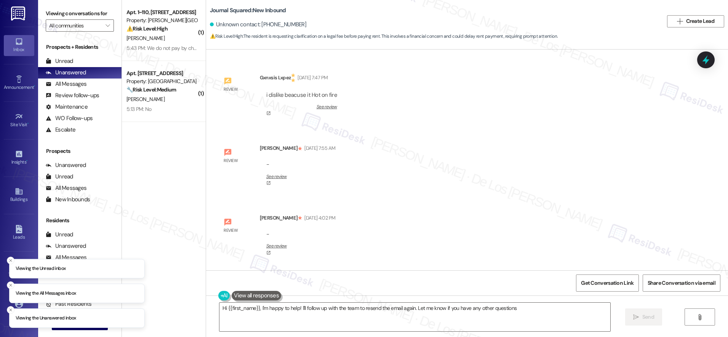
type textarea "Hi {{first_name}}, I'm happy to help! I'll follow up with the team to resend th…"
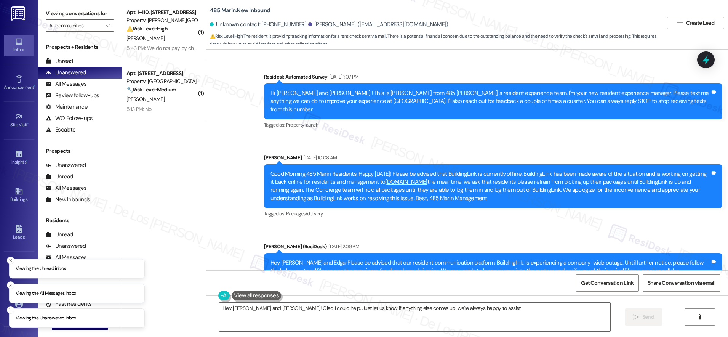
type textarea "Hey [PERSON_NAME] and [PERSON_NAME]! Glad I could help. Just let us know if any…"
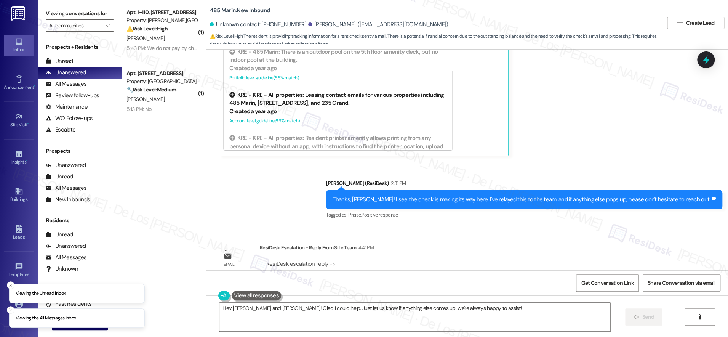
scroll to position [405, 0]
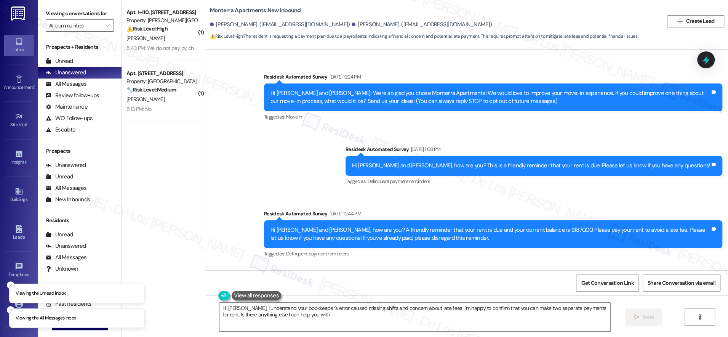
type textarea "Hi Ella, I understand your bookkeeper's error caused missing shifts and concern…"
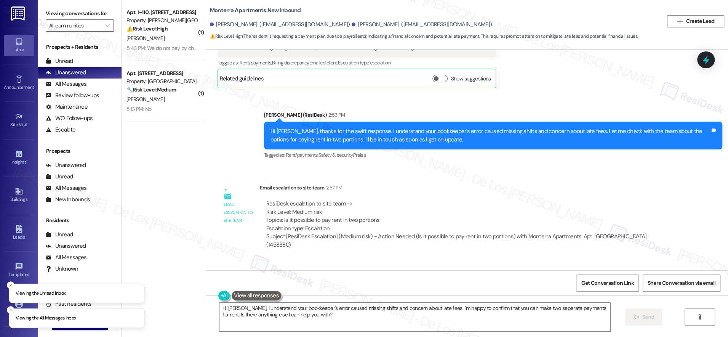
scroll to position [805, 0]
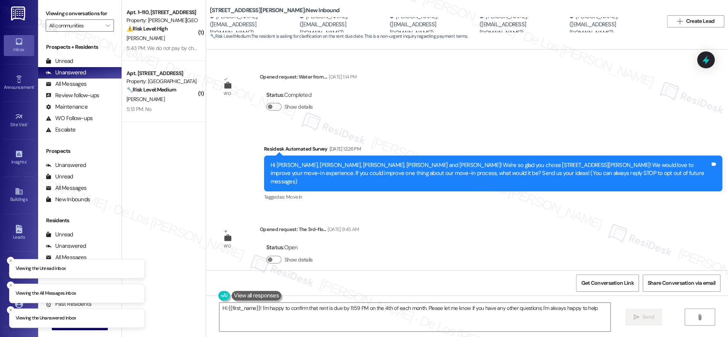
type textarea "Hi {{first_name}}! I'm happy to confirm that rent is due by 11:59 PM on the 4th…"
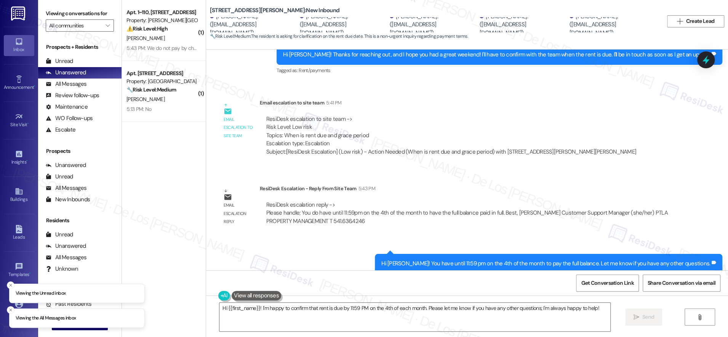
scroll to position [631, 0]
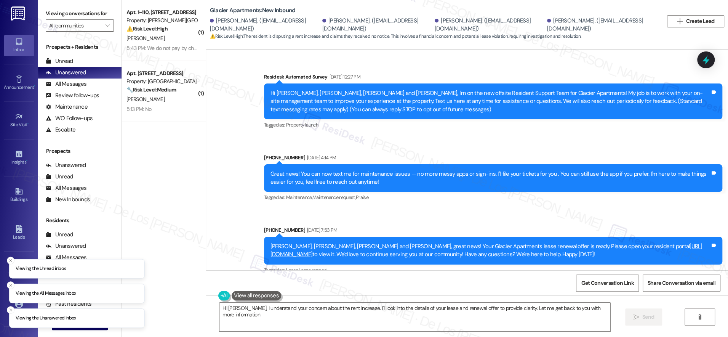
type textarea "Hi [PERSON_NAME], I understand your concern about the rent increase. I'll look …"
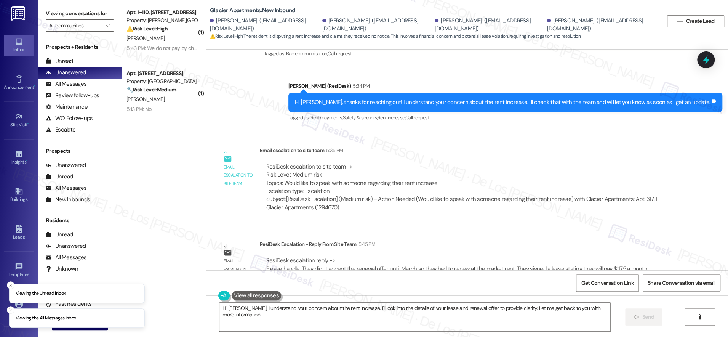
scroll to position [1185, 0]
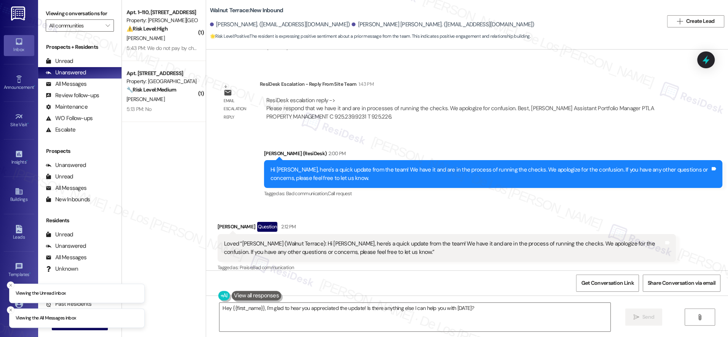
scroll to position [317, 0]
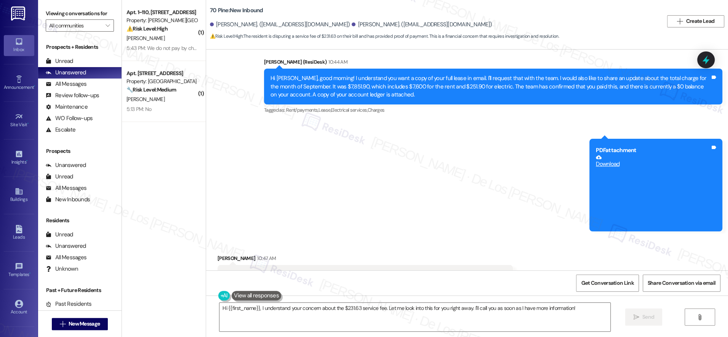
scroll to position [4456, 0]
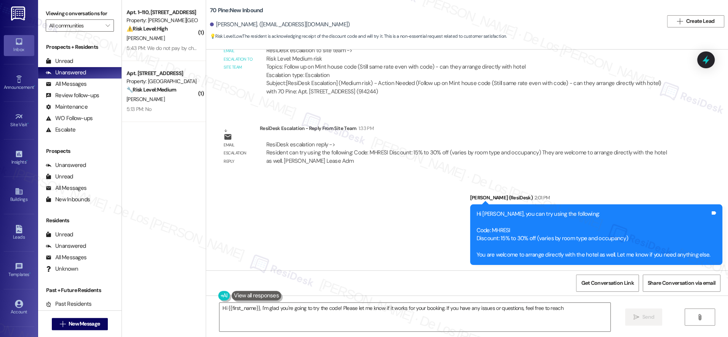
scroll to position [3666, 0]
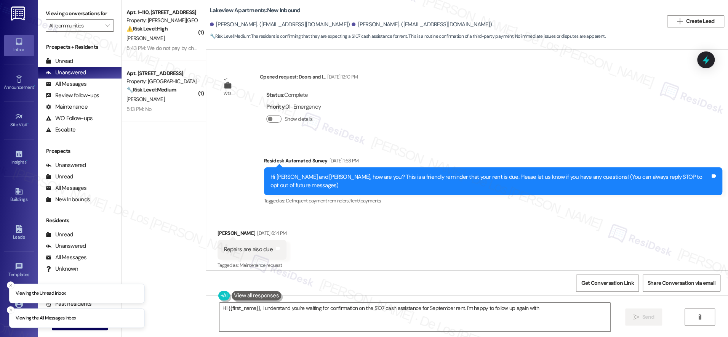
scroll to position [2079, 0]
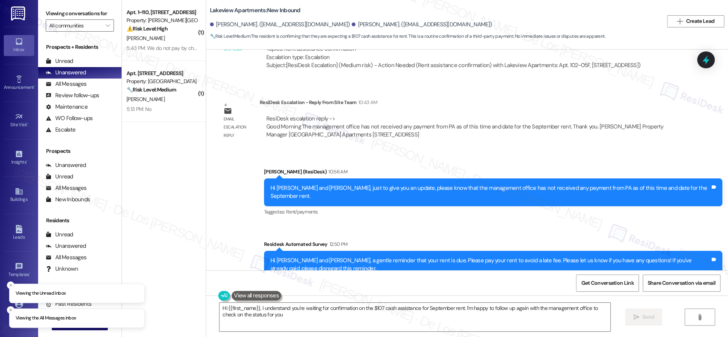
type textarea "Hi {{first_name}}, I understand you're waiting for confirmation on the $107 cas…"
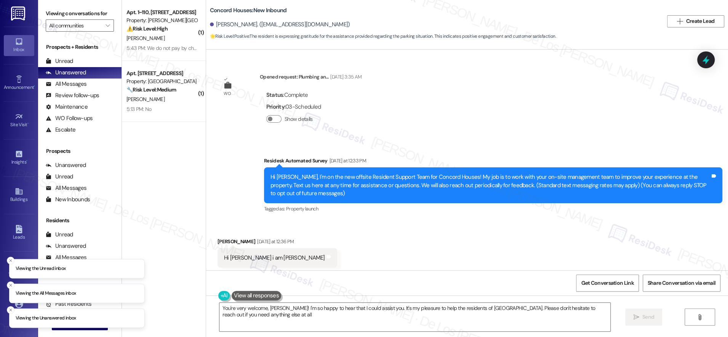
type textarea "You're very welcome, [PERSON_NAME]! I'm so happy to hear that I could assist yo…"
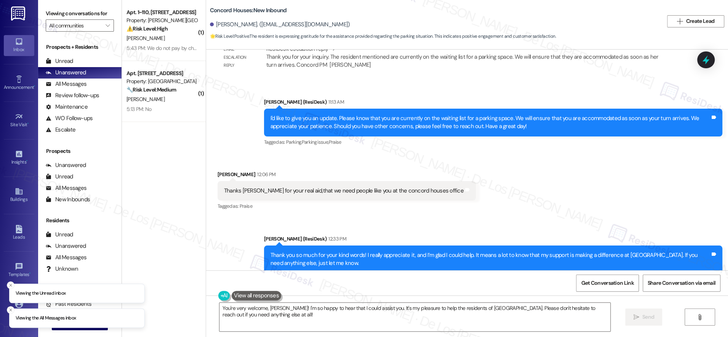
scroll to position [637, 0]
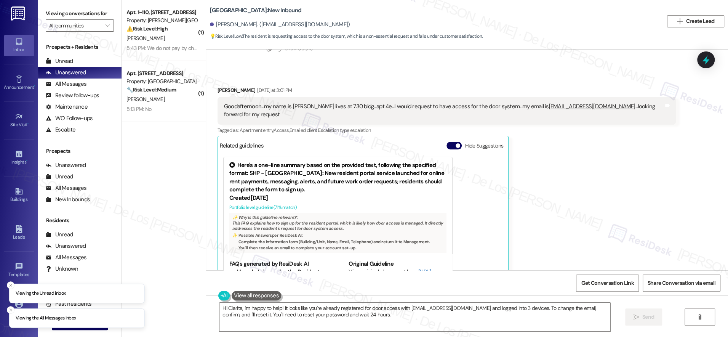
scroll to position [1047, 0]
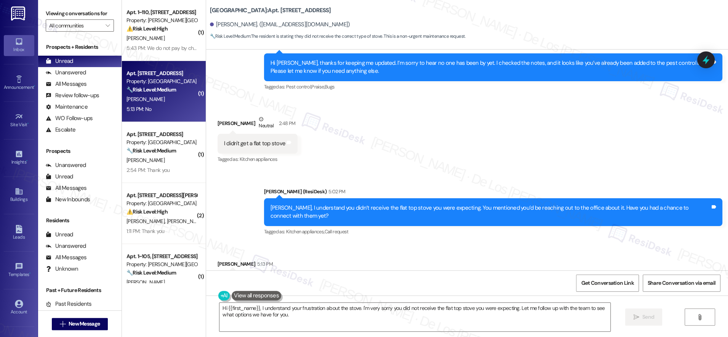
scroll to position [2028, 0]
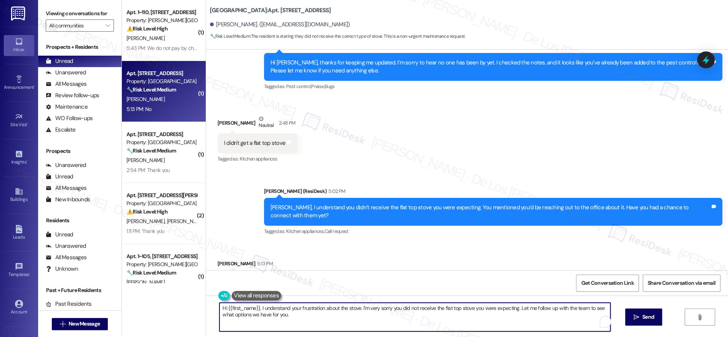
click at [299, 313] on textarea "Hi {{first_name}}, I understand your frustration about the stove. I'm very sorr…" at bounding box center [414, 316] width 391 height 29
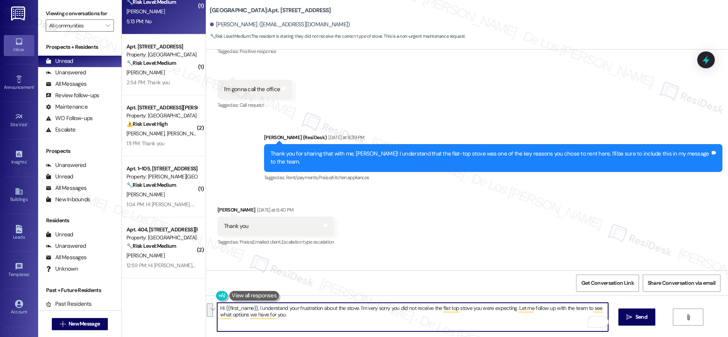
scroll to position [0, 0]
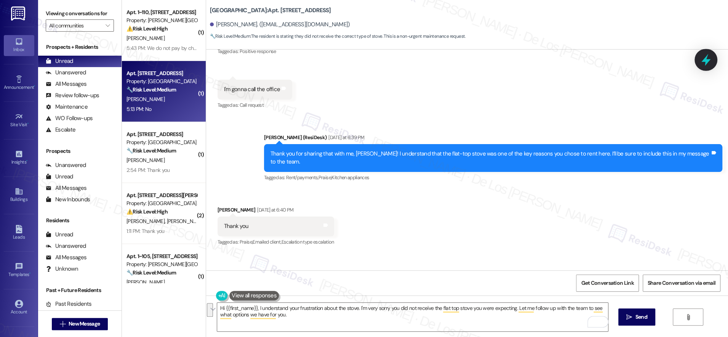
click at [706, 62] on icon at bounding box center [705, 60] width 9 height 12
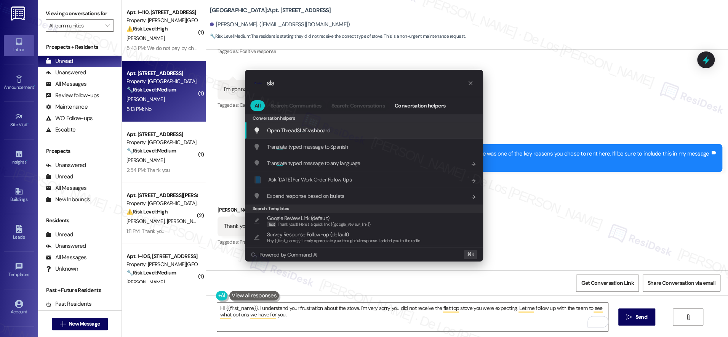
type input "sla"
click at [393, 126] on div "Open Thread SLA Dashboard Add shortcut" at bounding box center [364, 130] width 223 height 8
